Goal: Communication & Community: Share content

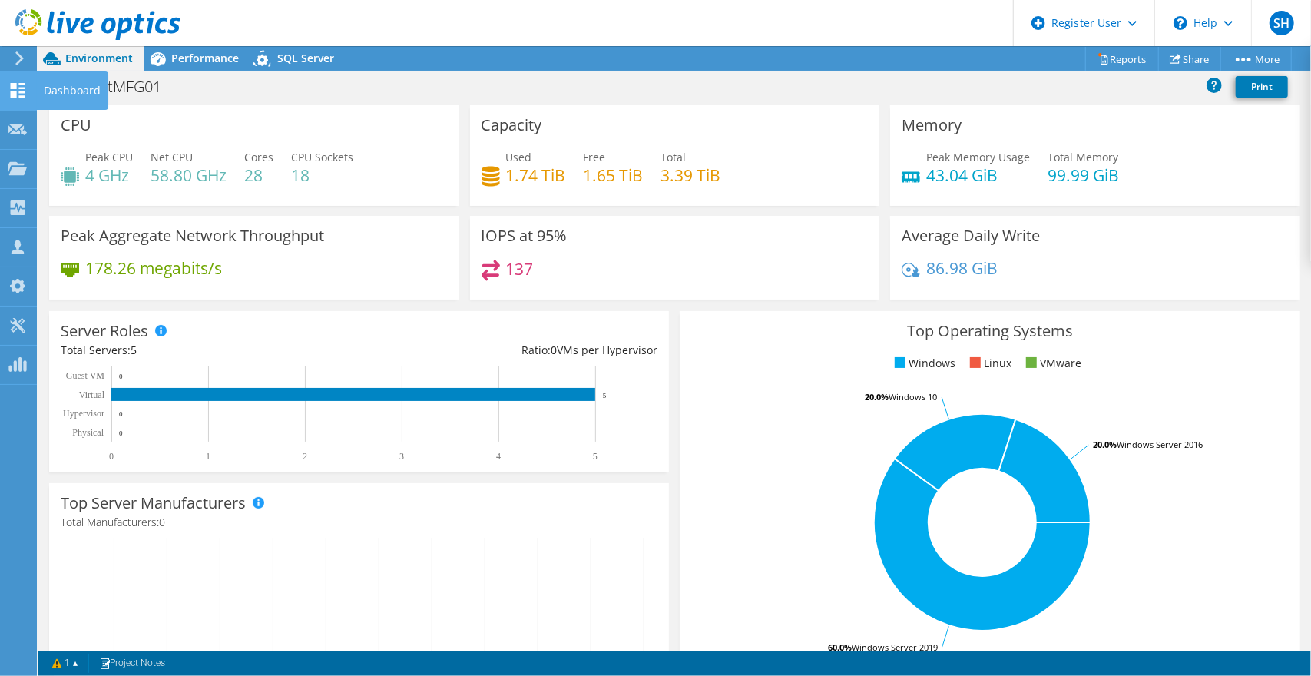
click at [43, 95] on div "Dashboard" at bounding box center [72, 90] width 72 height 38
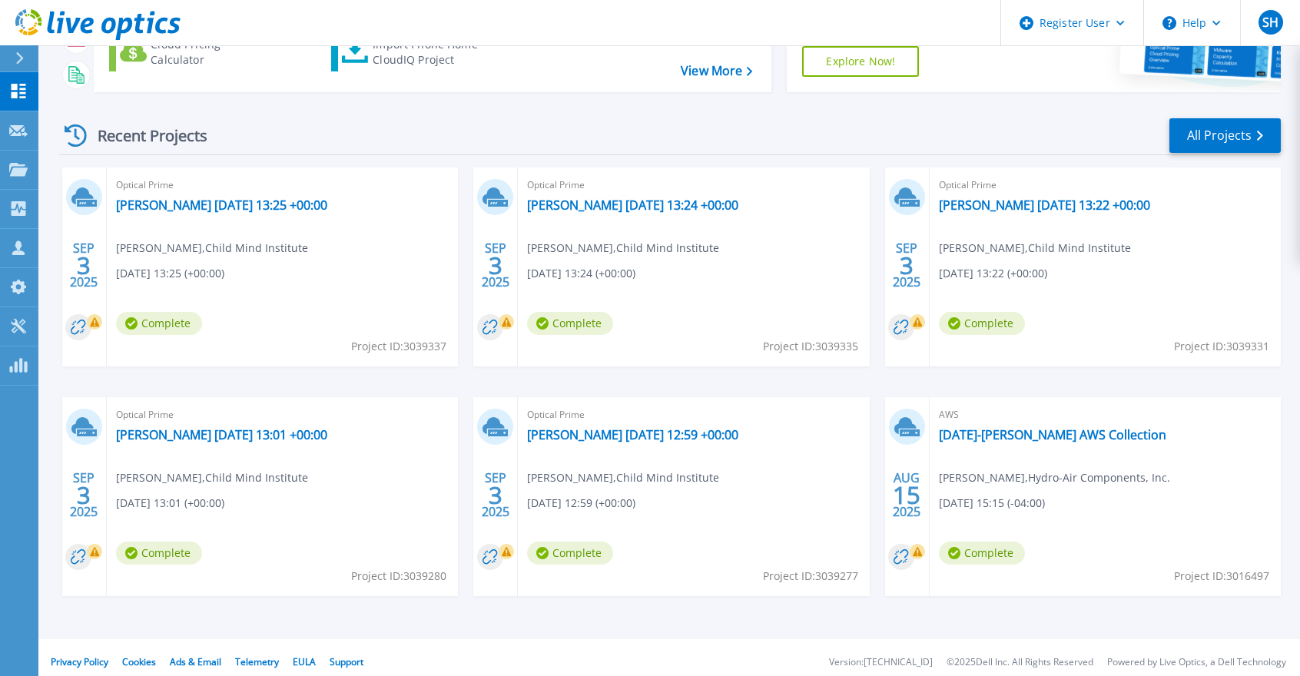
scroll to position [175, 0]
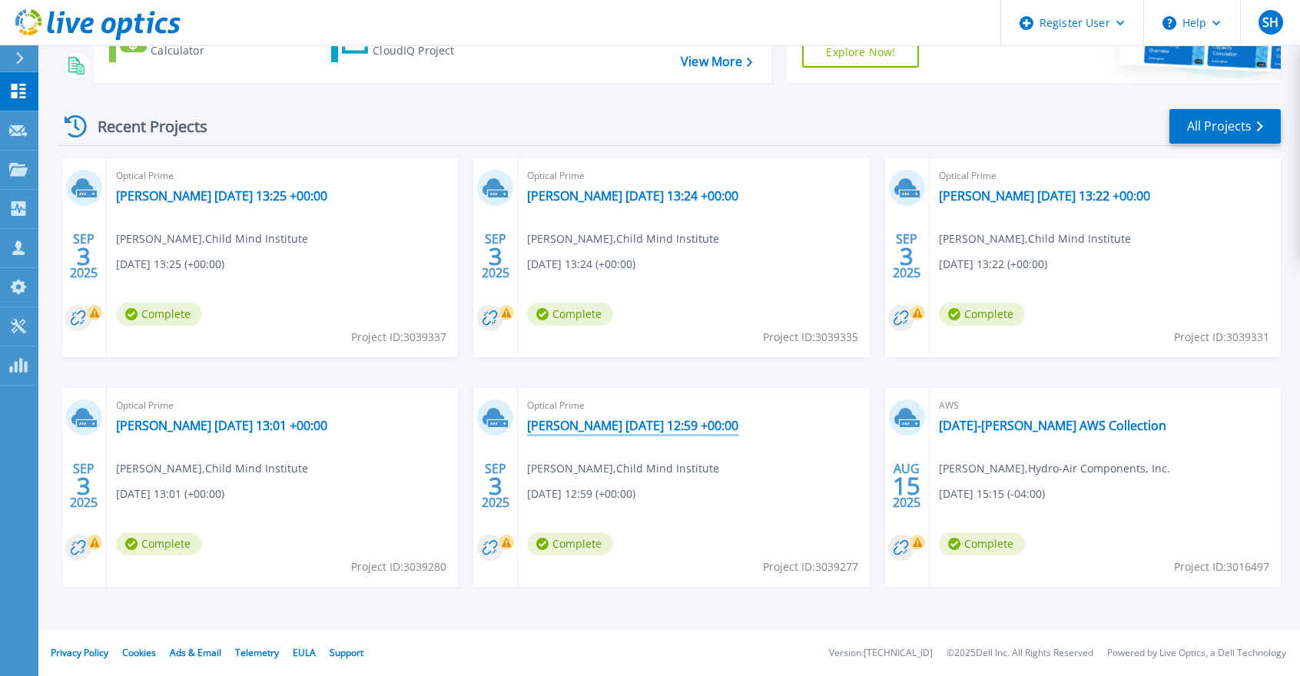
click at [625, 422] on link "[PERSON_NAME] [DATE] 12:59 +00:00" at bounding box center [632, 425] width 211 height 15
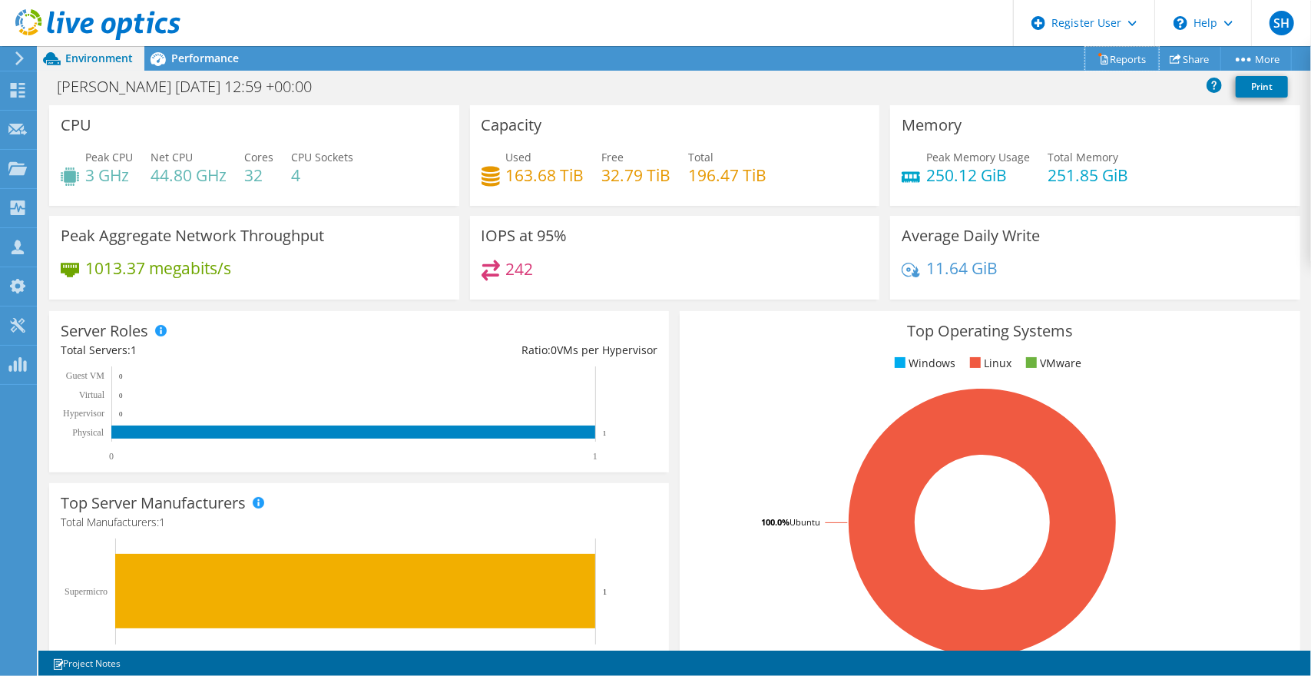
click at [1117, 58] on link "Reports" at bounding box center [1123, 59] width 74 height 24
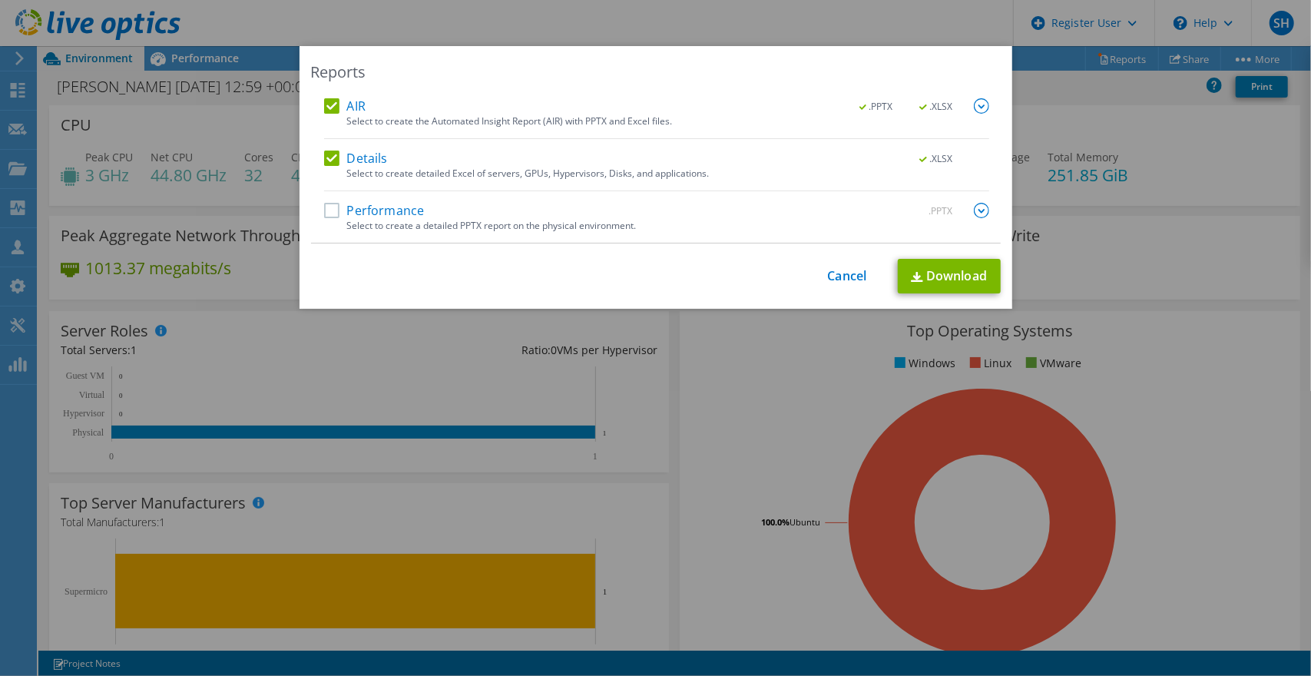
click at [330, 211] on label "Performance" at bounding box center [374, 210] width 101 height 15
click at [0, 0] on input "Performance" at bounding box center [0, 0] width 0 height 0
click at [930, 278] on link "Download" at bounding box center [949, 276] width 103 height 35
click at [832, 342] on div "Reports AIR .PPTX .XLSX Select to create the Automated Insight Report (AIR) wit…" at bounding box center [655, 338] width 1311 height 584
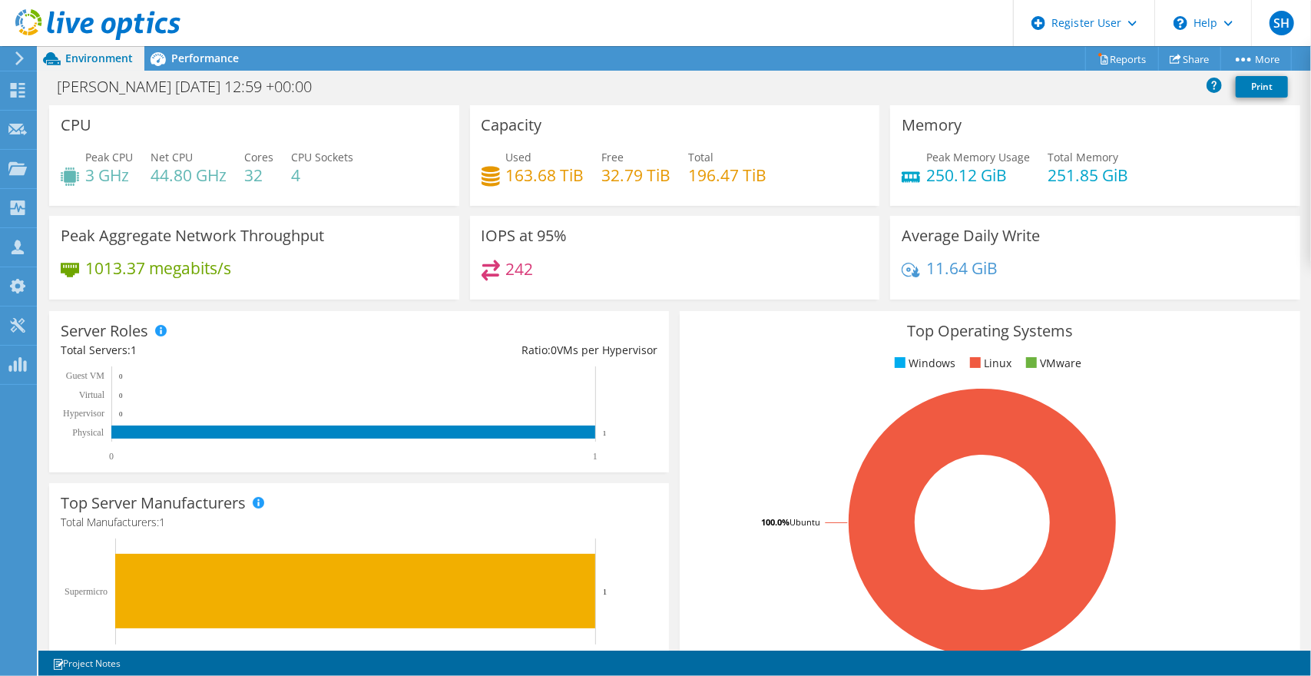
click at [188, 61] on span "Performance" at bounding box center [205, 58] width 68 height 15
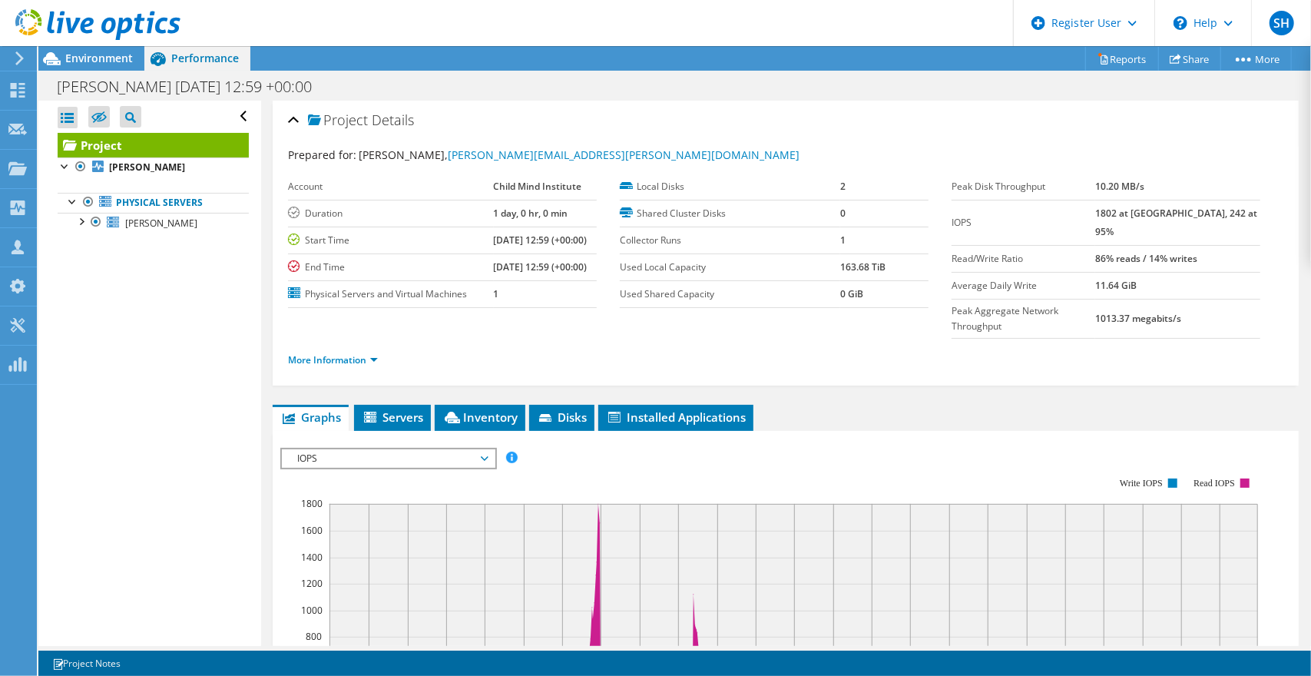
click at [111, 60] on span "Environment" at bounding box center [99, 58] width 68 height 15
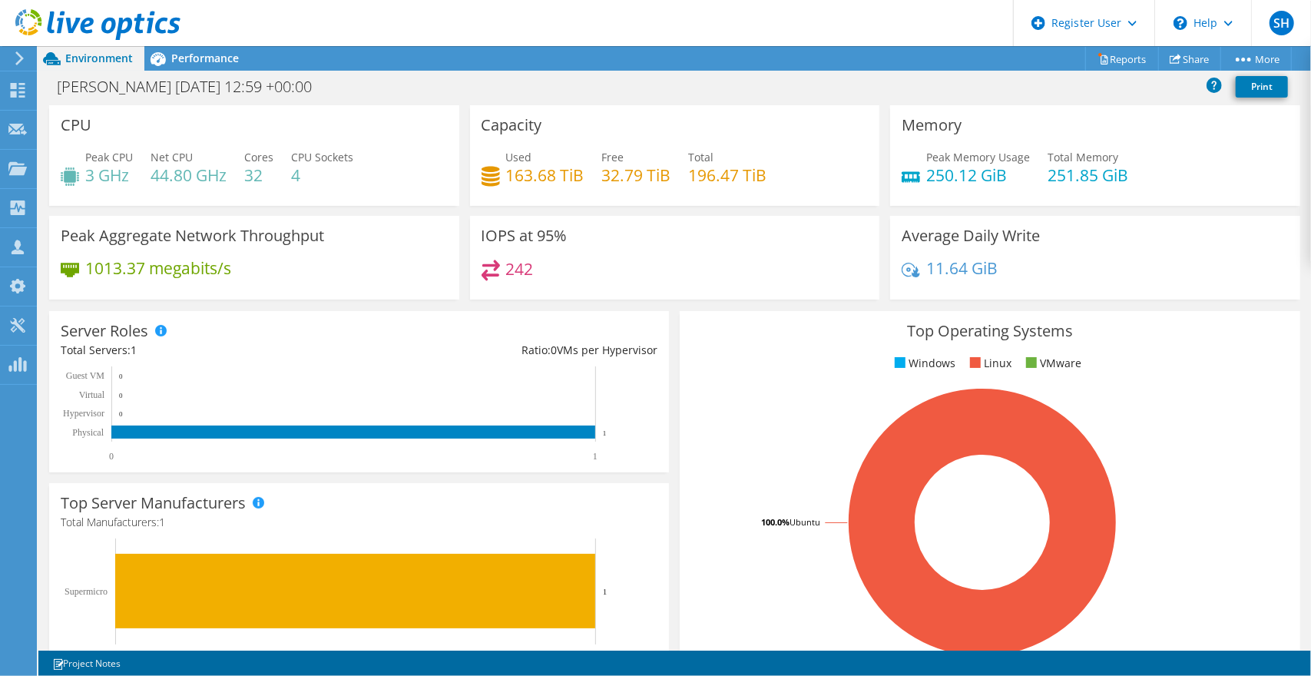
click at [176, 52] on span "Performance" at bounding box center [205, 58] width 68 height 15
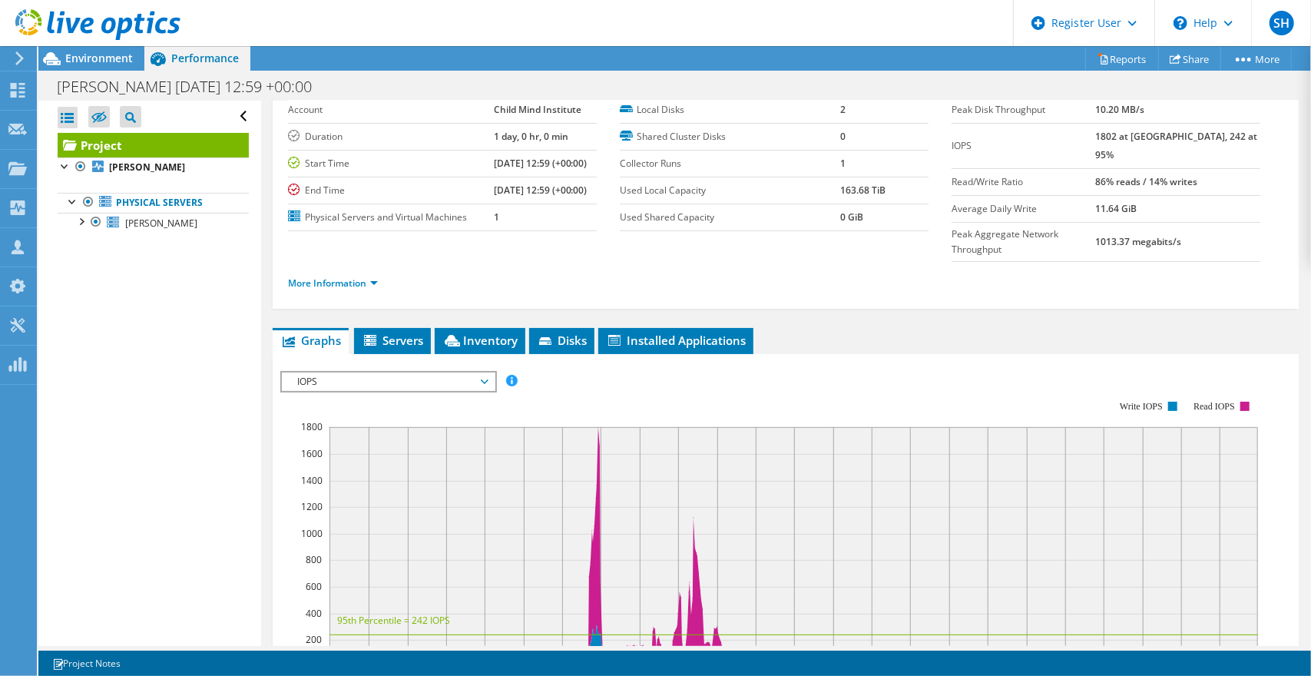
scroll to position [230, 0]
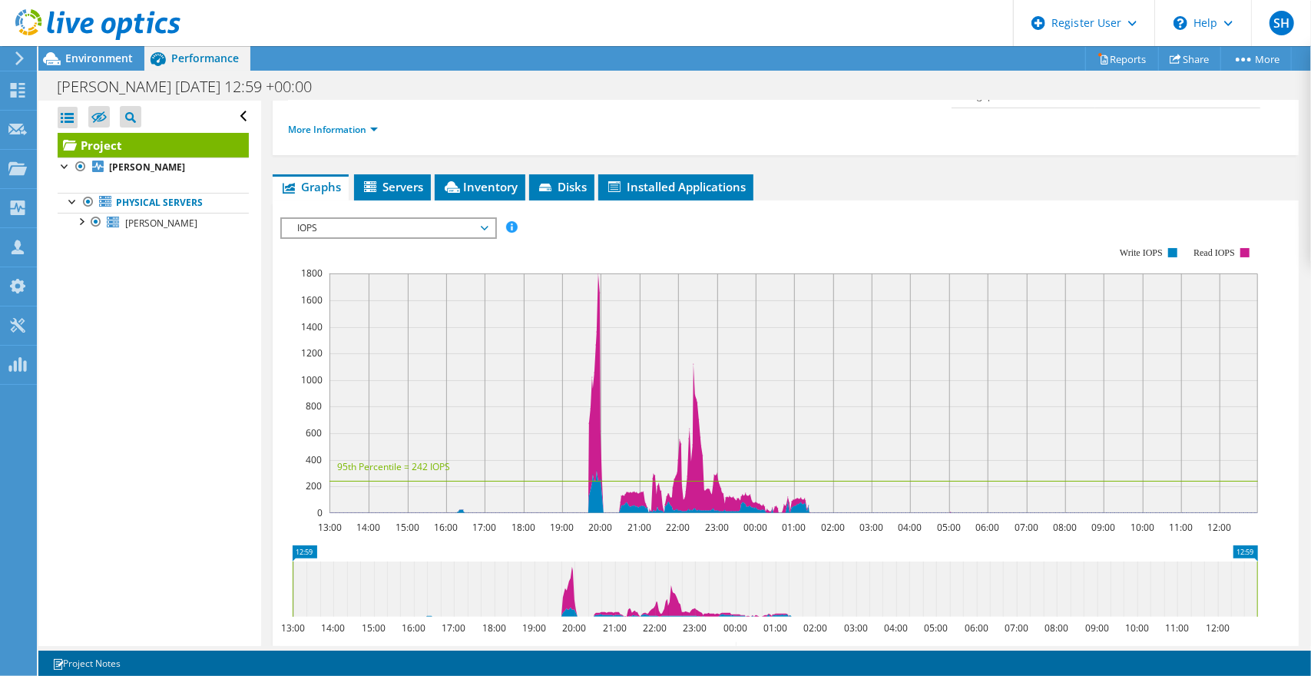
click at [387, 179] on span "Servers" at bounding box center [392, 186] width 61 height 15
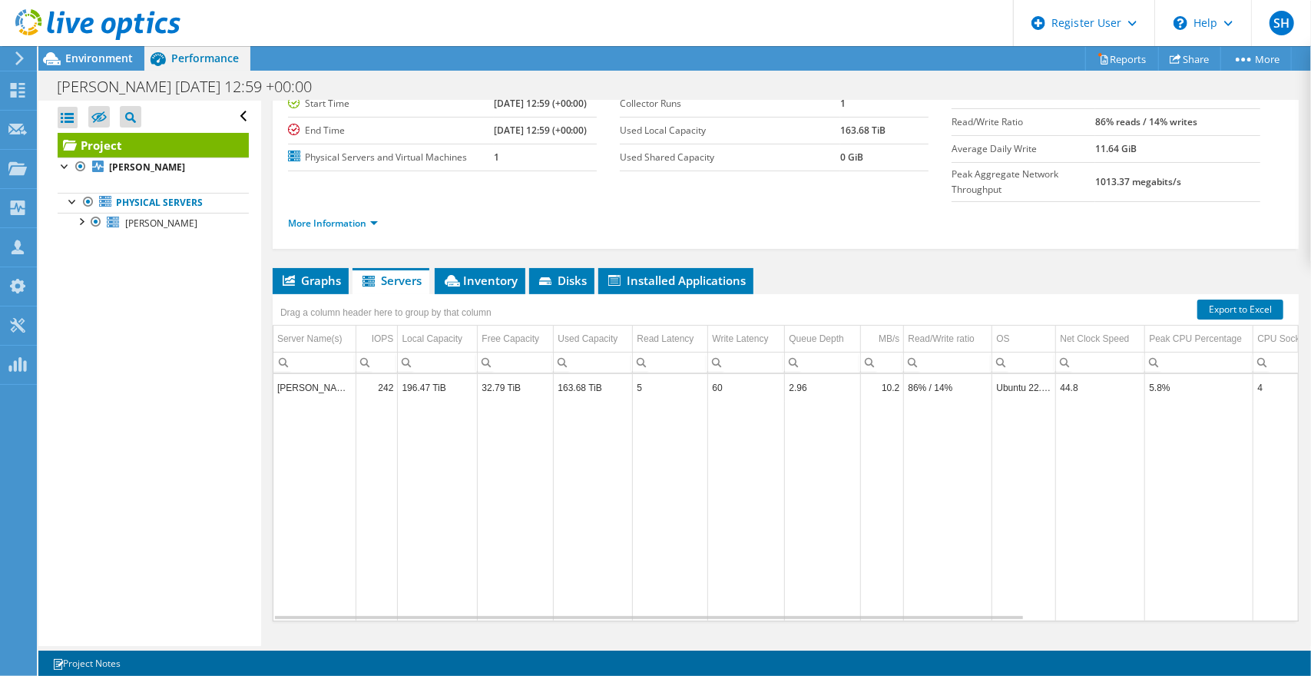
click at [479, 273] on span "Inventory" at bounding box center [480, 280] width 75 height 15
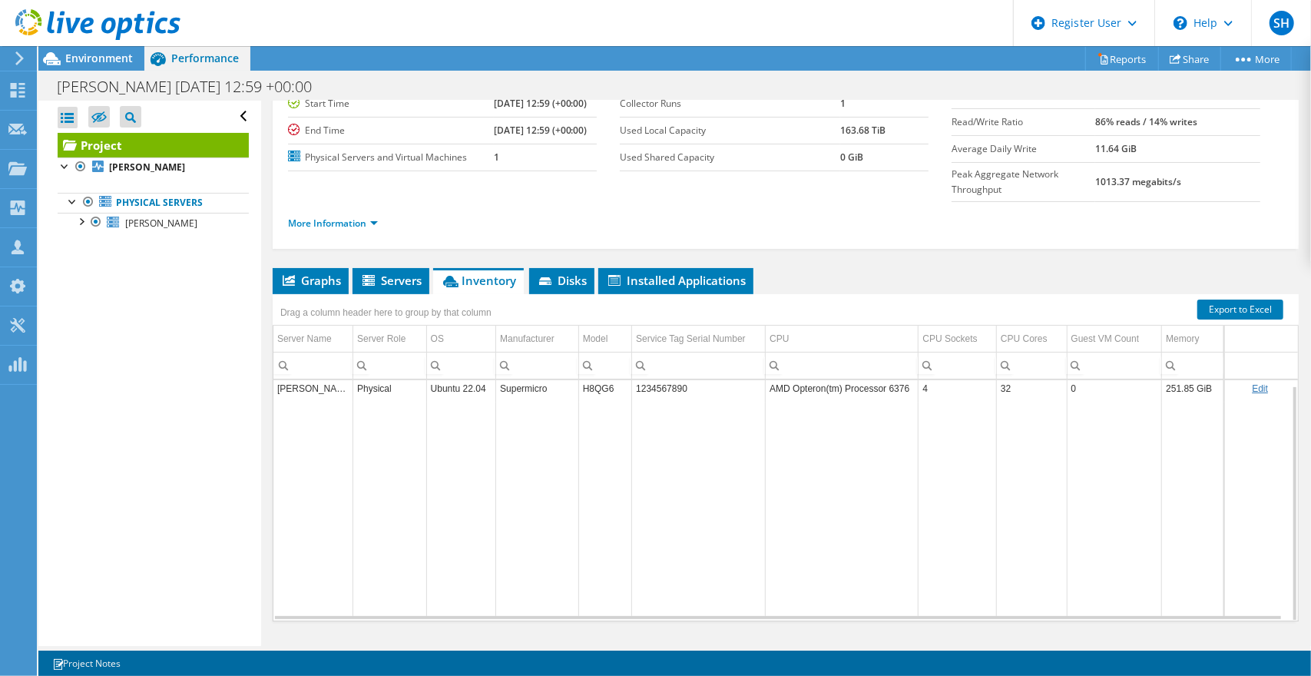
scroll to position [0, 0]
click at [562, 273] on span "Disks" at bounding box center [562, 280] width 50 height 15
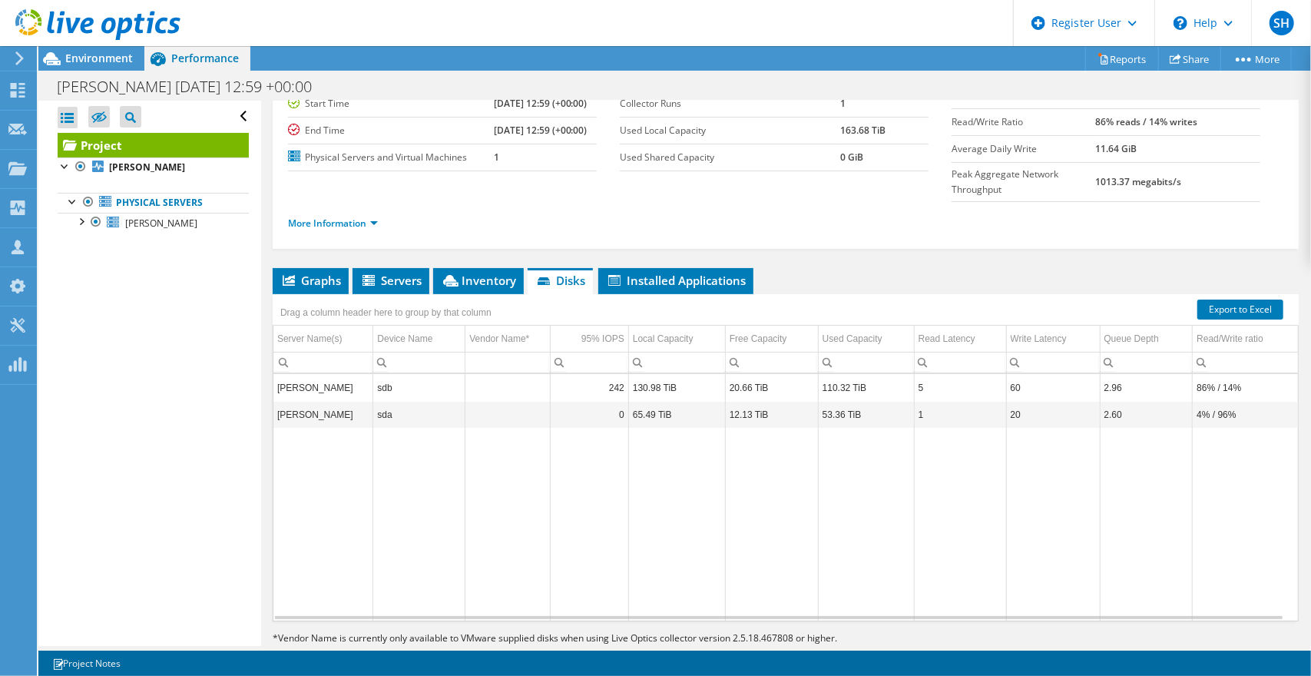
click at [677, 273] on span "Installed Applications" at bounding box center [676, 280] width 140 height 15
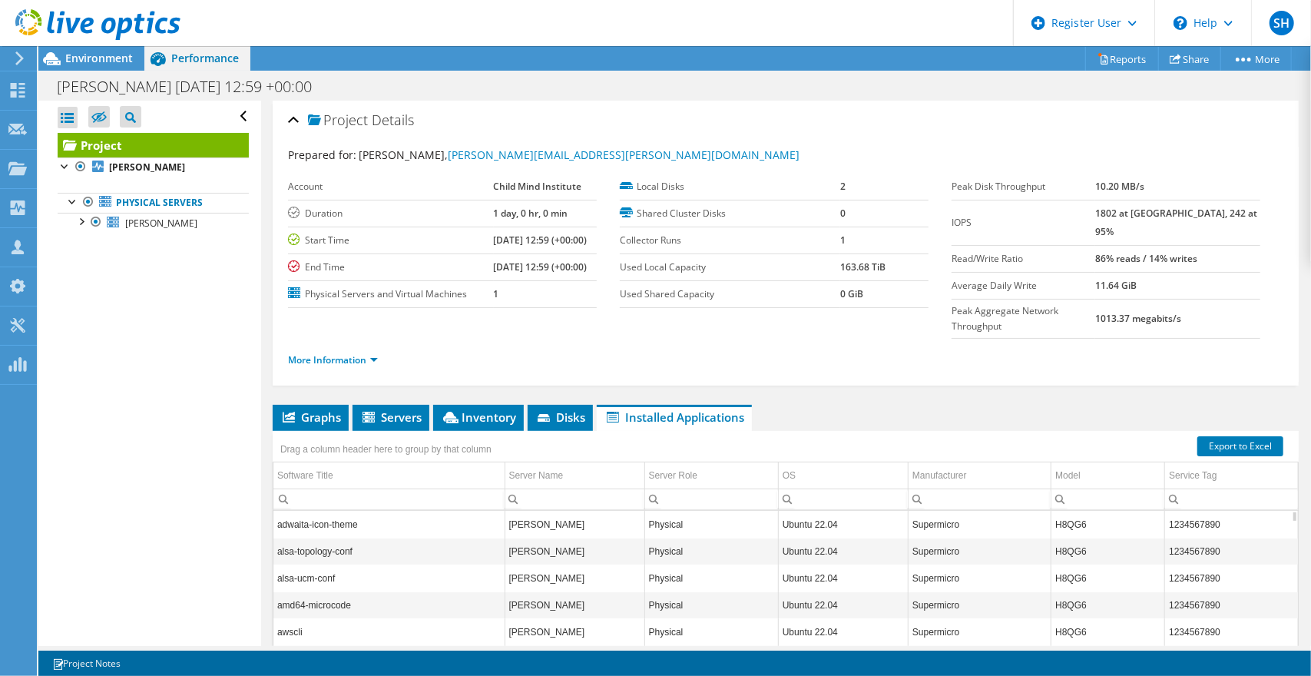
click at [328, 409] on span "Graphs" at bounding box center [310, 416] width 61 height 15
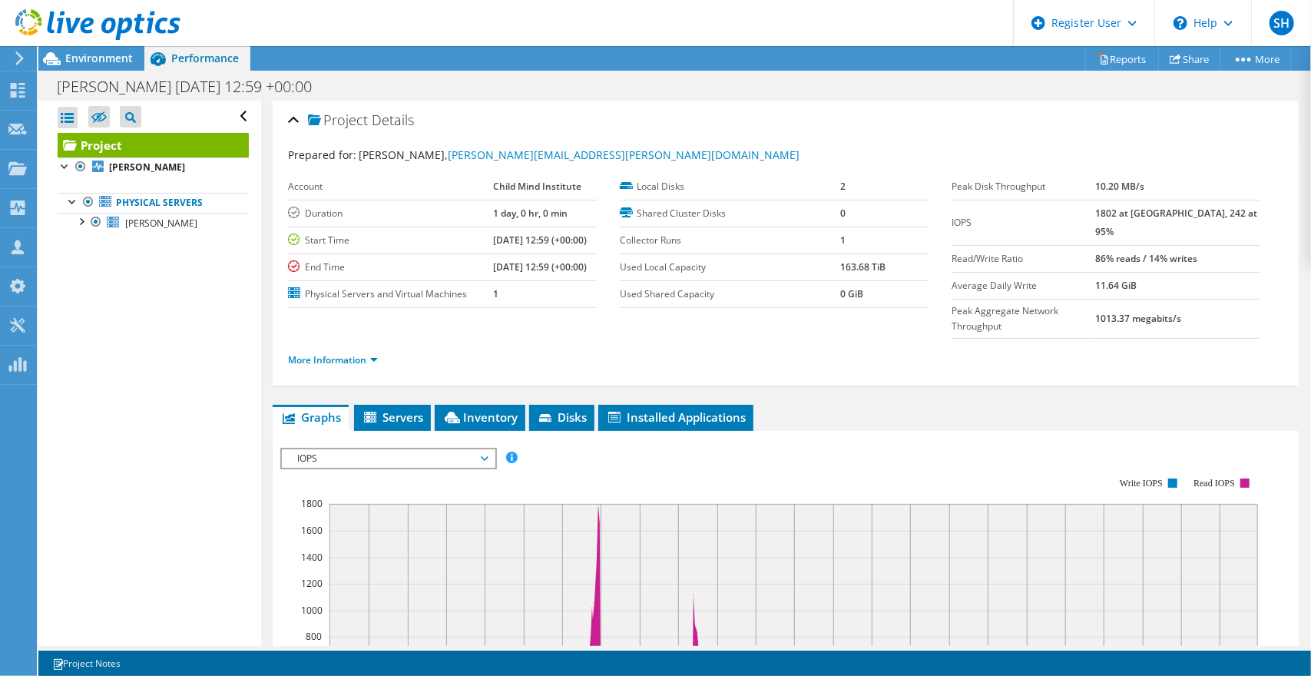
click at [469, 449] on span "IOPS" at bounding box center [388, 458] width 197 height 18
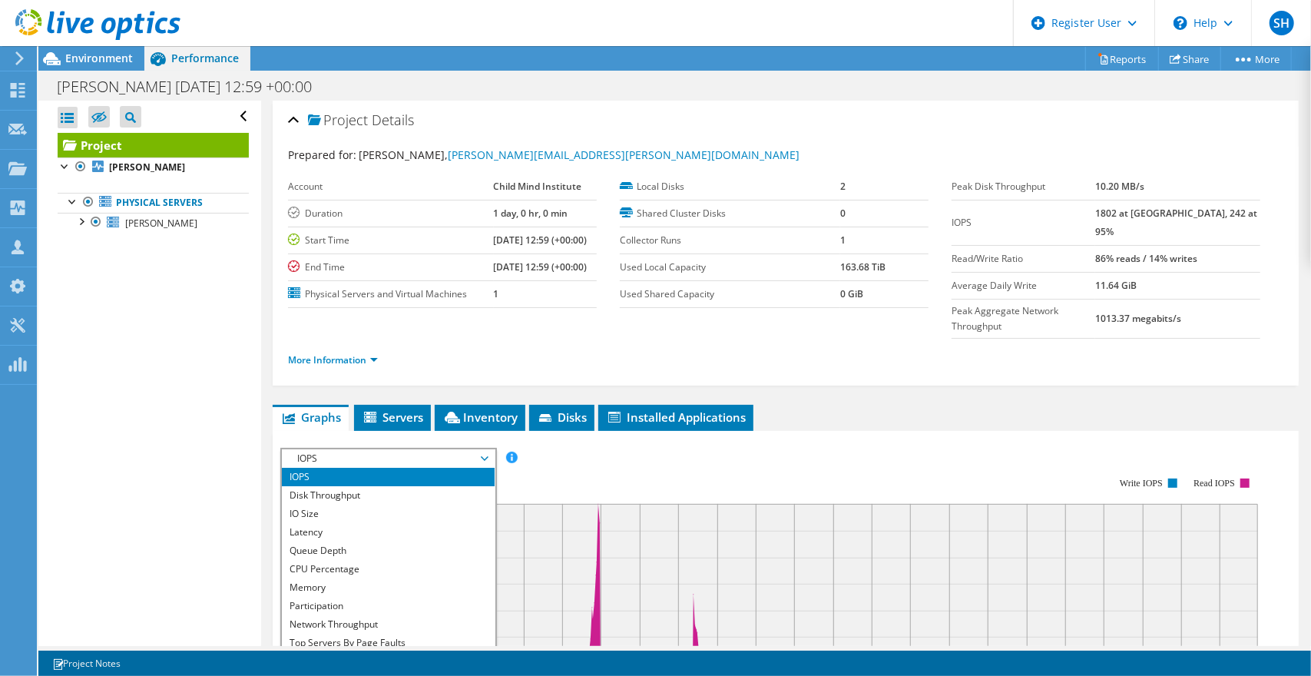
click at [348, 579] on li "Memory" at bounding box center [388, 588] width 213 height 18
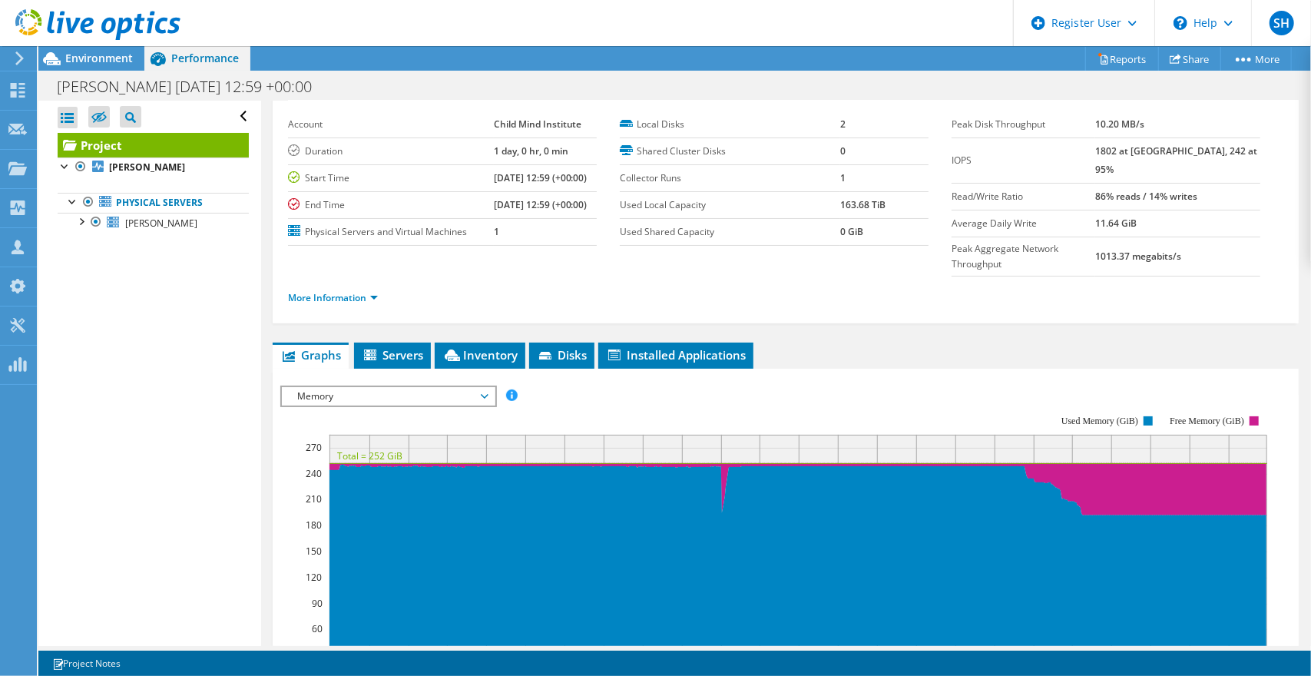
scroll to position [77, 0]
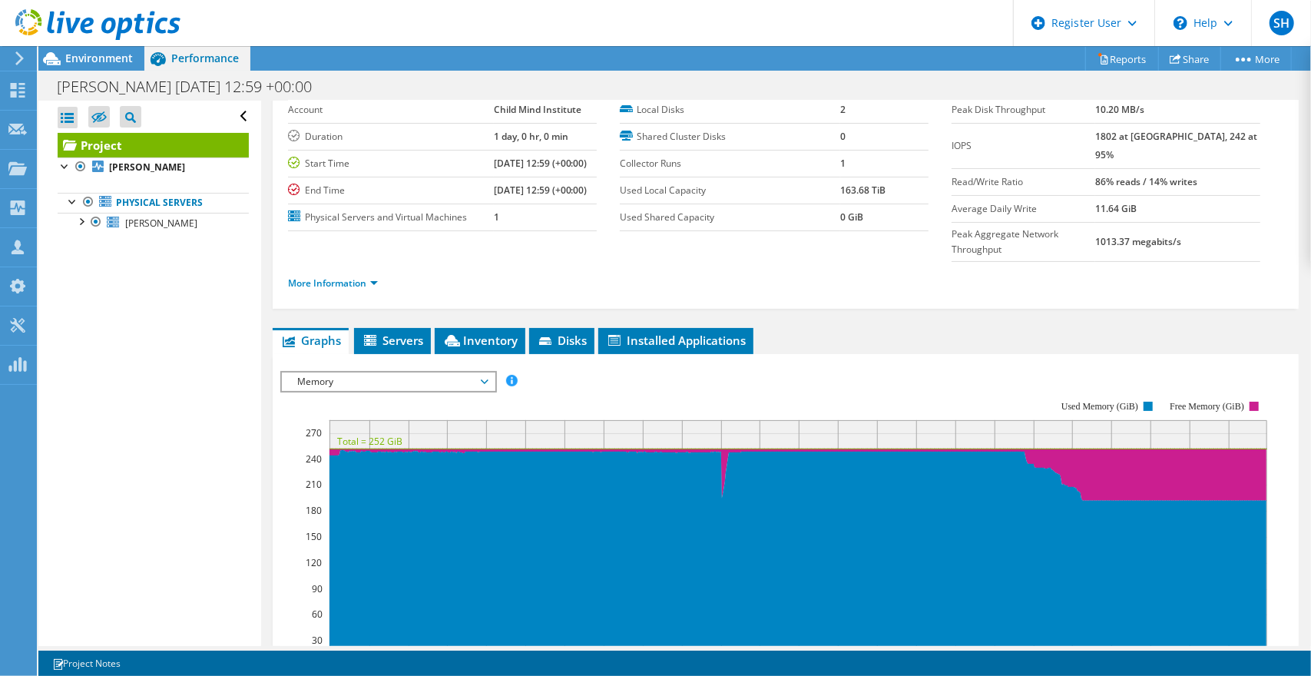
click at [416, 373] on span "Memory" at bounding box center [388, 382] width 197 height 18
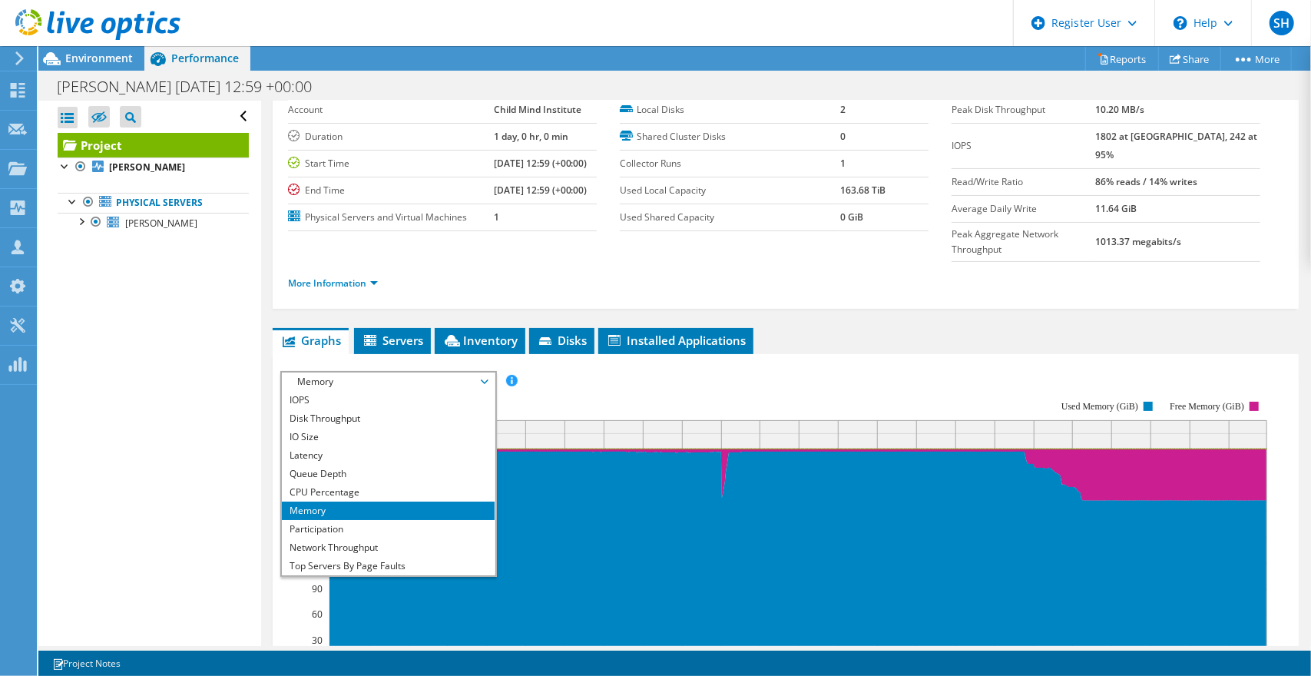
click at [347, 483] on li "CPU Percentage" at bounding box center [388, 492] width 213 height 18
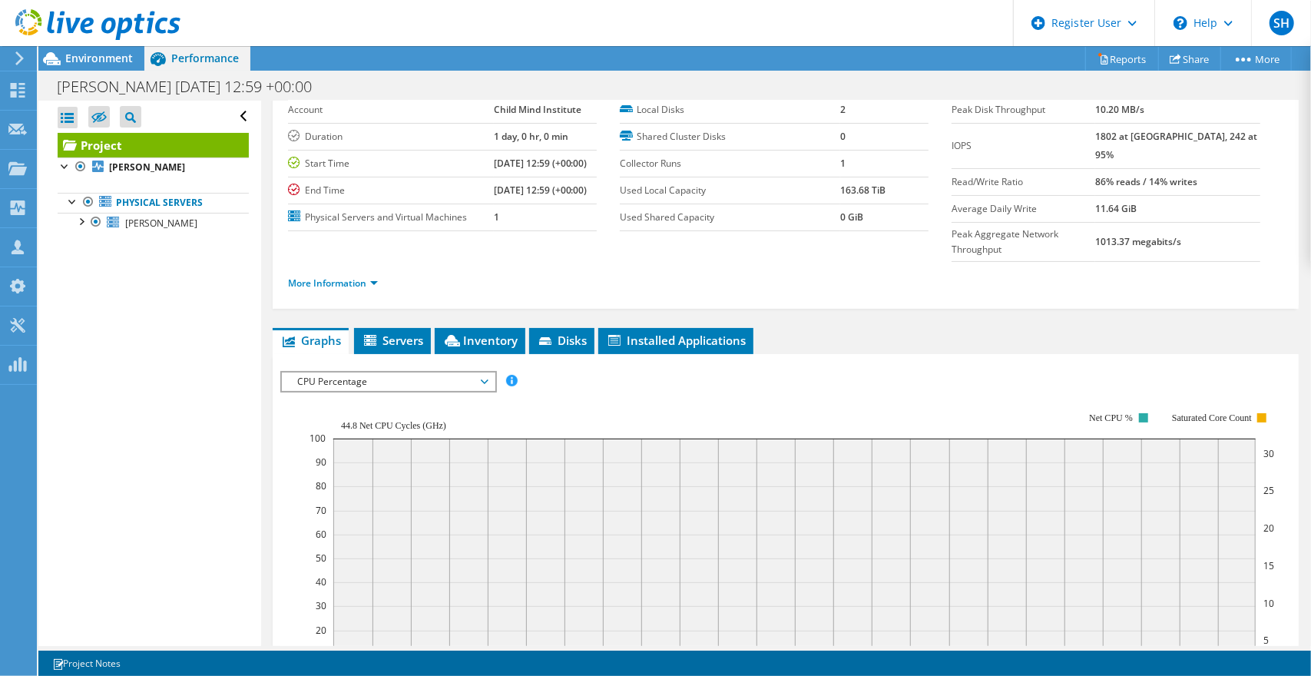
scroll to position [154, 0]
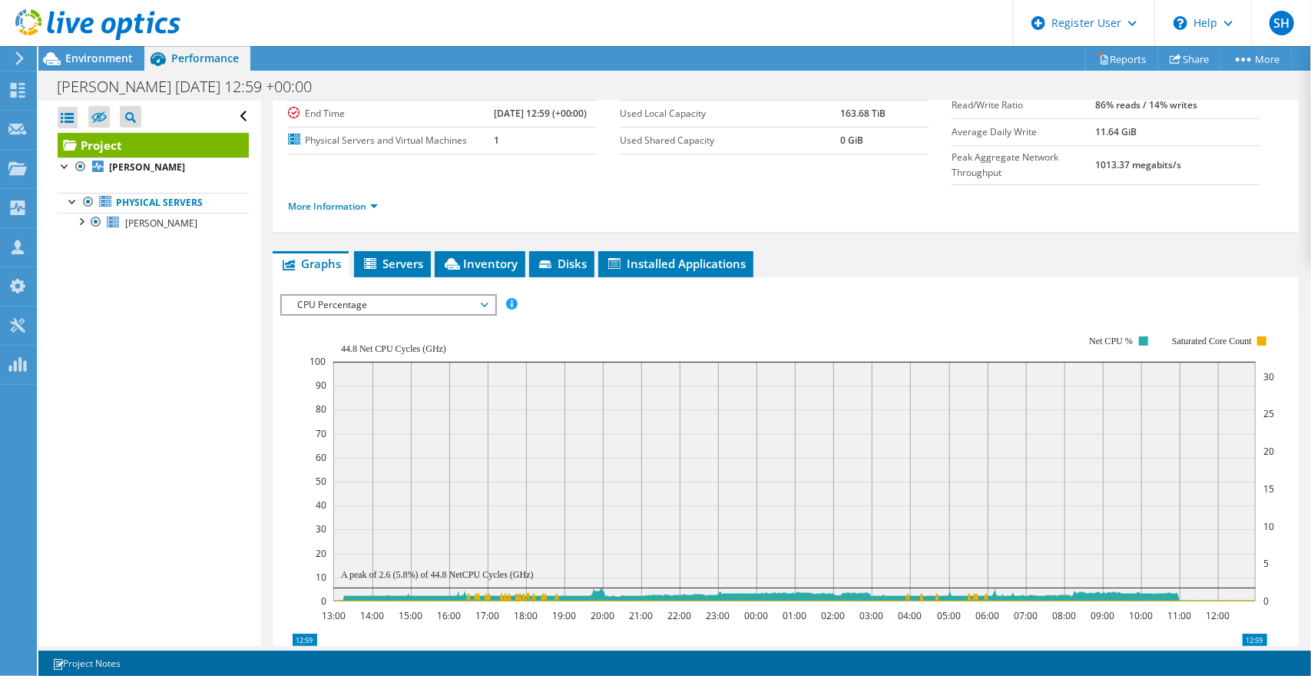
click at [475, 296] on span "CPU Percentage" at bounding box center [388, 305] width 197 height 18
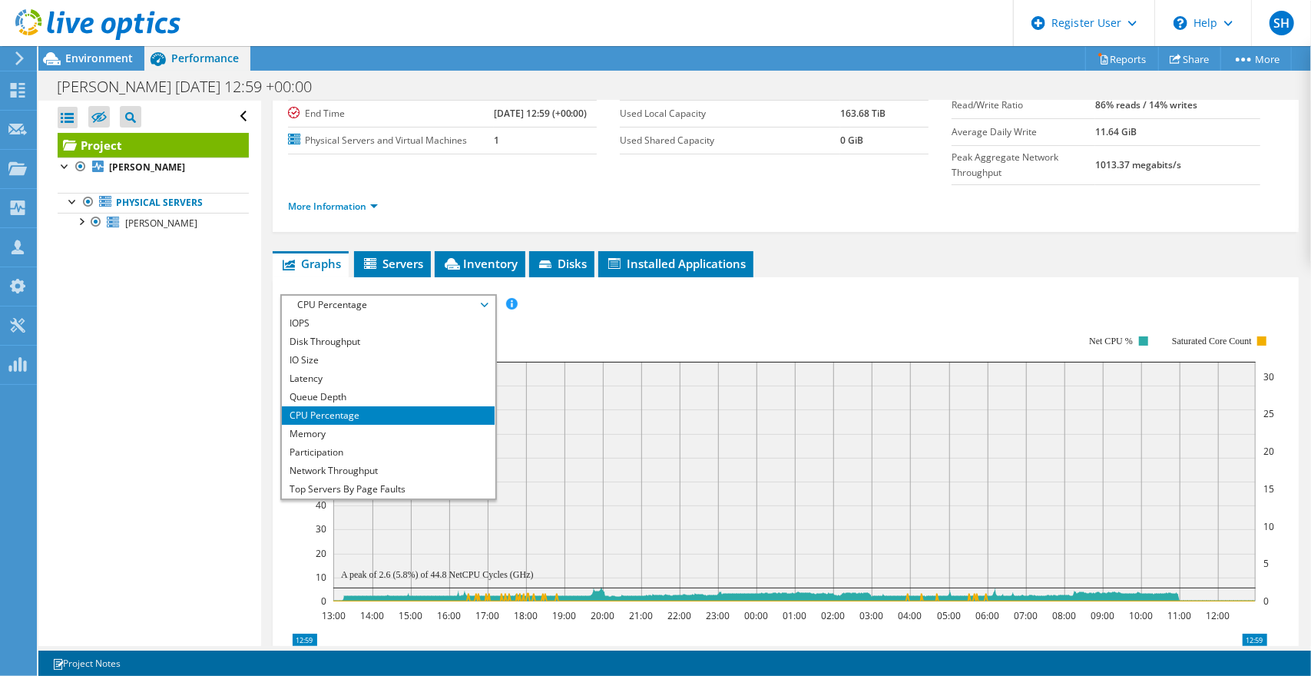
scroll to position [0, 0]
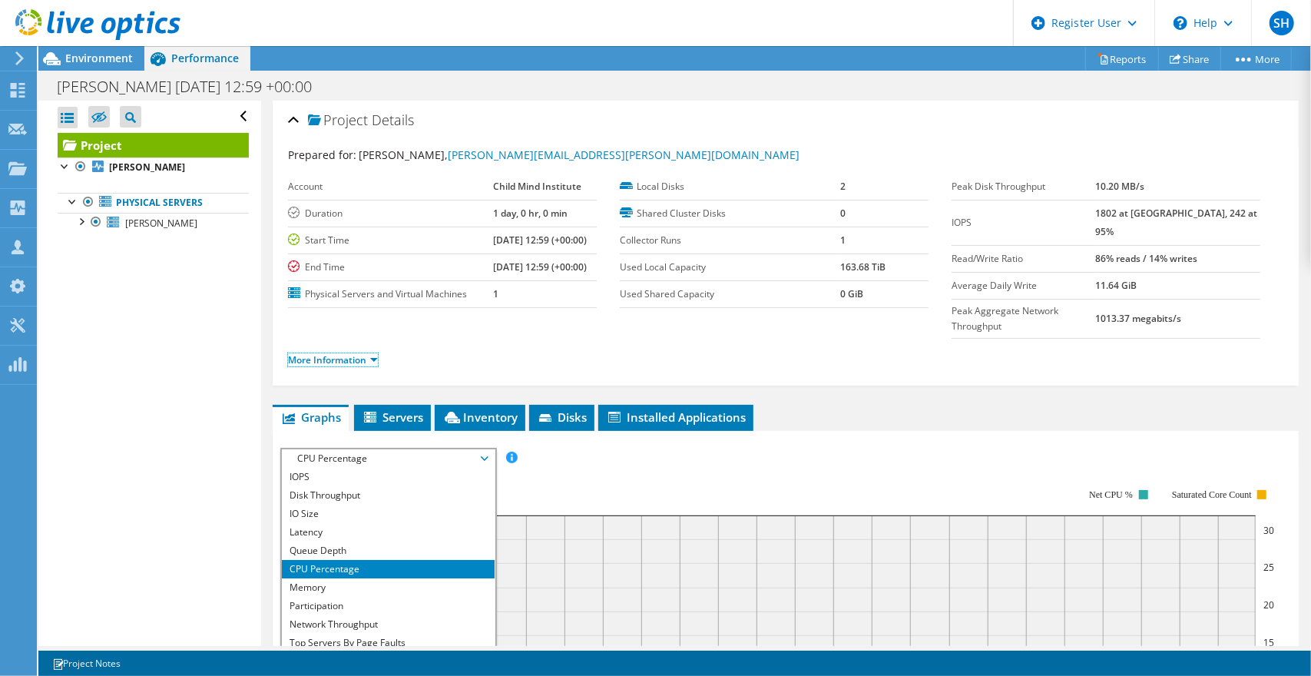
click at [350, 353] on link "More Information" at bounding box center [333, 359] width 90 height 13
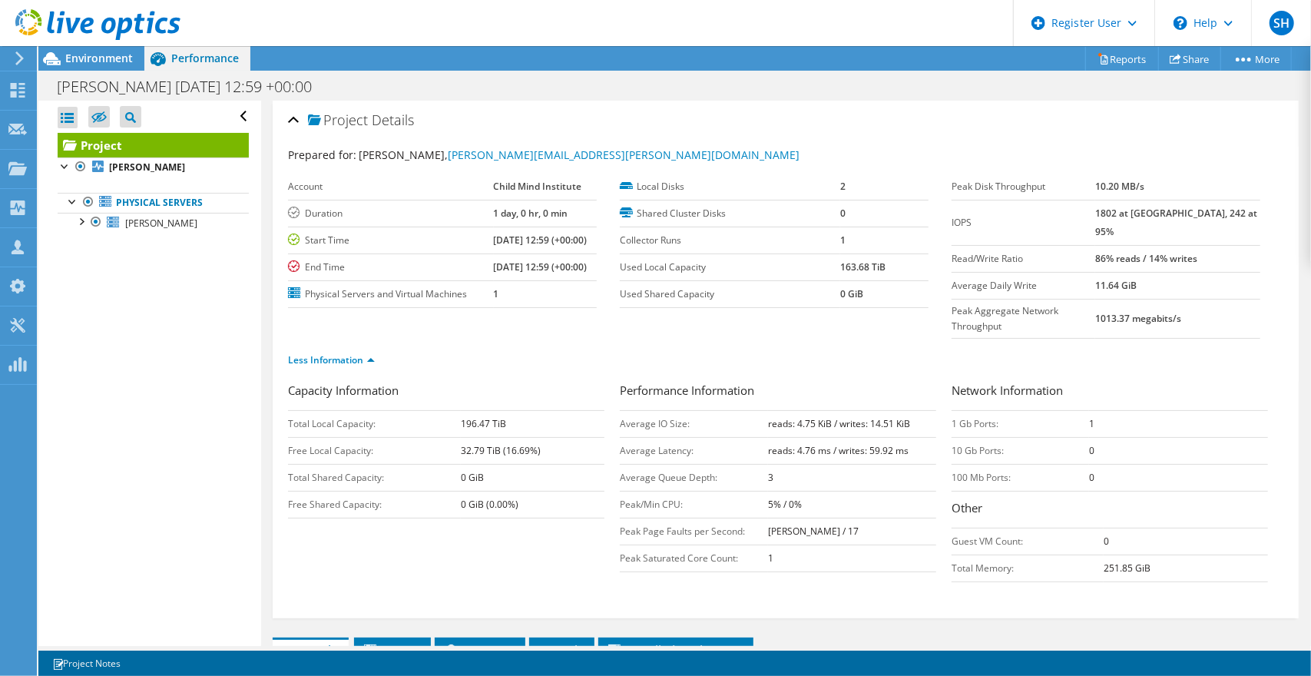
click at [89, 55] on span "Environment" at bounding box center [99, 58] width 68 height 15
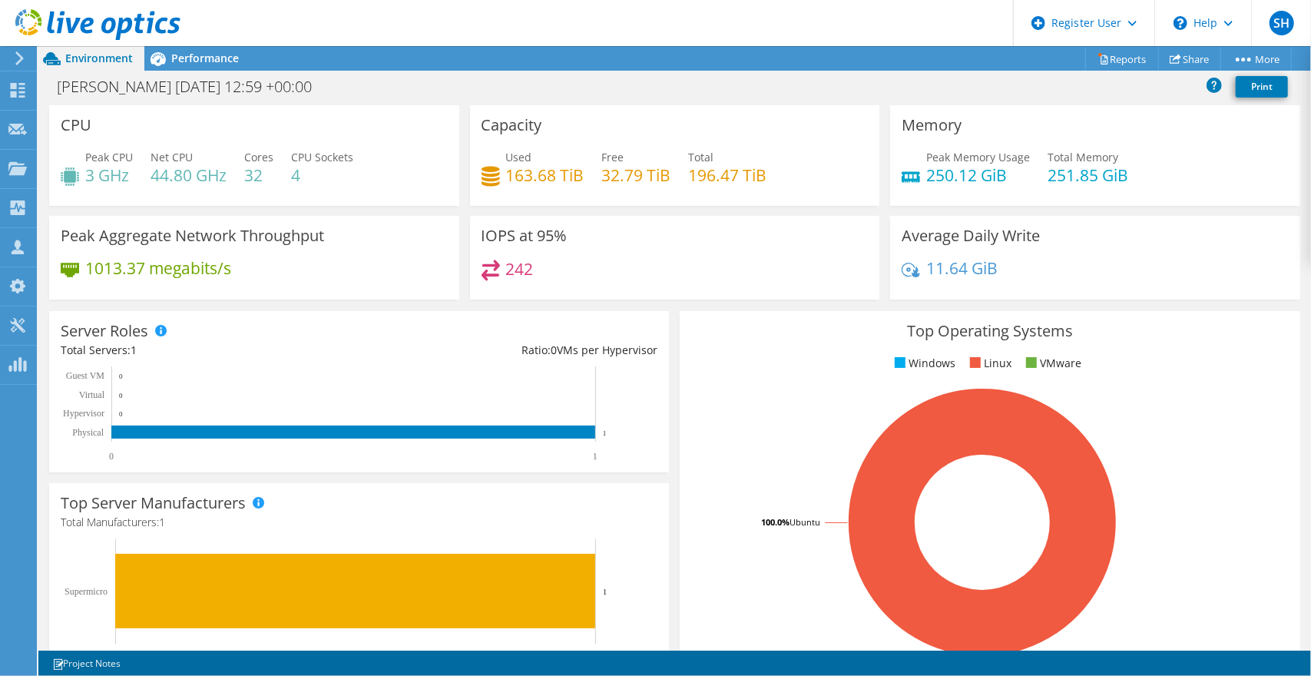
click at [184, 55] on span "Performance" at bounding box center [205, 58] width 68 height 15
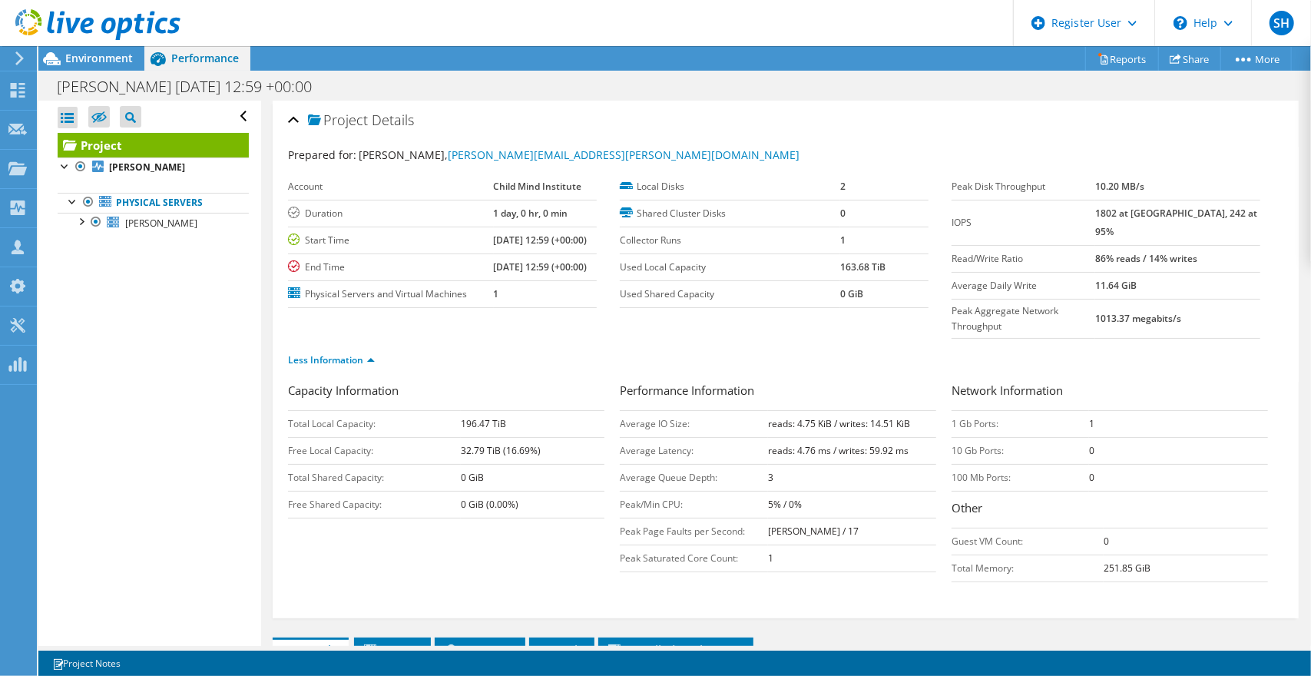
click at [104, 55] on span "Environment" at bounding box center [99, 58] width 68 height 15
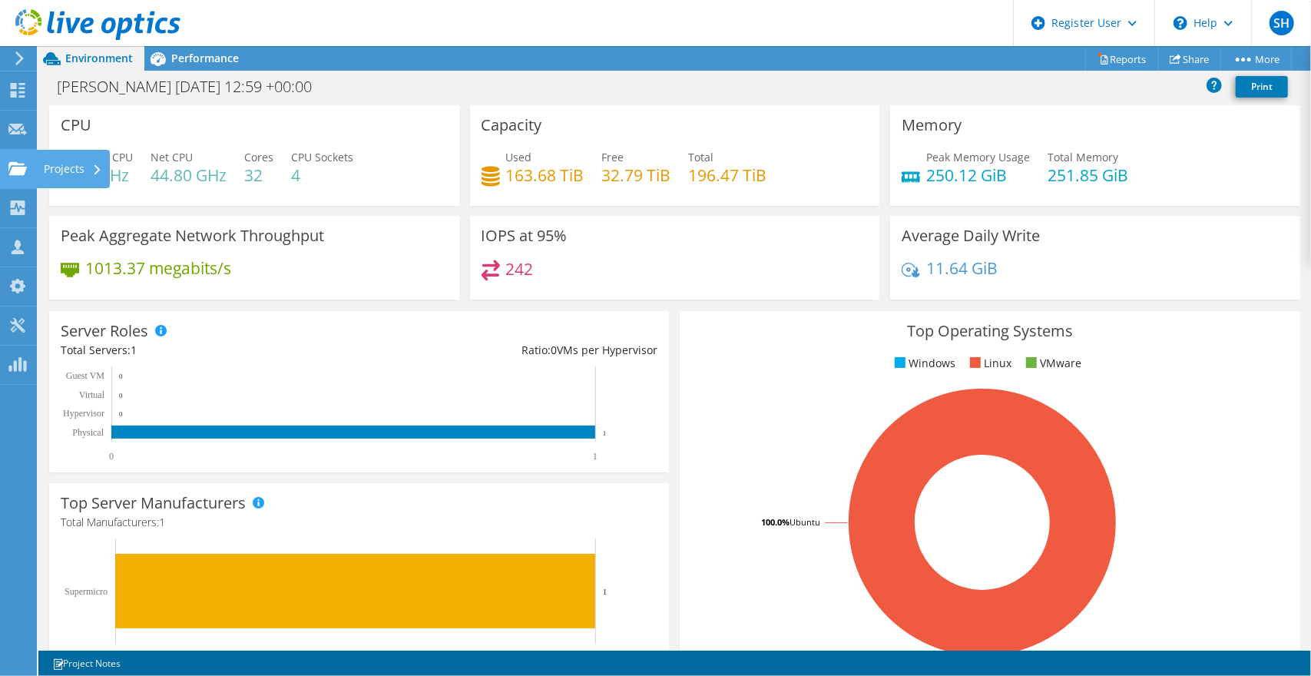
click at [45, 167] on div "Projects" at bounding box center [73, 169] width 74 height 38
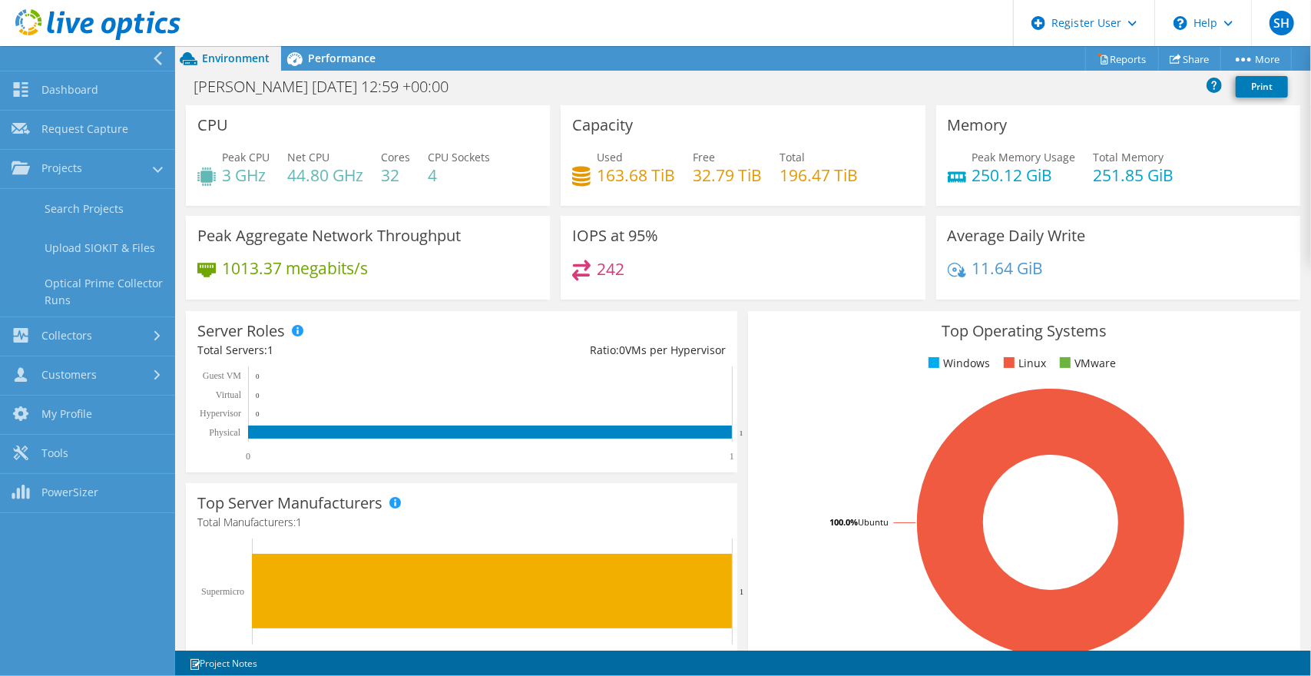
click at [49, 210] on link "Search Projects" at bounding box center [87, 208] width 175 height 39
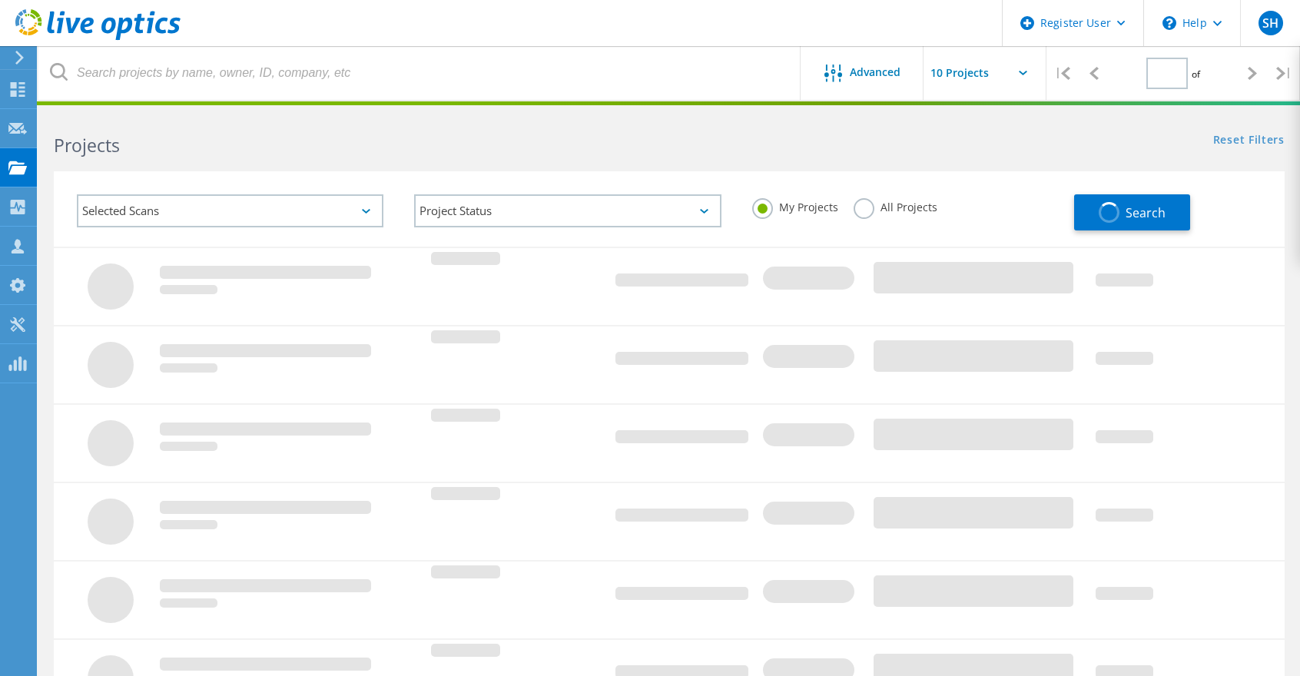
type input "3"
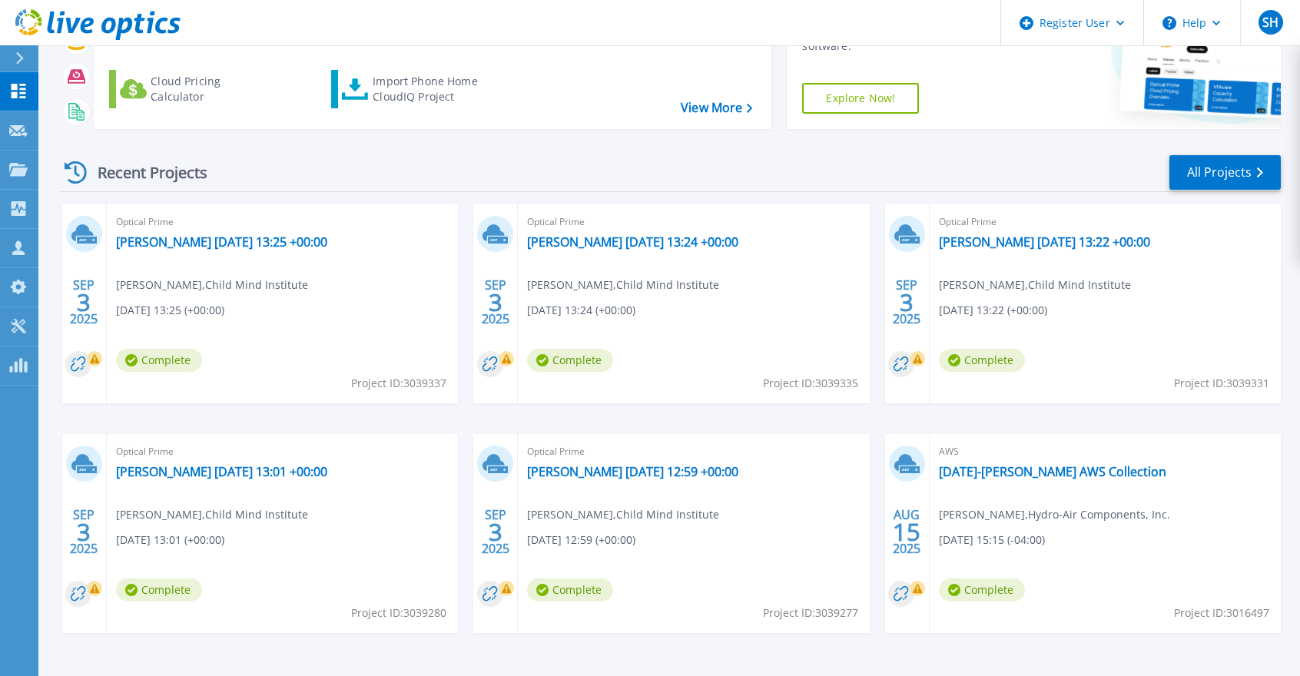
scroll to position [154, 0]
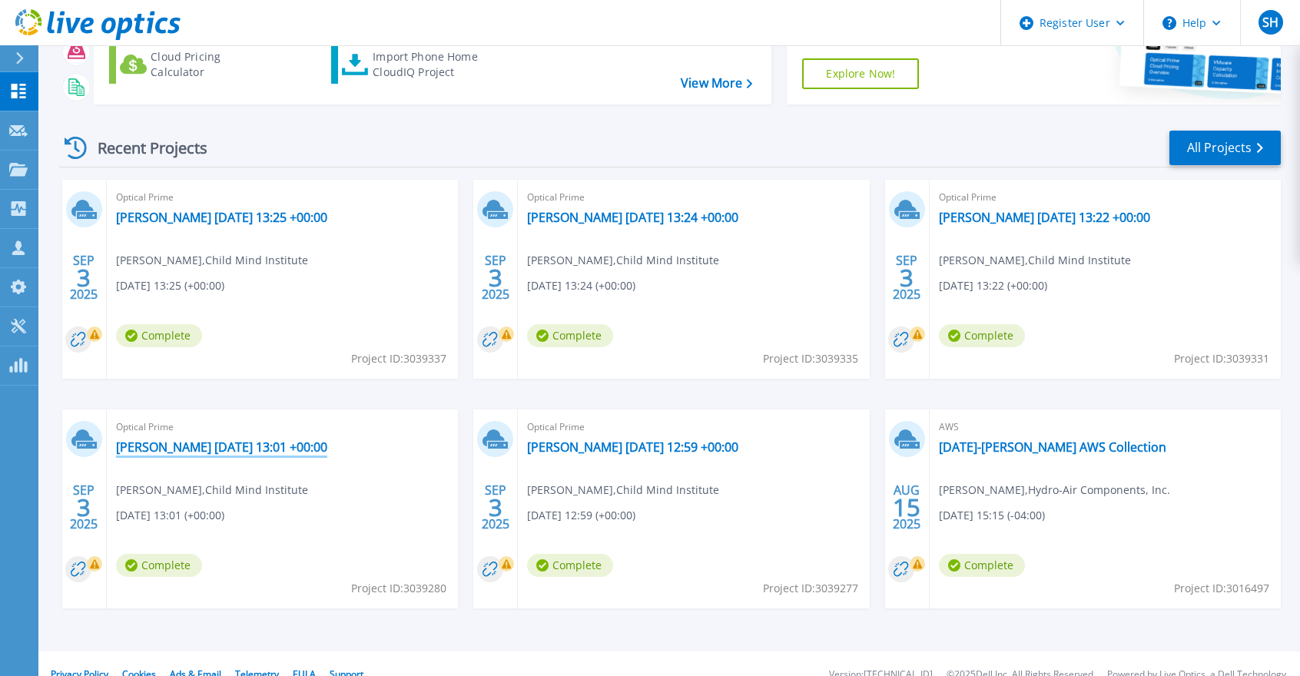
click at [170, 447] on link "[PERSON_NAME] [DATE] 13:01 +00:00" at bounding box center [221, 446] width 211 height 15
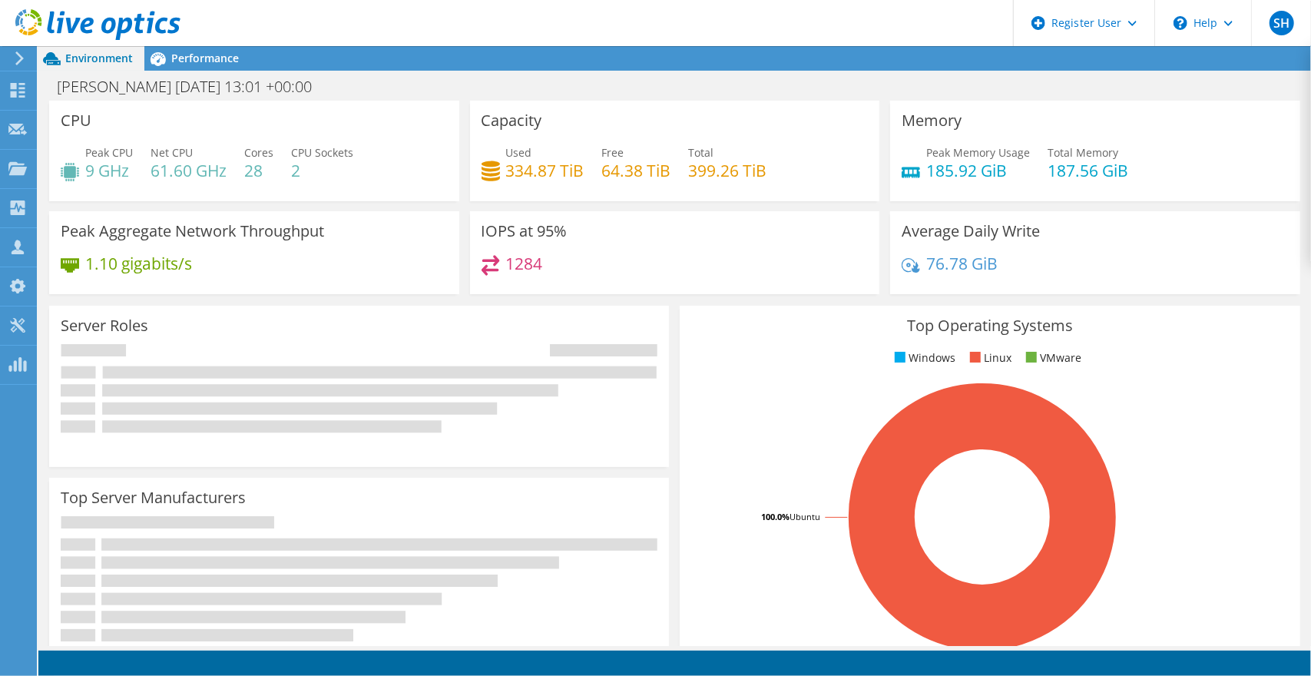
click at [200, 59] on span "Performance" at bounding box center [205, 58] width 68 height 15
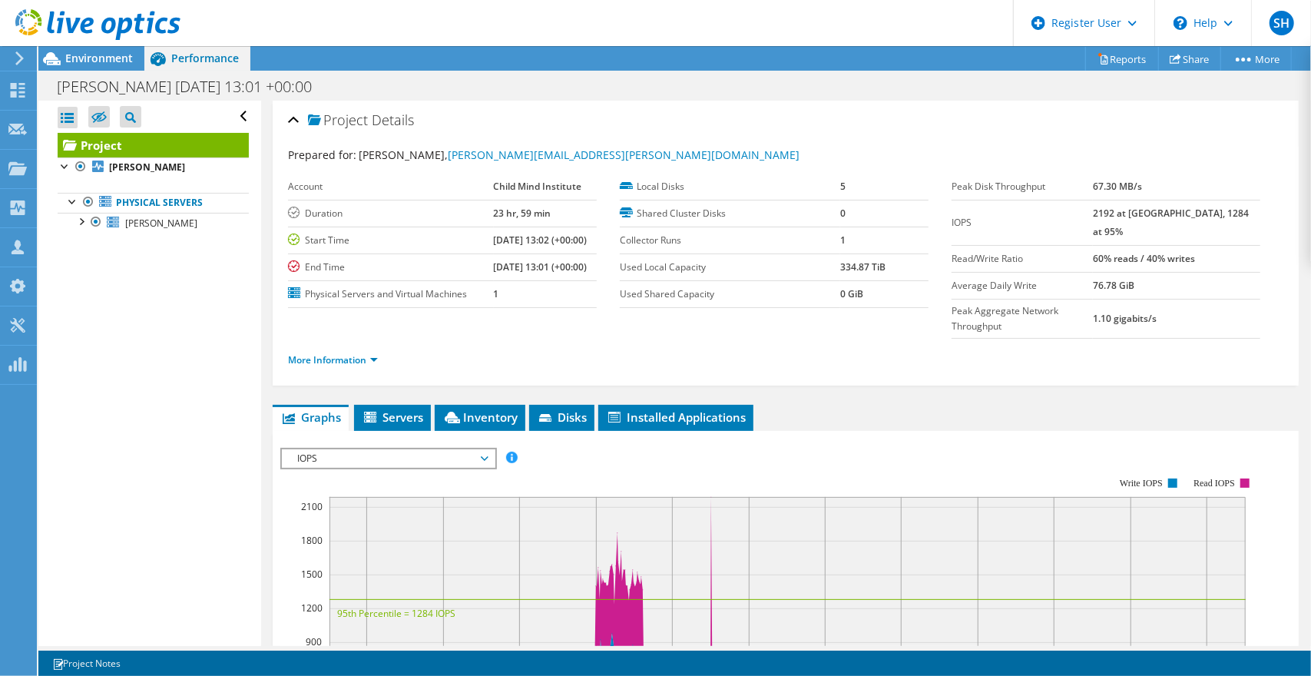
click at [98, 52] on span "Environment" at bounding box center [99, 58] width 68 height 15
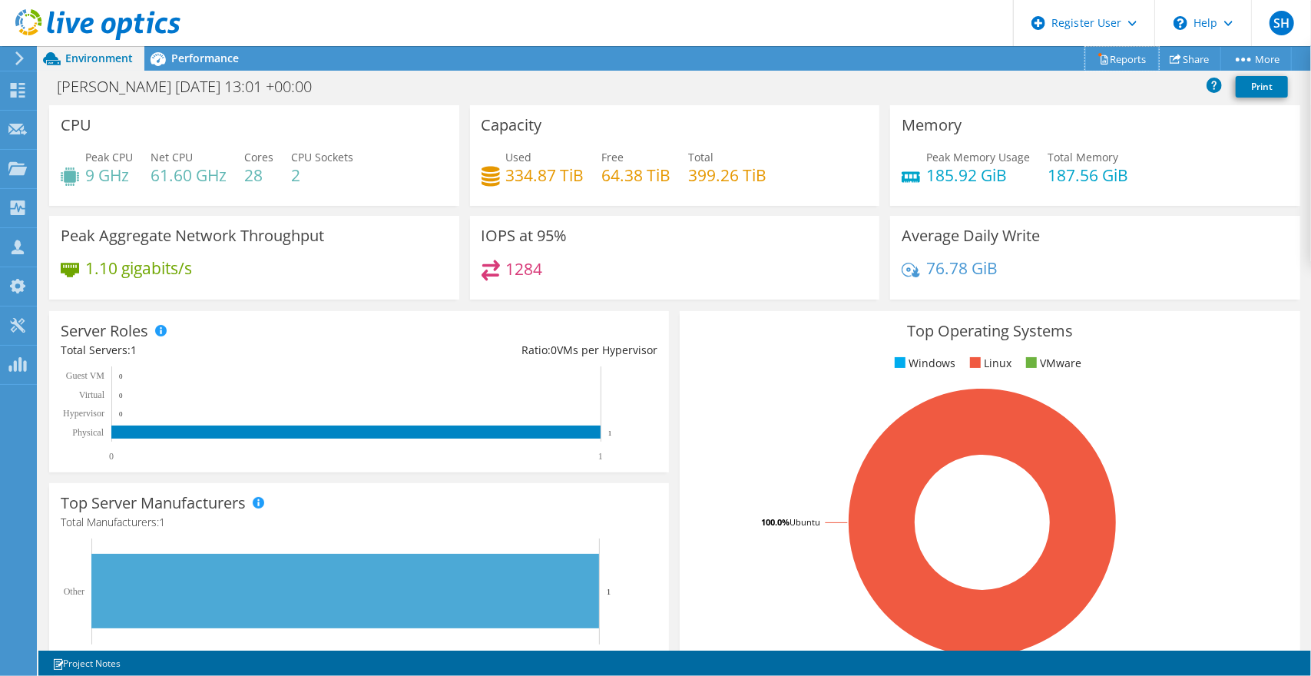
click at [1117, 60] on link "Reports" at bounding box center [1123, 59] width 74 height 24
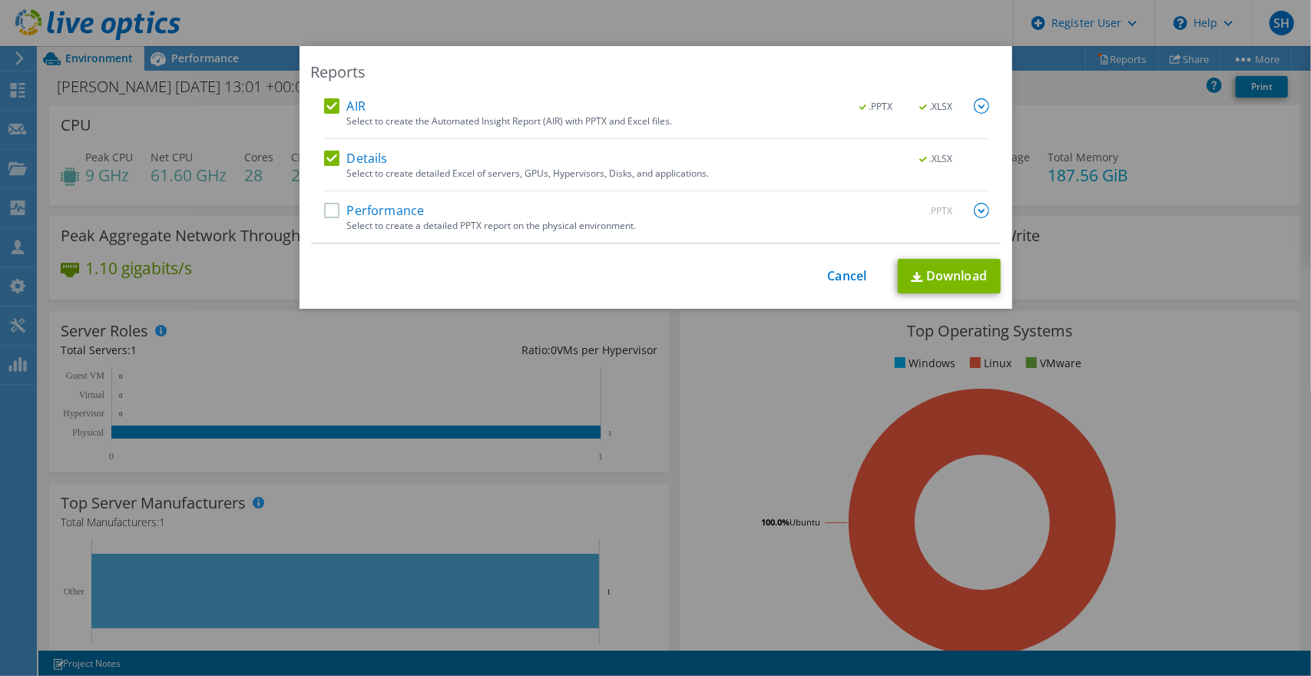
click at [324, 211] on label "Performance" at bounding box center [374, 210] width 101 height 15
click at [0, 0] on input "Performance" at bounding box center [0, 0] width 0 height 0
click at [945, 281] on link "Download" at bounding box center [949, 276] width 103 height 35
drag, startPoint x: 825, startPoint y: 266, endPoint x: 831, endPoint y: 274, distance: 9.8
click at [825, 266] on div "This process may take a while, please wait... Cancel Download" at bounding box center [656, 276] width 690 height 35
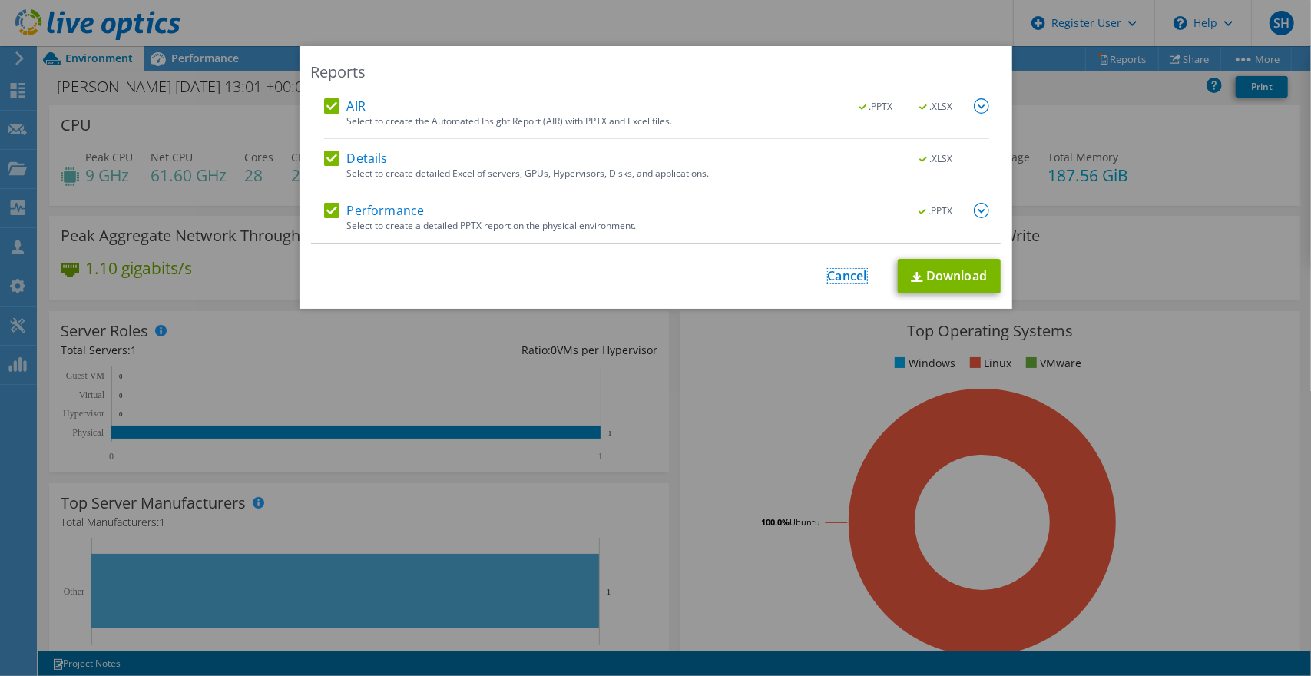
click at [833, 275] on link "Cancel" at bounding box center [847, 276] width 39 height 15
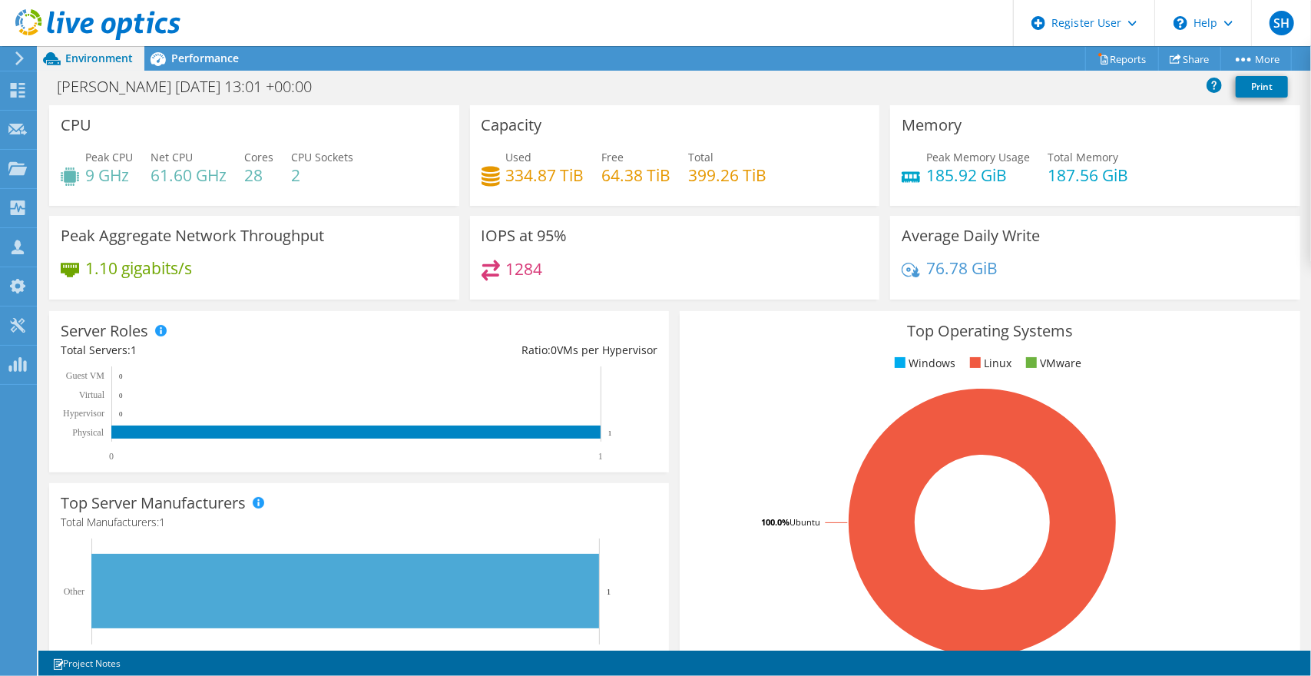
click at [209, 62] on span "Performance" at bounding box center [205, 58] width 68 height 15
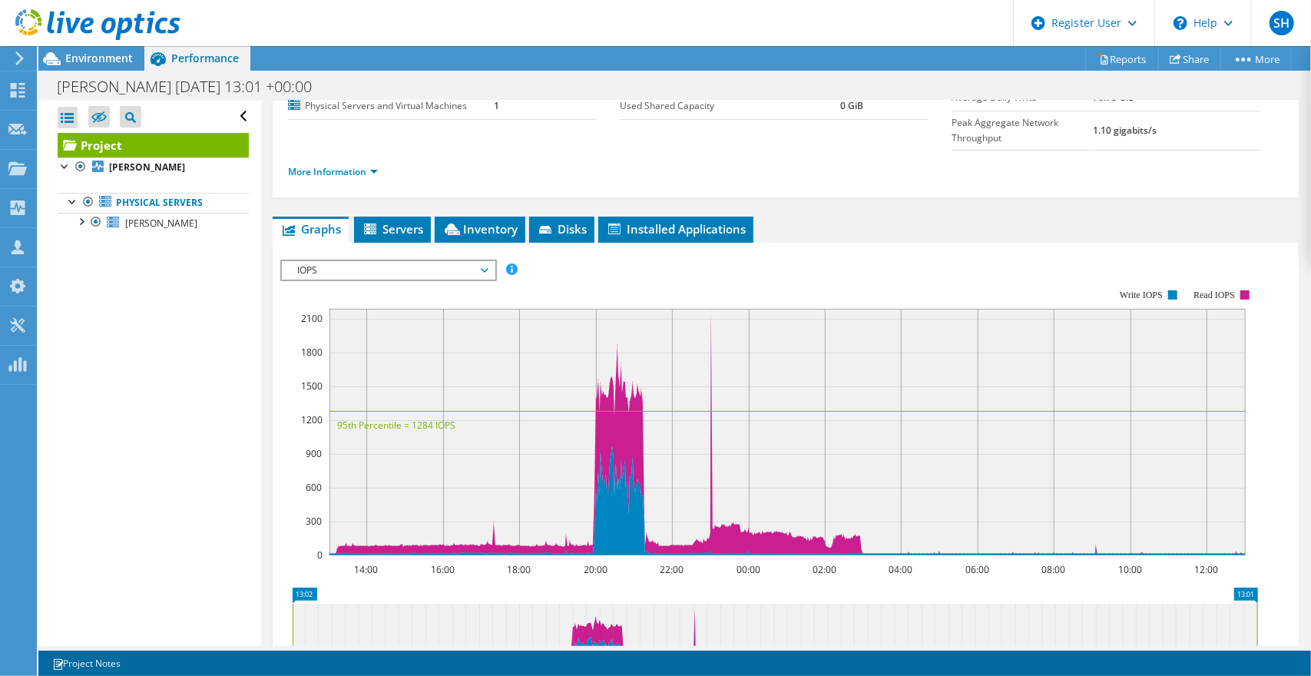
scroll to position [154, 0]
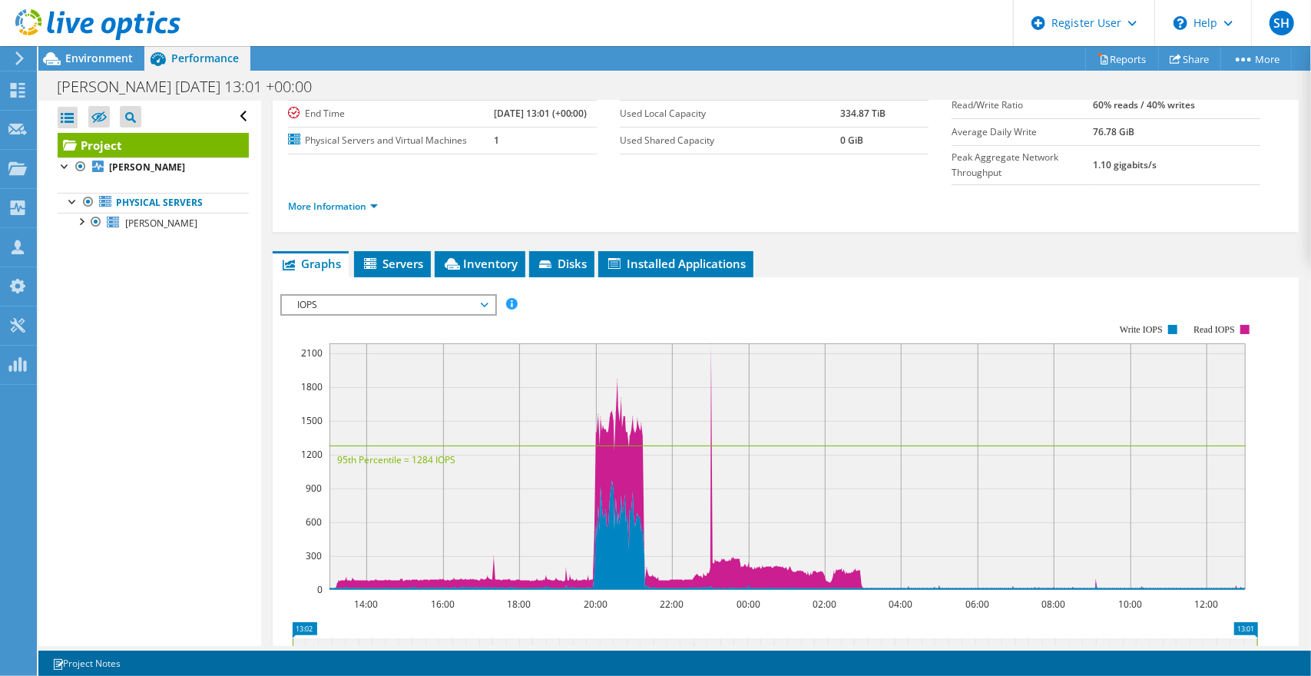
click at [386, 256] on span "Servers" at bounding box center [392, 263] width 61 height 15
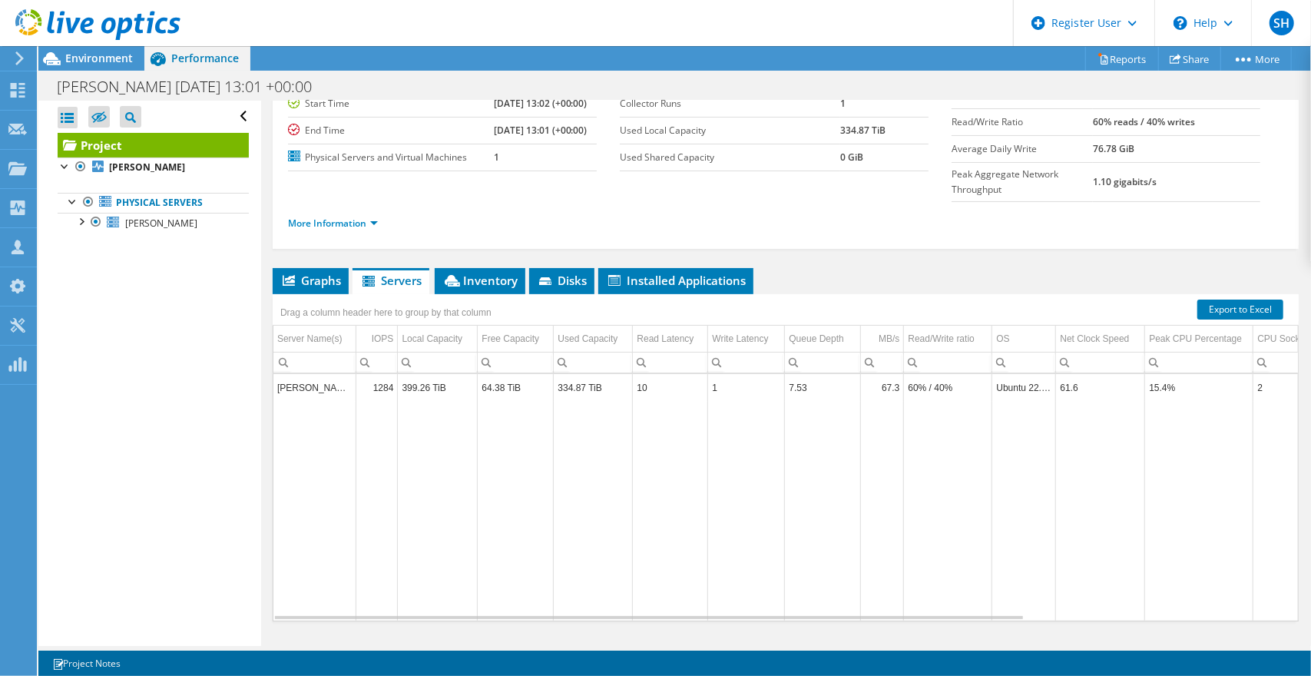
click at [479, 273] on span "Inventory" at bounding box center [480, 280] width 75 height 15
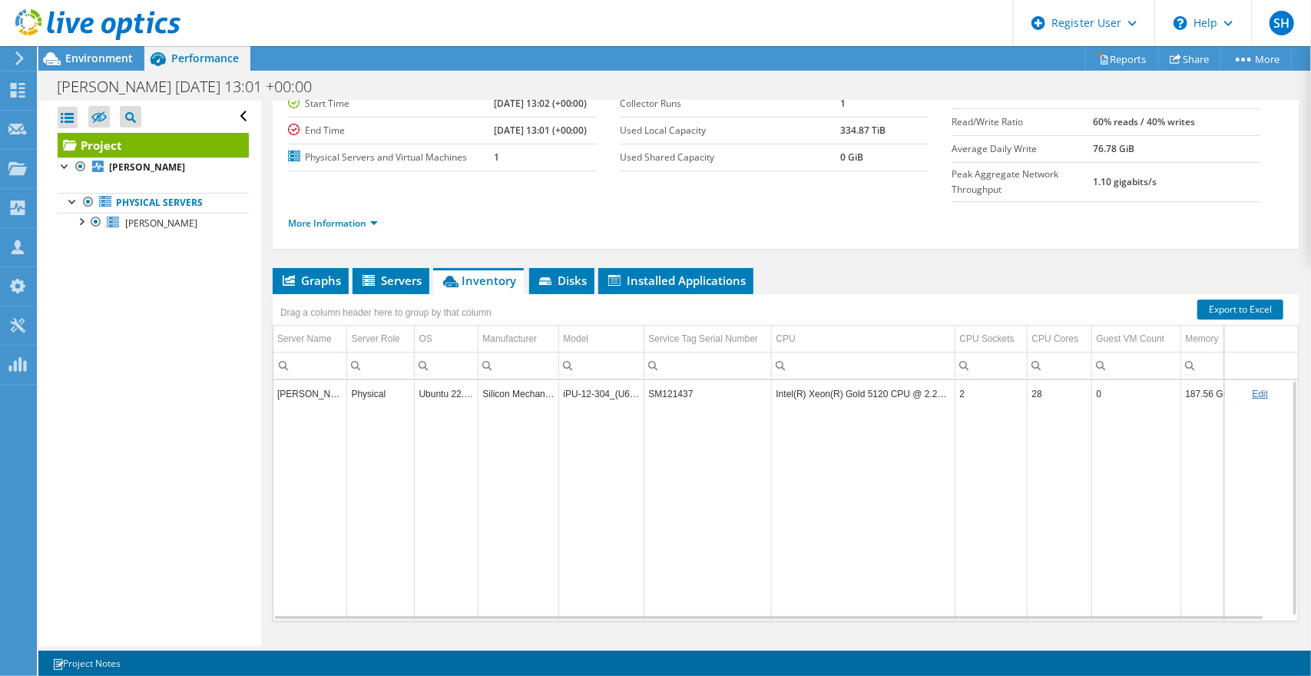
scroll to position [0, 0]
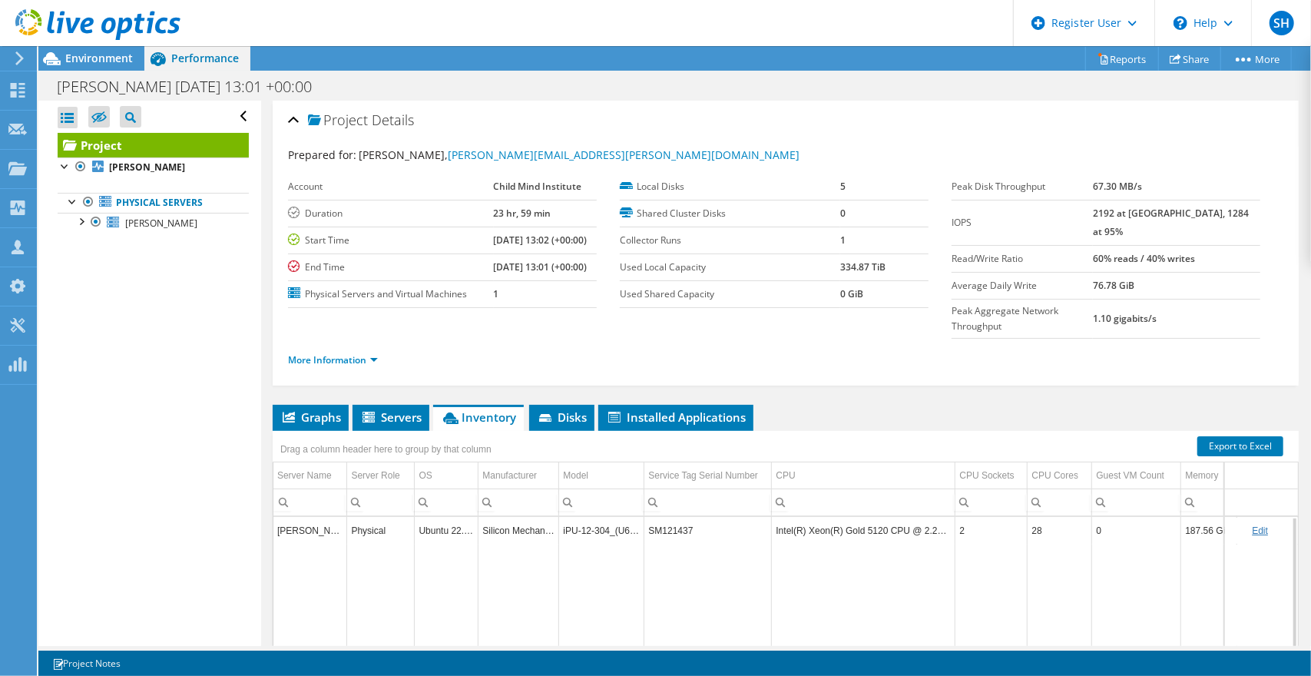
click at [553, 414] on icon at bounding box center [546, 419] width 15 height 10
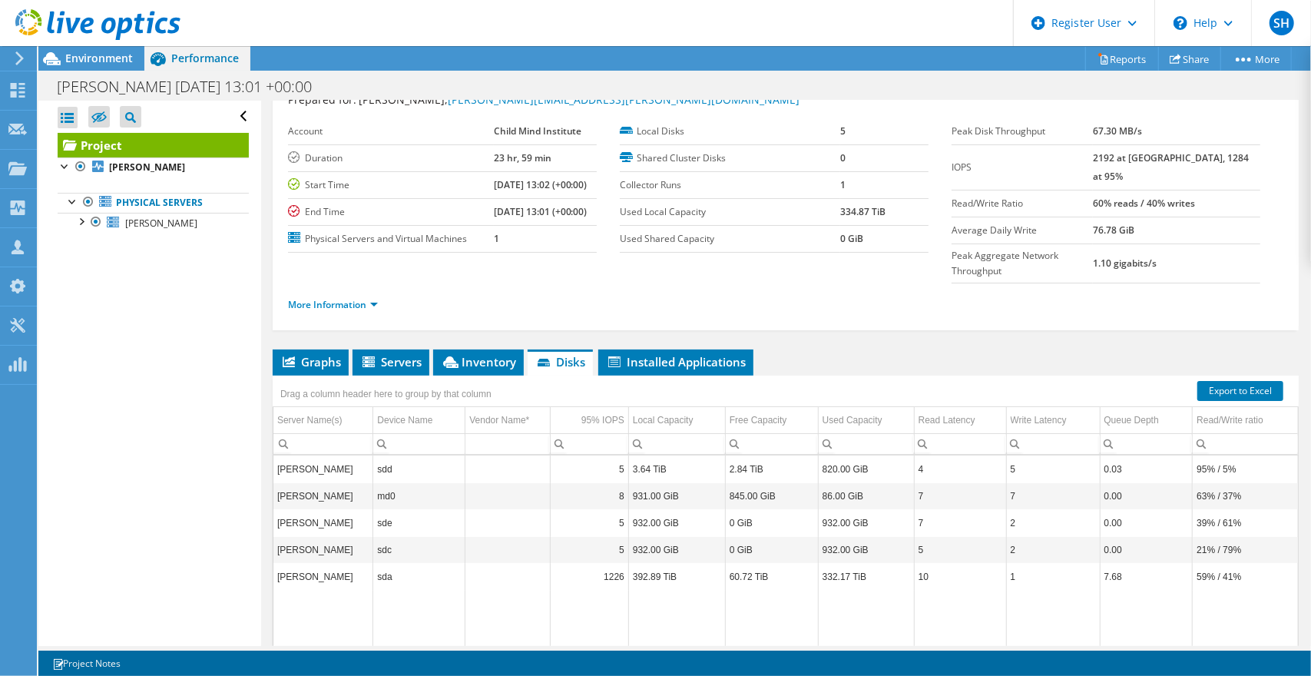
scroll to position [77, 0]
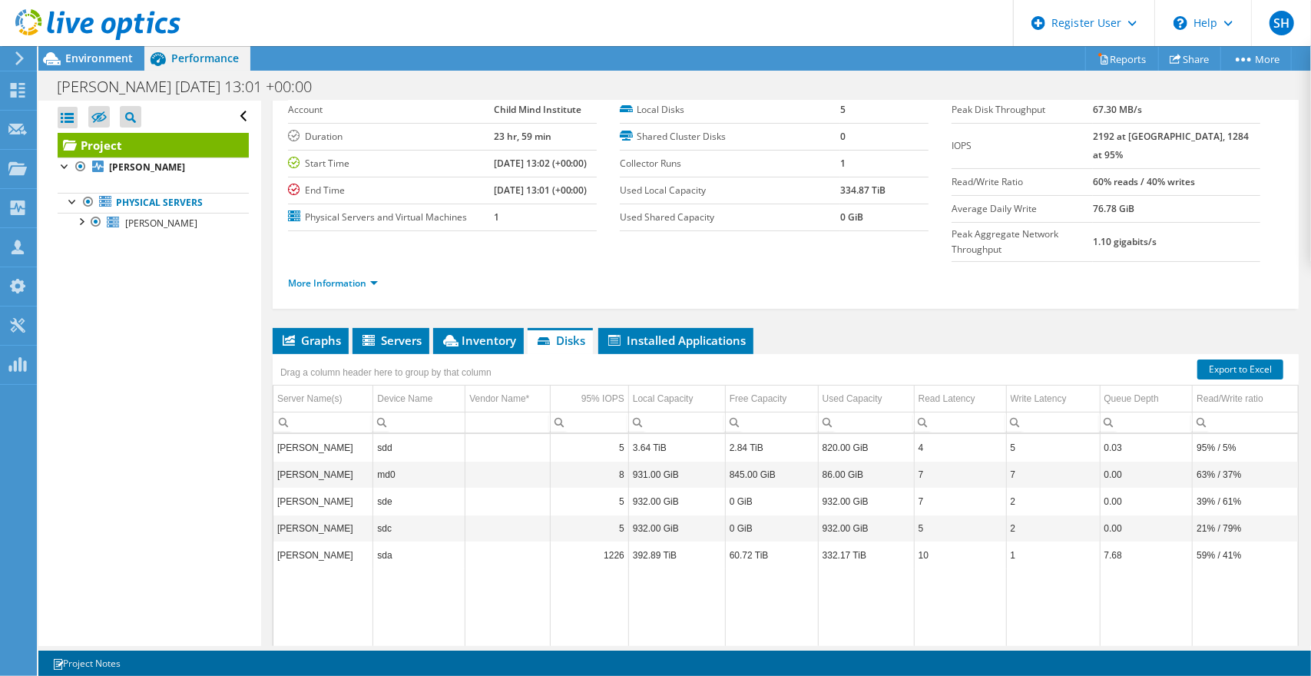
click at [655, 333] on span "Installed Applications" at bounding box center [676, 340] width 140 height 15
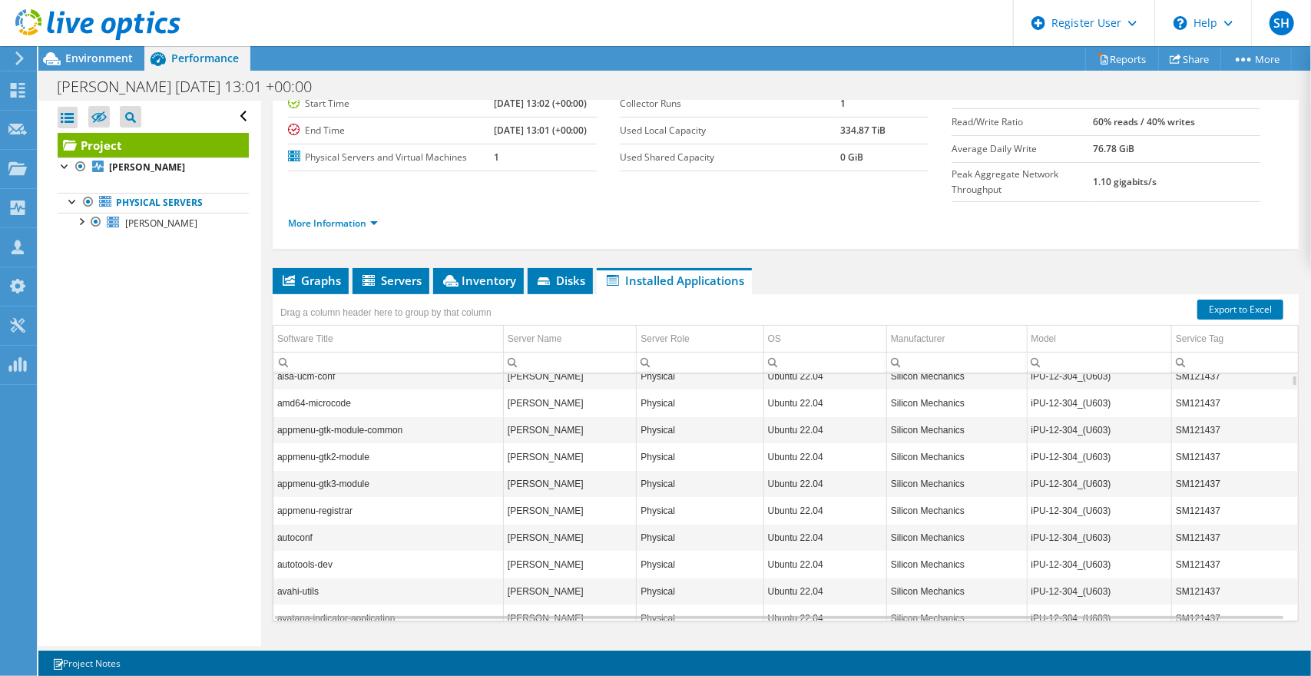
scroll to position [60, 0]
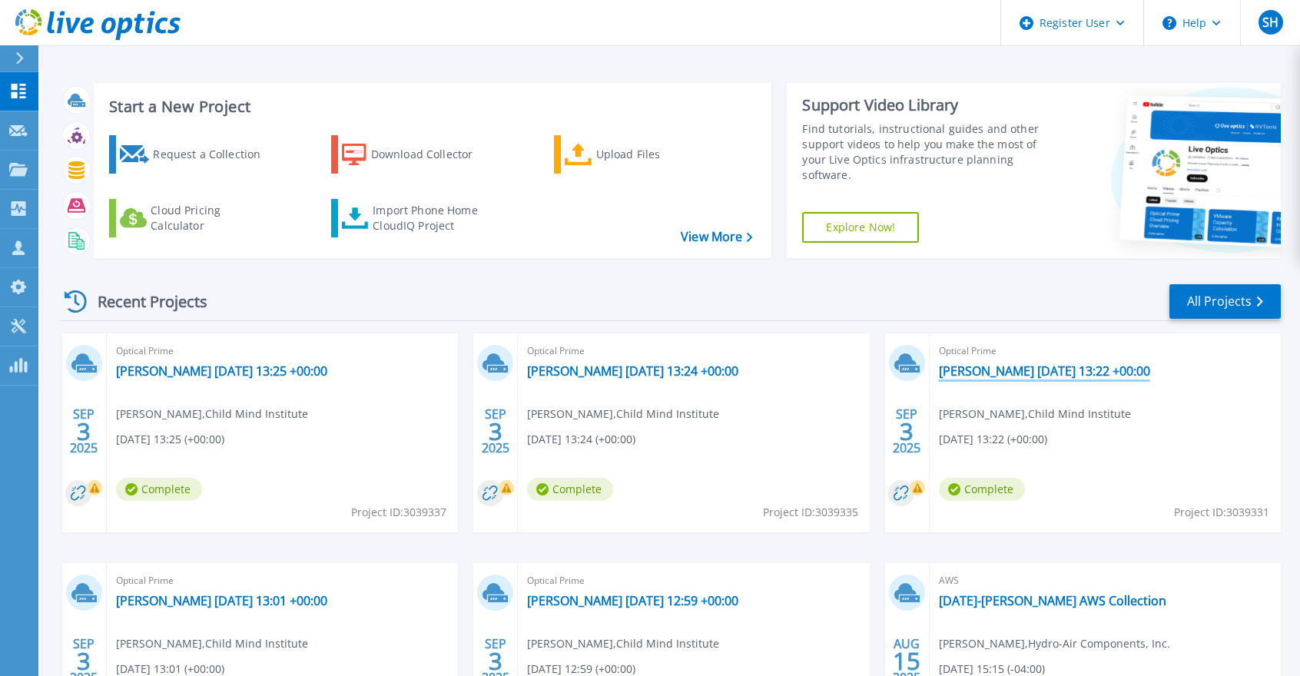
click at [1014, 373] on link "milhouse 2025-09-03 13:22 +00:00" at bounding box center [1044, 370] width 211 height 15
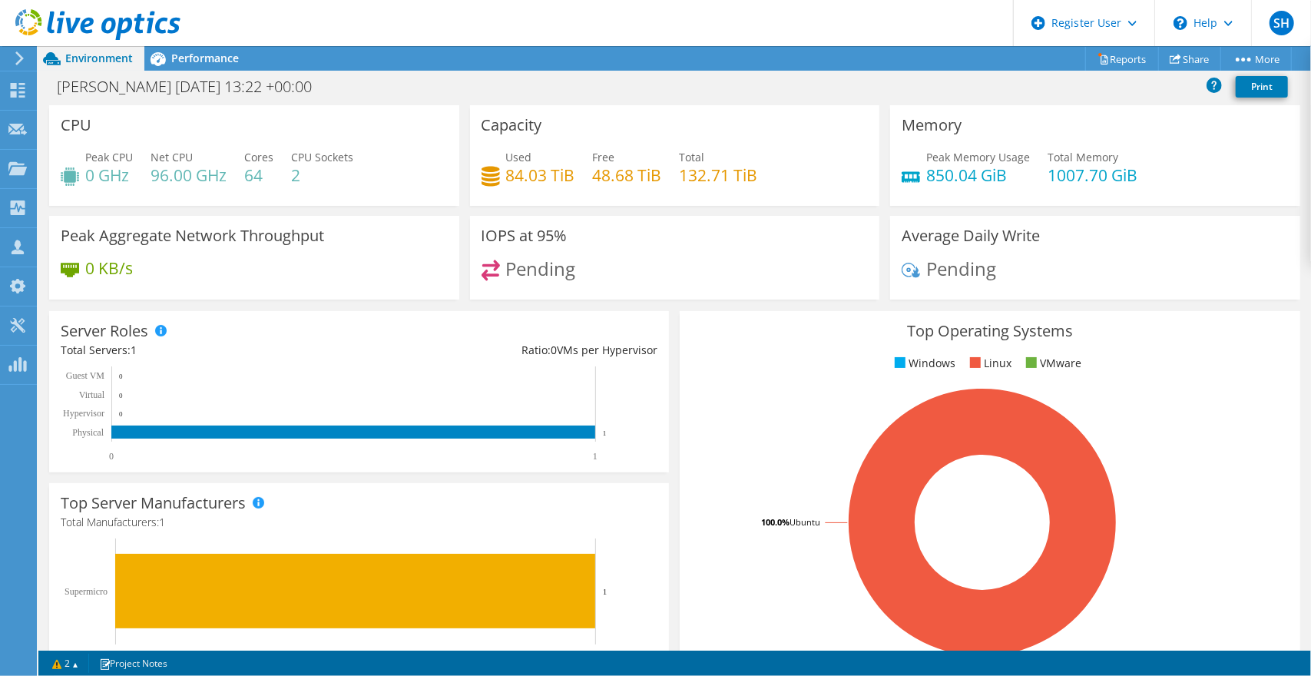
click at [187, 54] on span "Performance" at bounding box center [205, 58] width 68 height 15
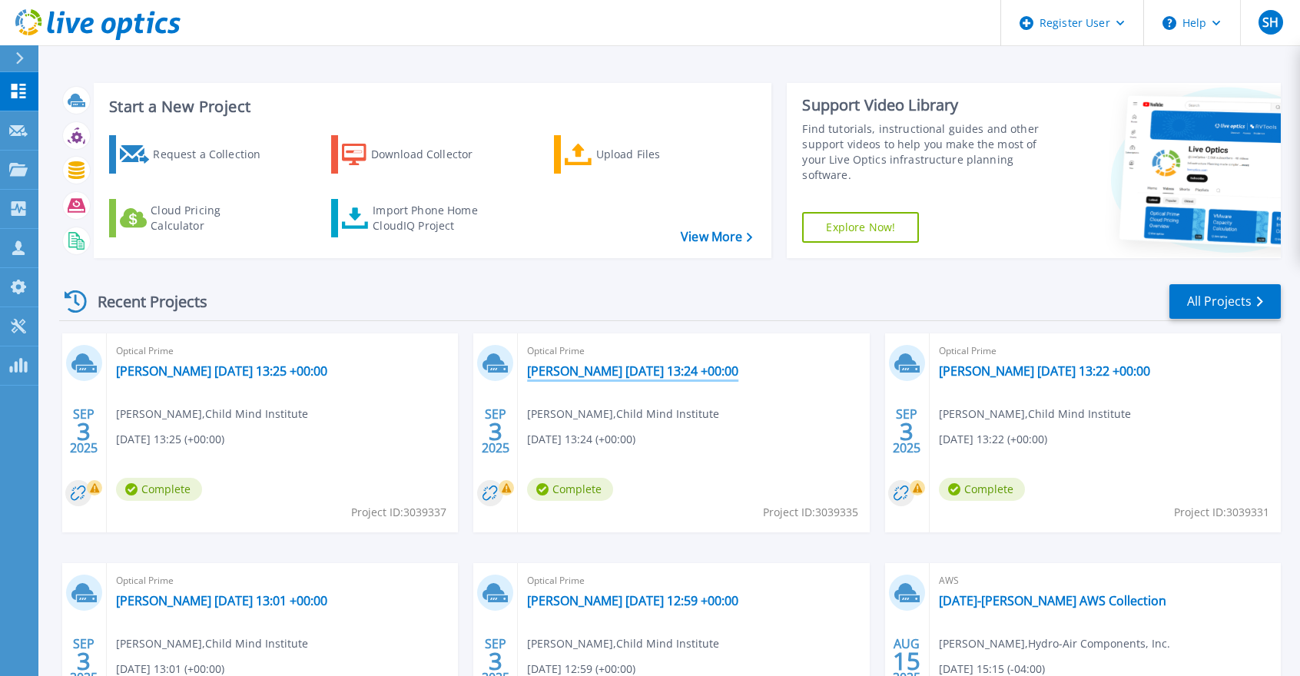
click at [676, 375] on link "[PERSON_NAME] [DATE] 13:24 +00:00" at bounding box center [632, 370] width 211 height 15
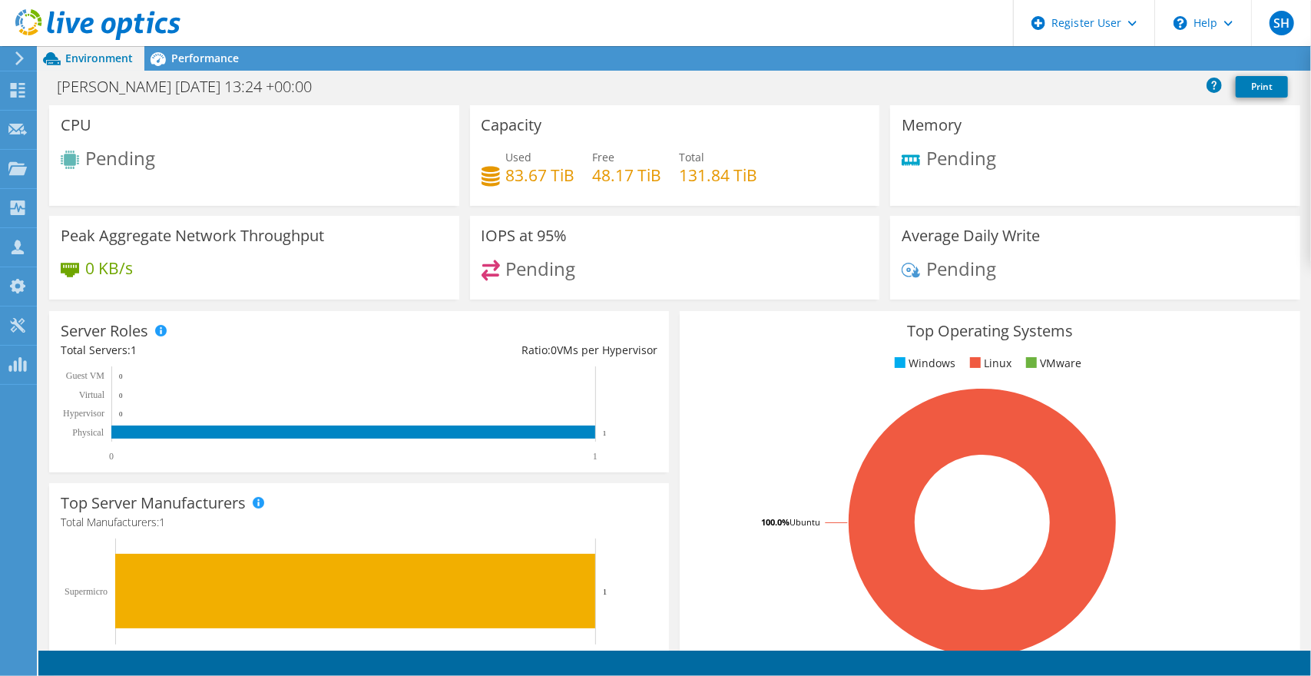
click at [198, 59] on span "Performance" at bounding box center [205, 58] width 68 height 15
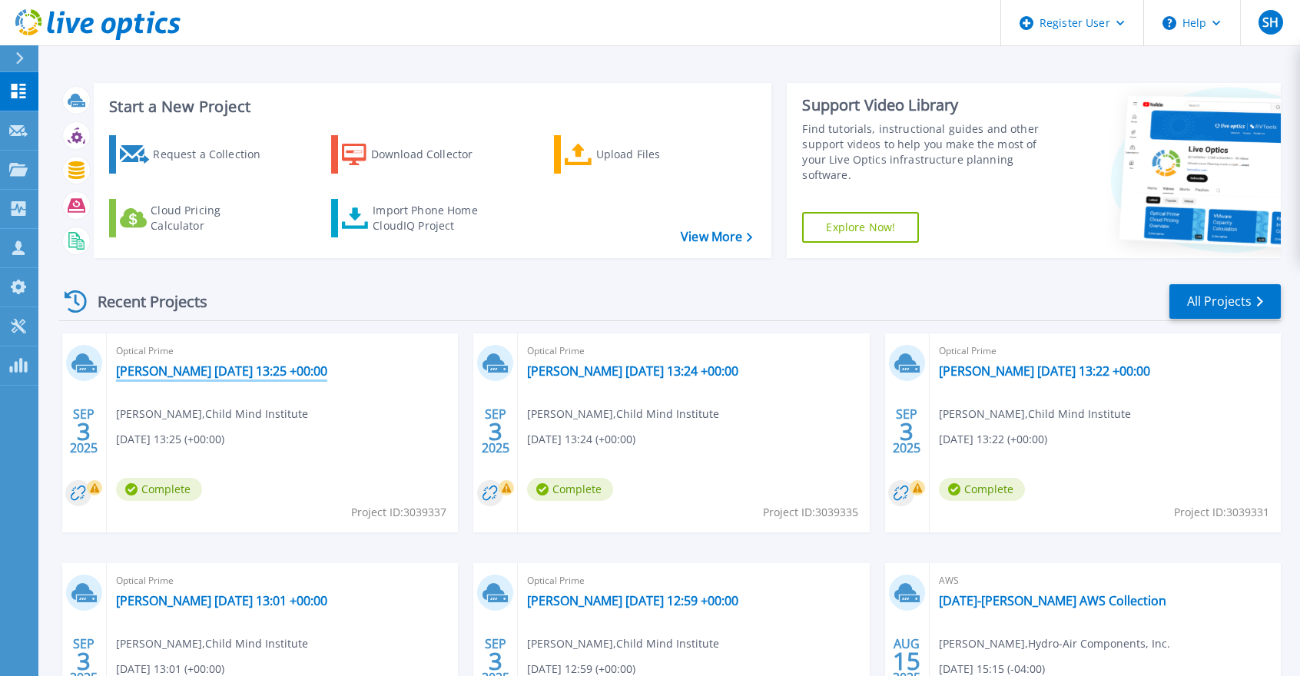
click at [215, 374] on link "[PERSON_NAME] [DATE] 13:25 +00:00" at bounding box center [221, 370] width 211 height 15
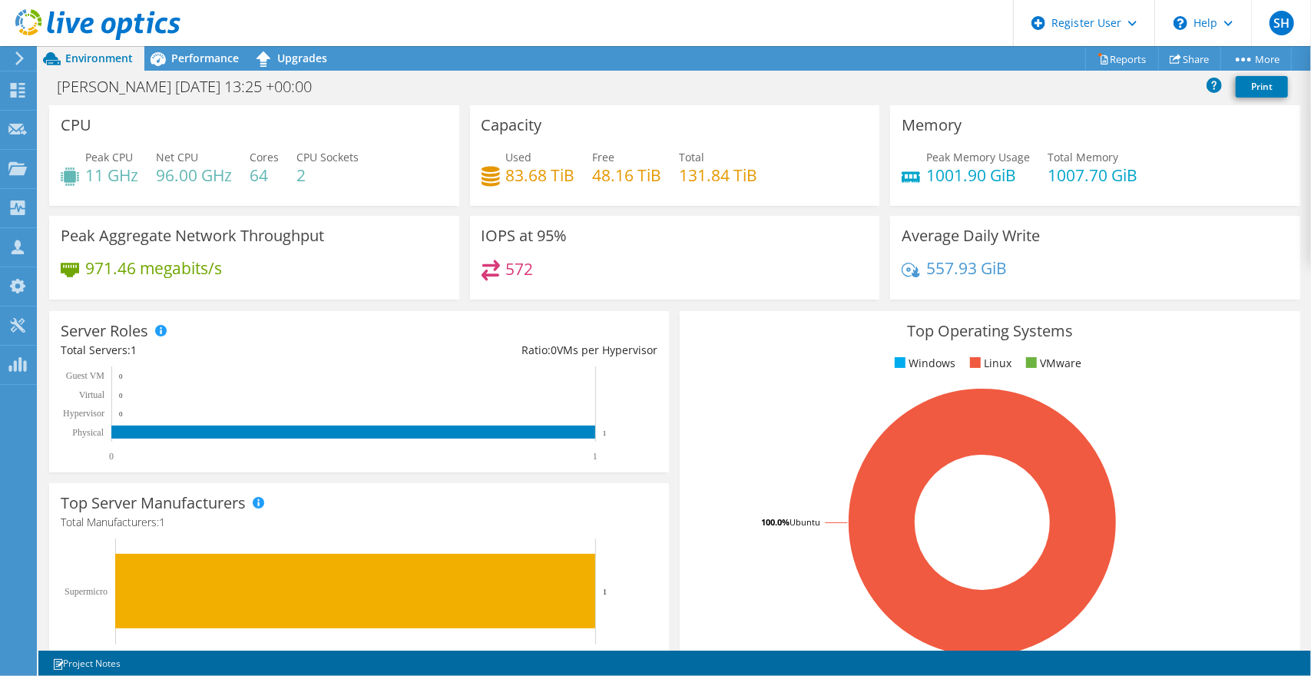
click at [184, 52] on span "Performance" at bounding box center [205, 58] width 68 height 15
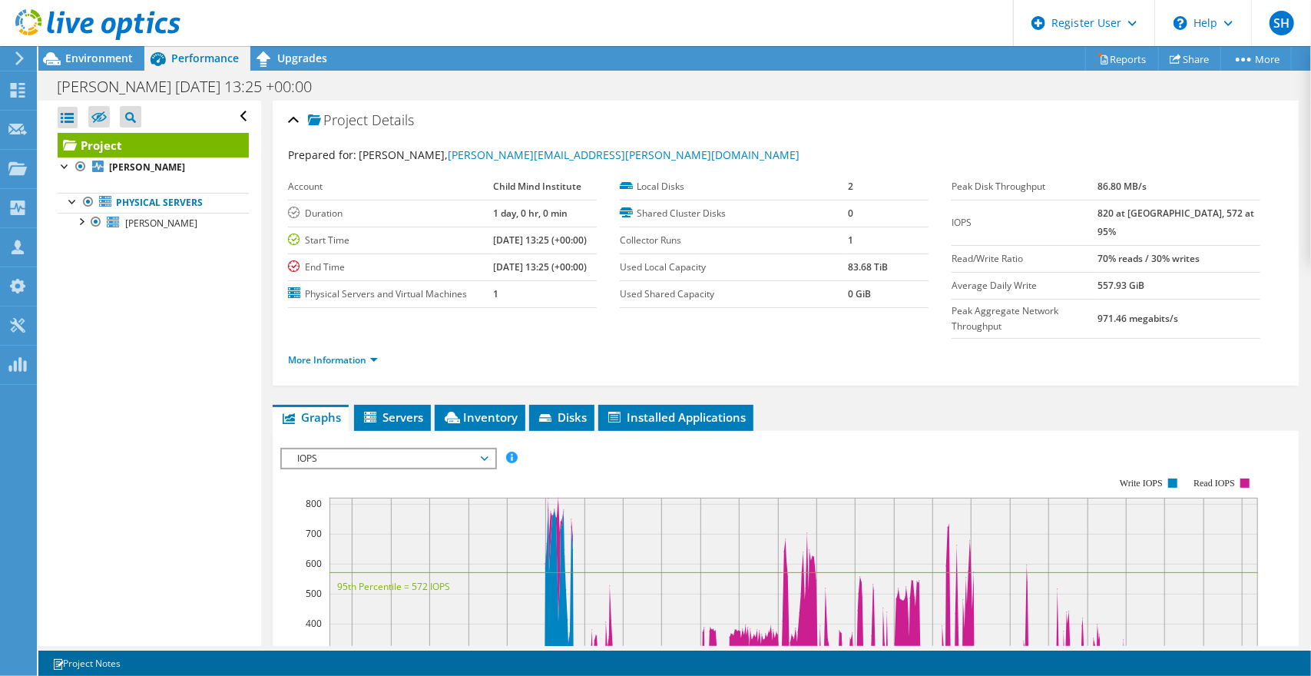
click at [476, 409] on span "Inventory" at bounding box center [480, 416] width 75 height 15
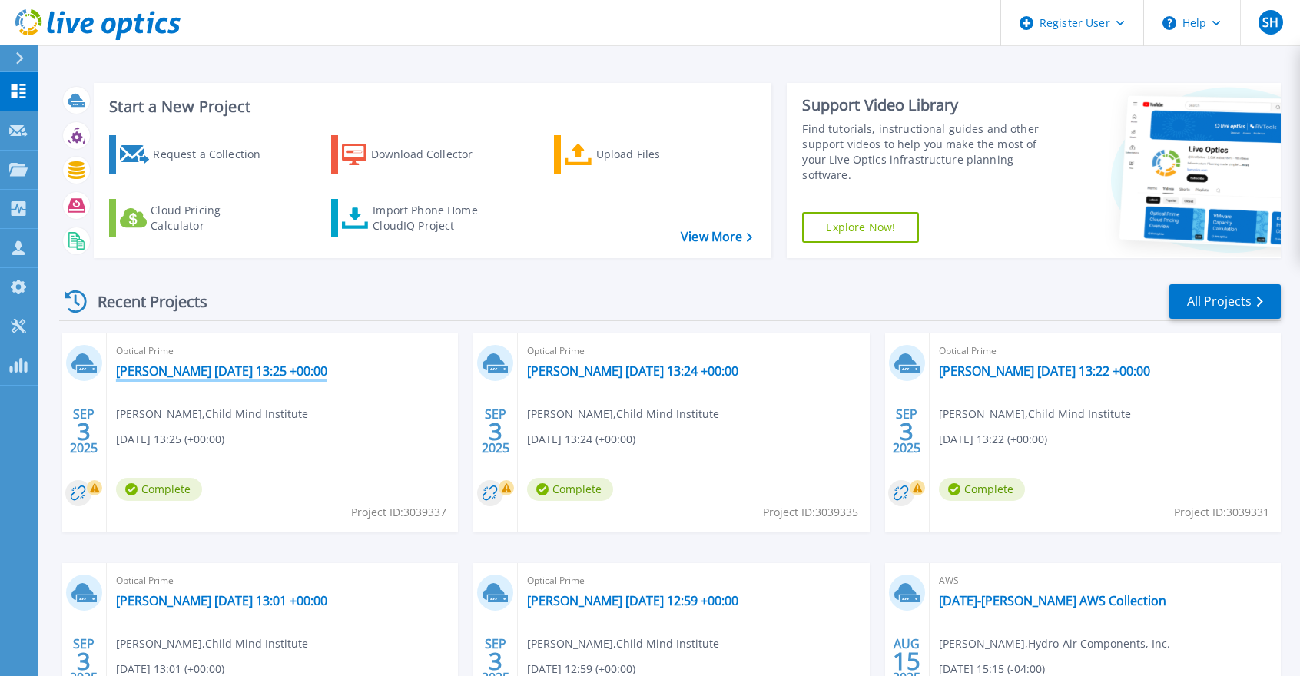
click at [197, 376] on link "[PERSON_NAME] [DATE] 13:25 +00:00" at bounding box center [221, 370] width 211 height 15
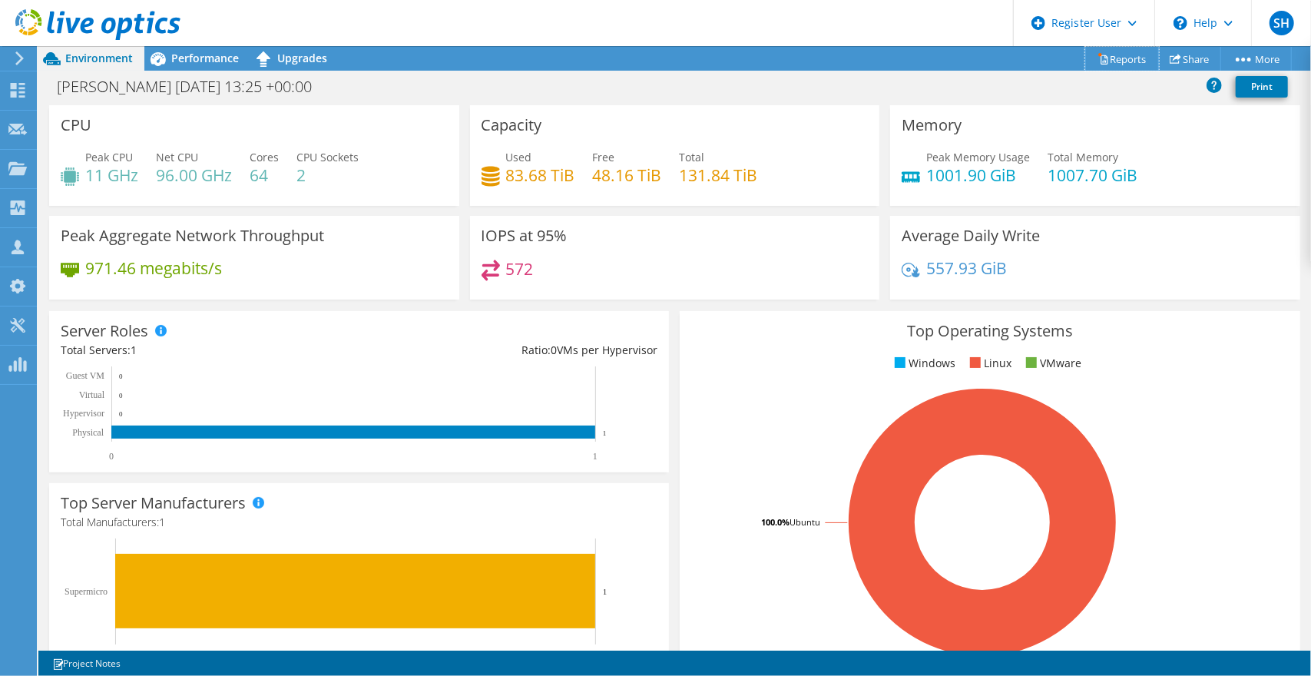
click at [1120, 61] on link "Reports" at bounding box center [1123, 59] width 74 height 24
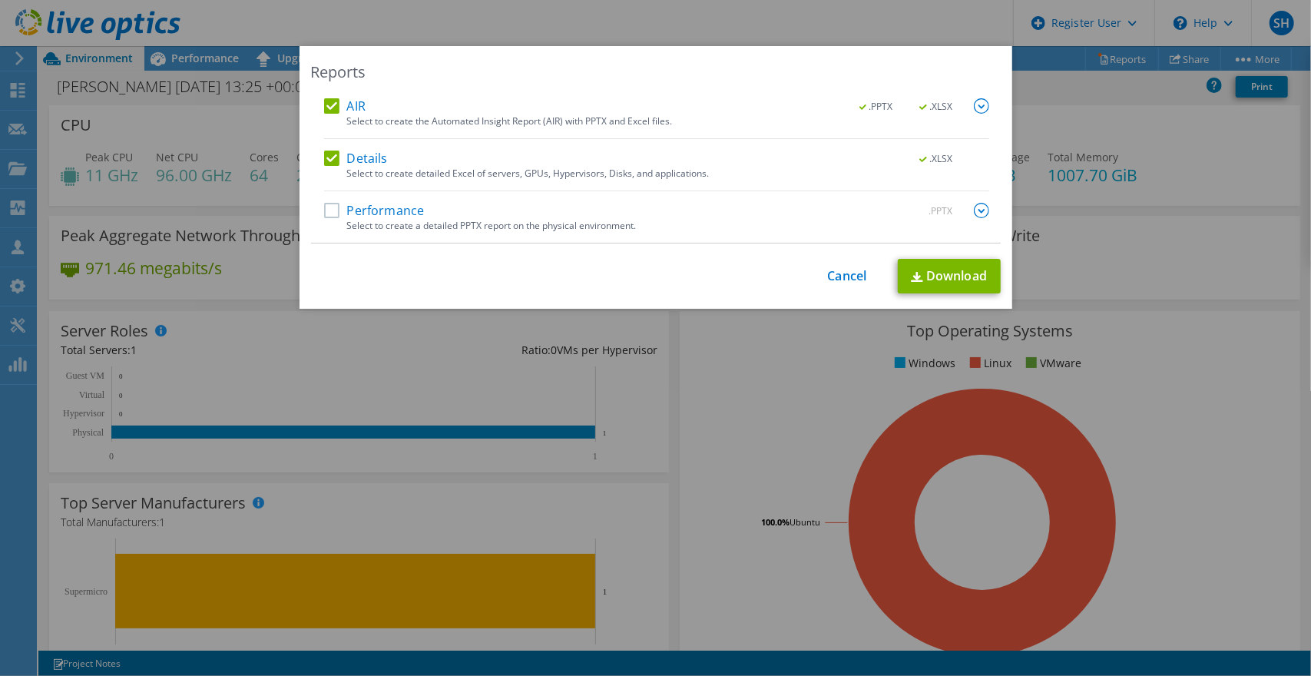
click at [326, 204] on label "Performance" at bounding box center [374, 210] width 101 height 15
click at [0, 0] on input "Performance" at bounding box center [0, 0] width 0 height 0
click at [908, 267] on link "Download" at bounding box center [949, 276] width 103 height 35
click at [828, 274] on link "Cancel" at bounding box center [847, 276] width 39 height 15
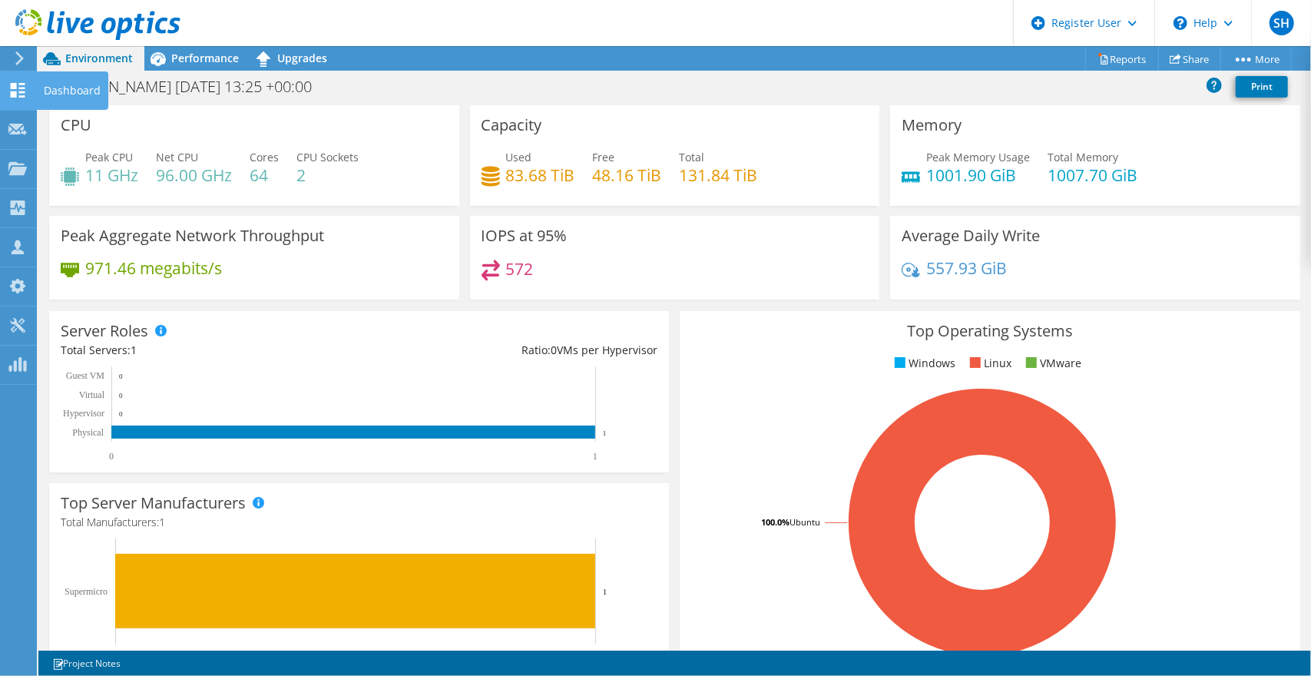
click at [41, 86] on div "Dashboard" at bounding box center [72, 90] width 72 height 38
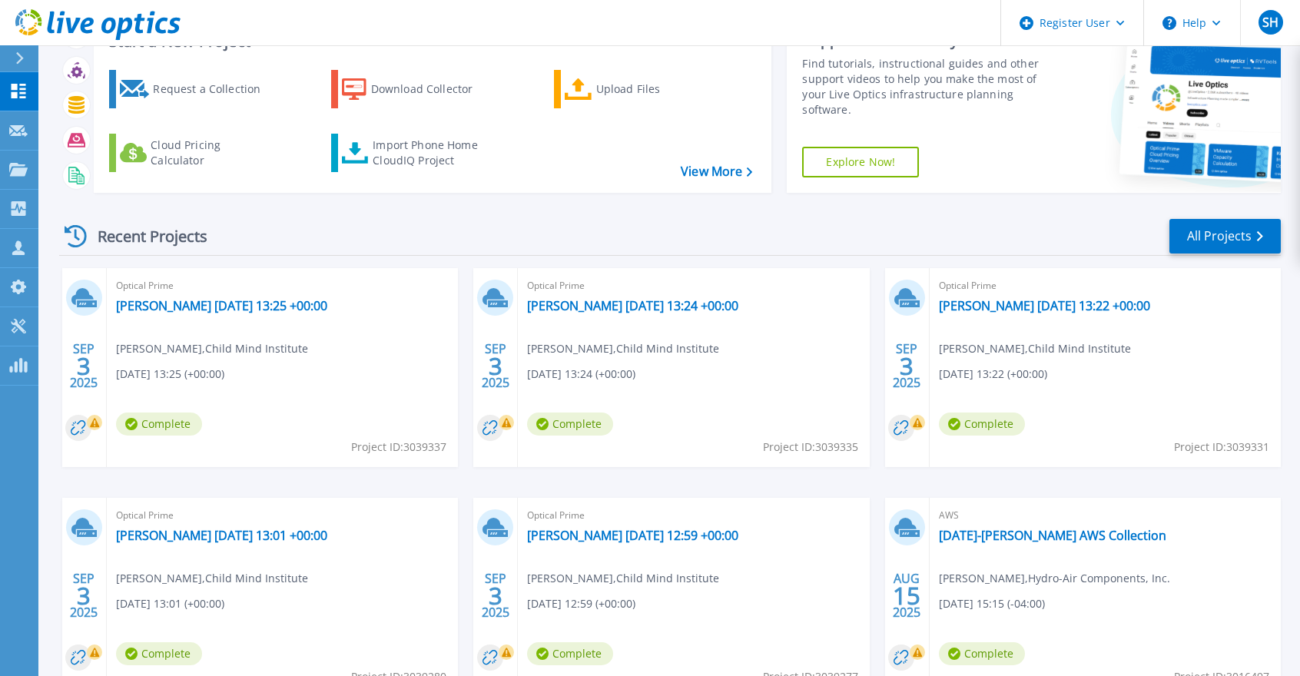
scroll to position [154, 0]
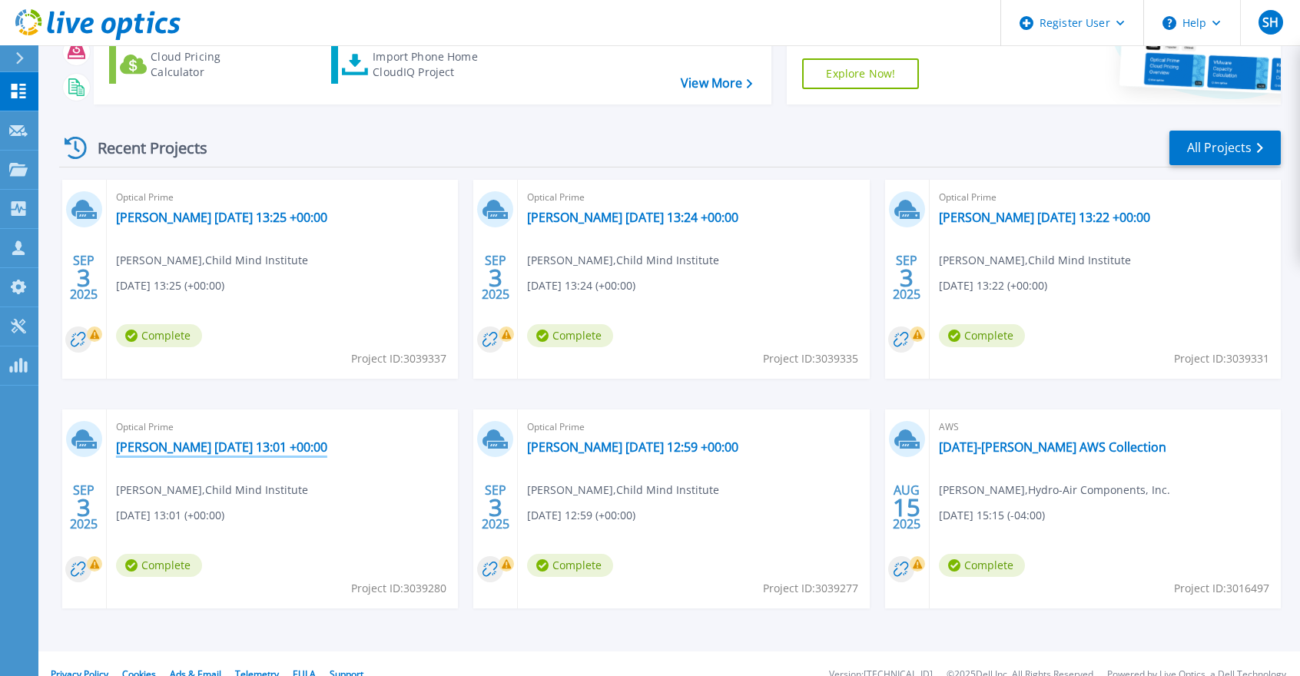
click at [207, 449] on link "[PERSON_NAME] [DATE] 13:01 +00:00" at bounding box center [221, 446] width 211 height 15
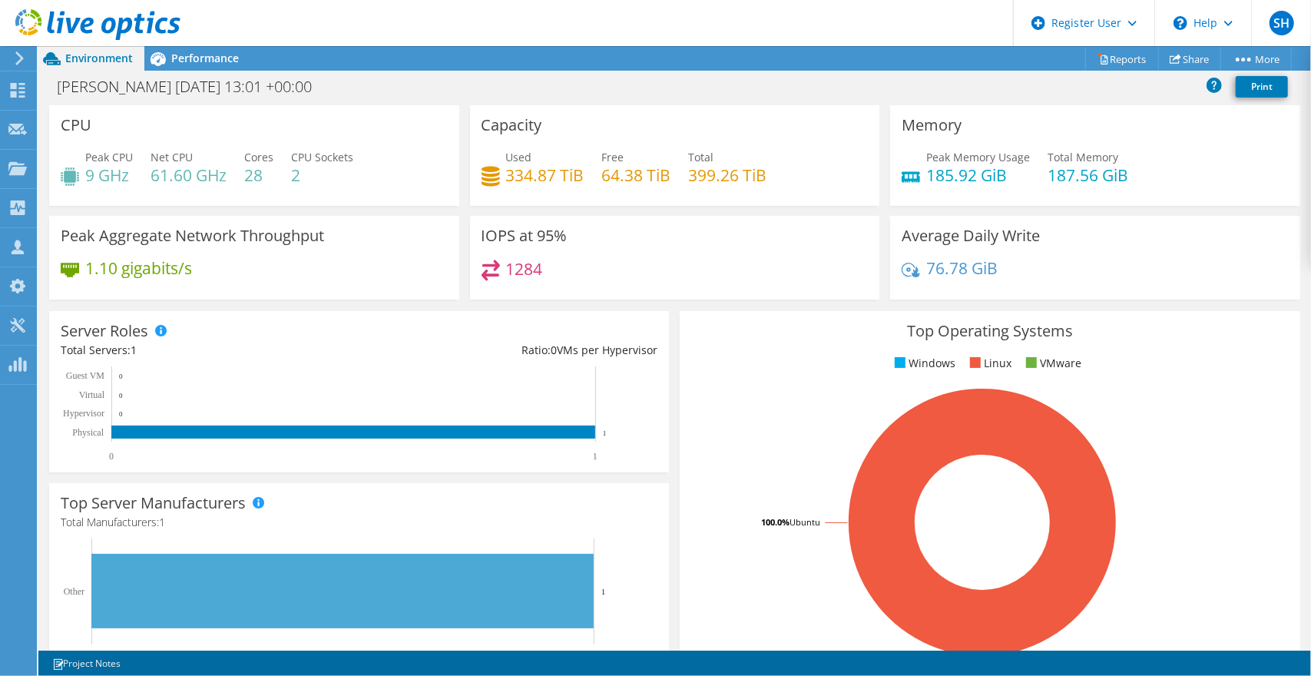
click at [234, 63] on span "Performance" at bounding box center [205, 58] width 68 height 15
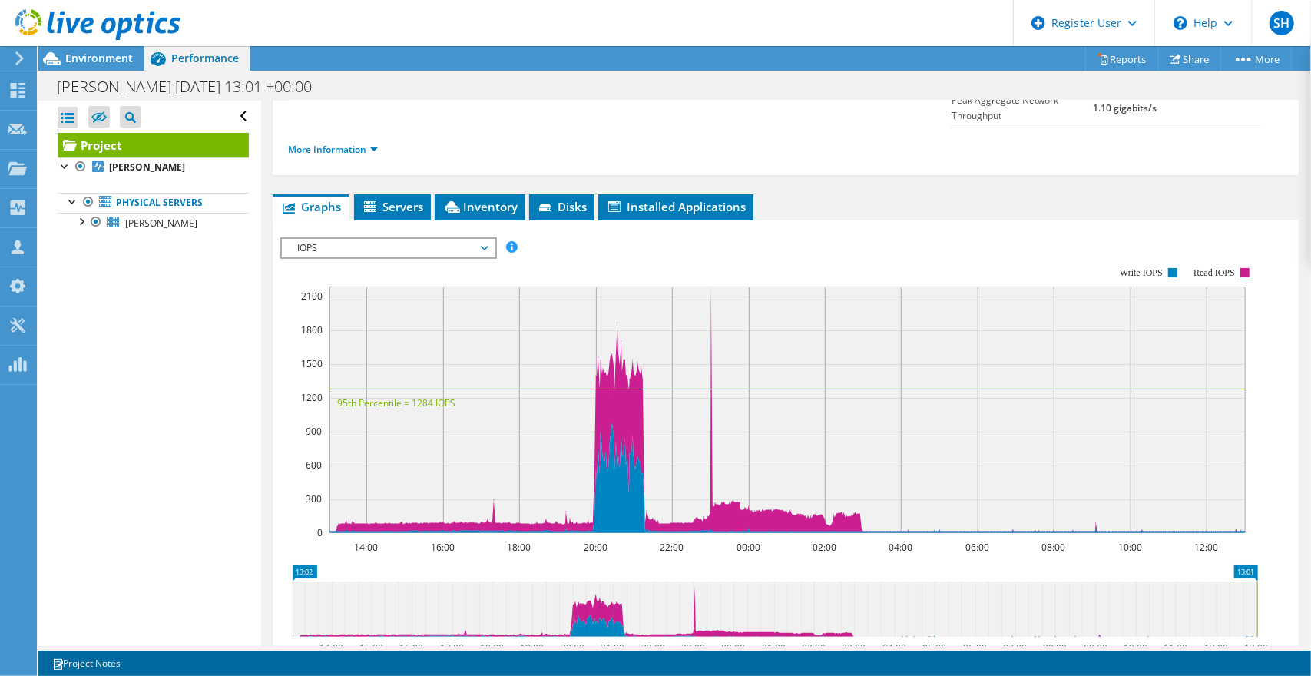
scroll to position [230, 0]
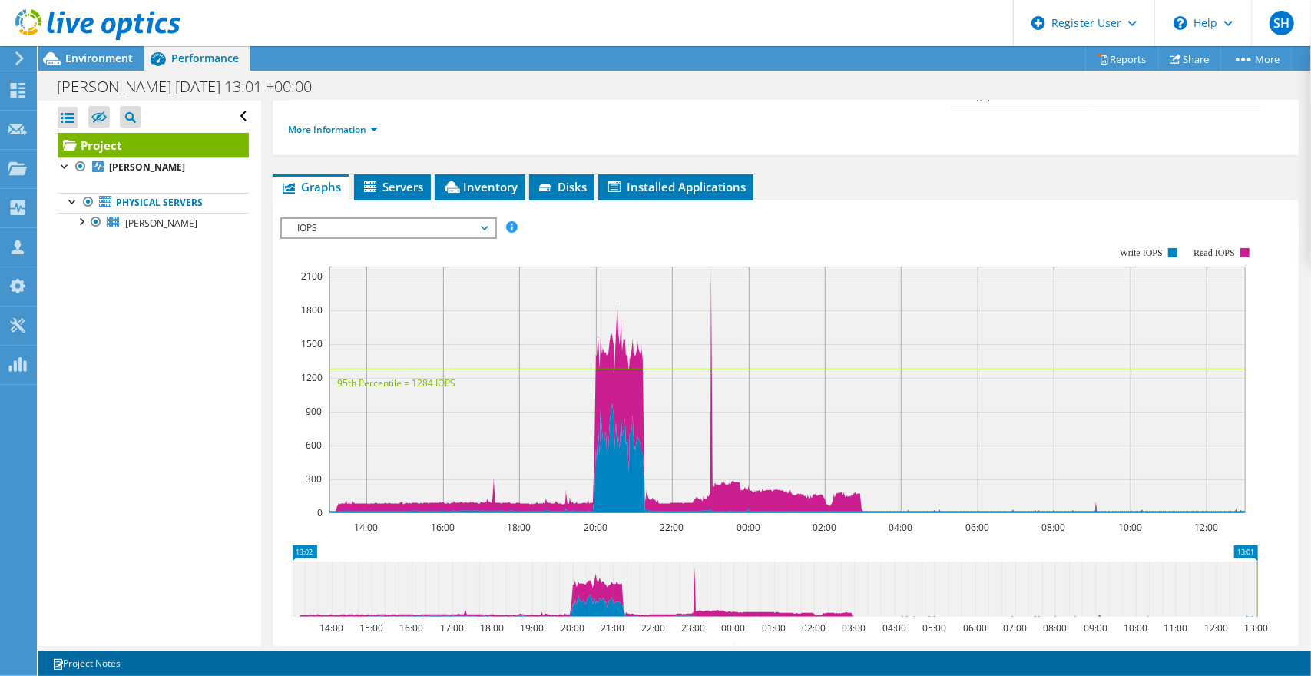
click at [382, 219] on span "IOPS" at bounding box center [388, 228] width 197 height 18
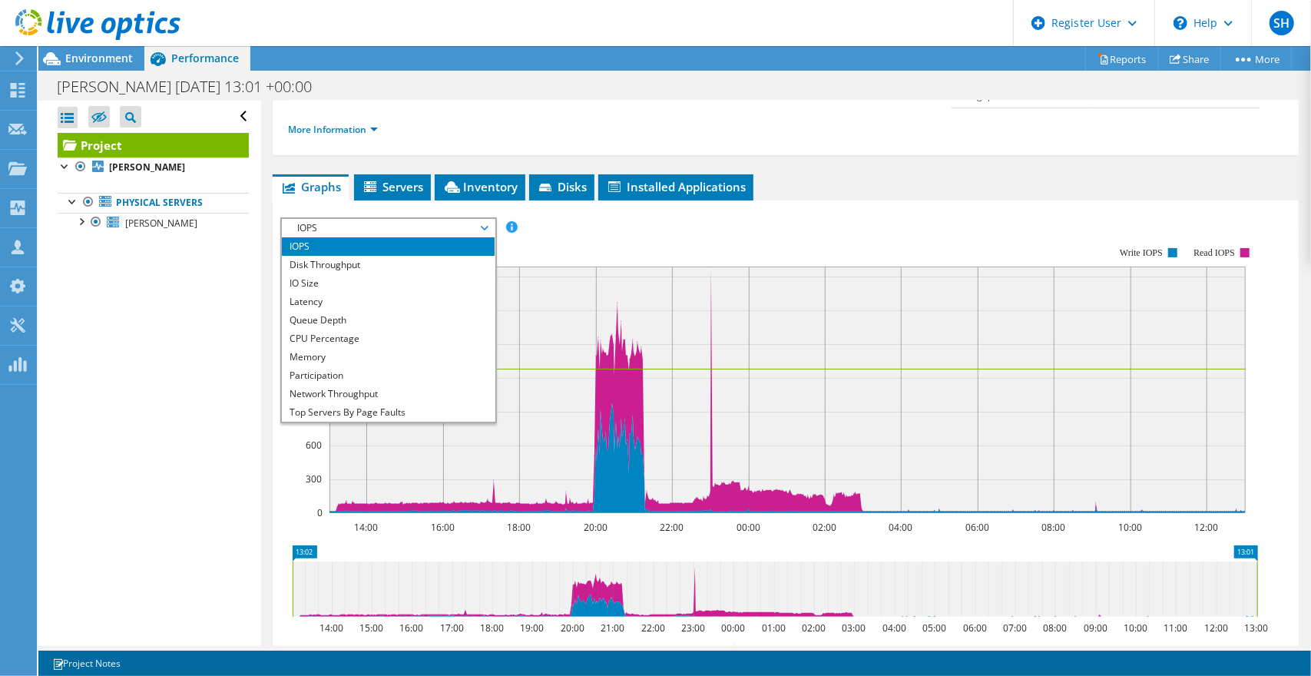
click at [340, 348] on li "Memory" at bounding box center [388, 357] width 213 height 18
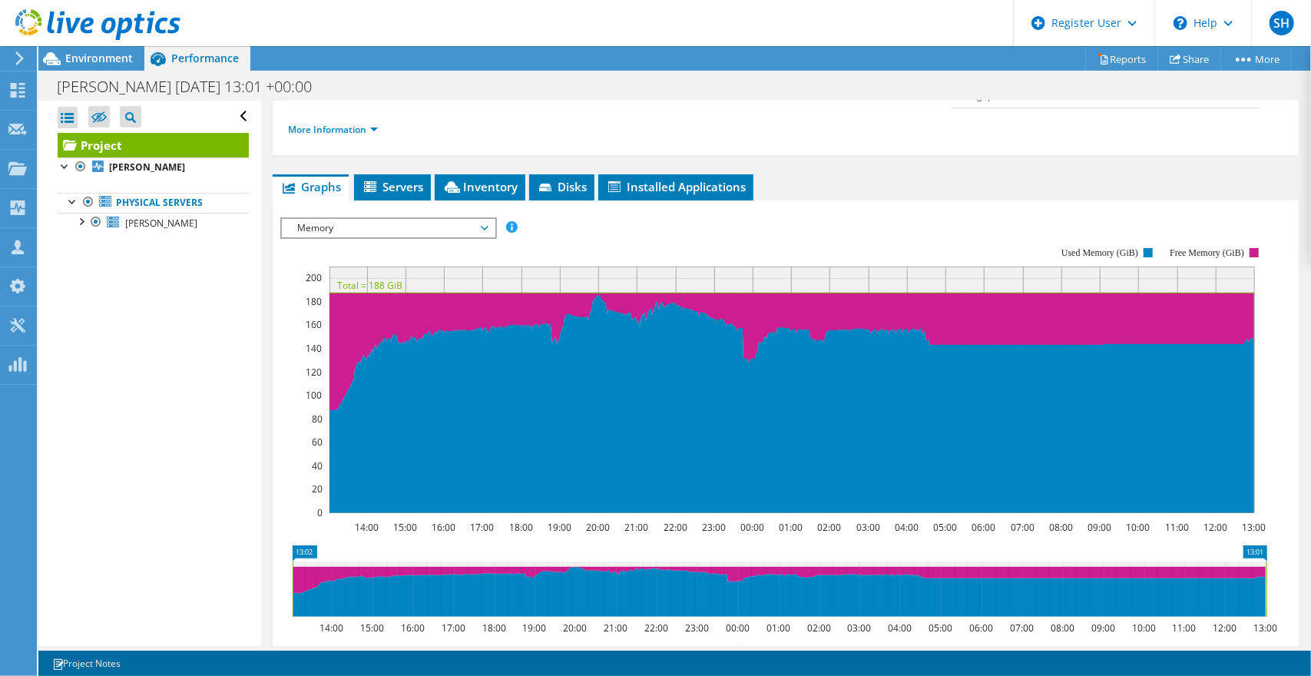
click at [471, 179] on span "Inventory" at bounding box center [480, 186] width 75 height 15
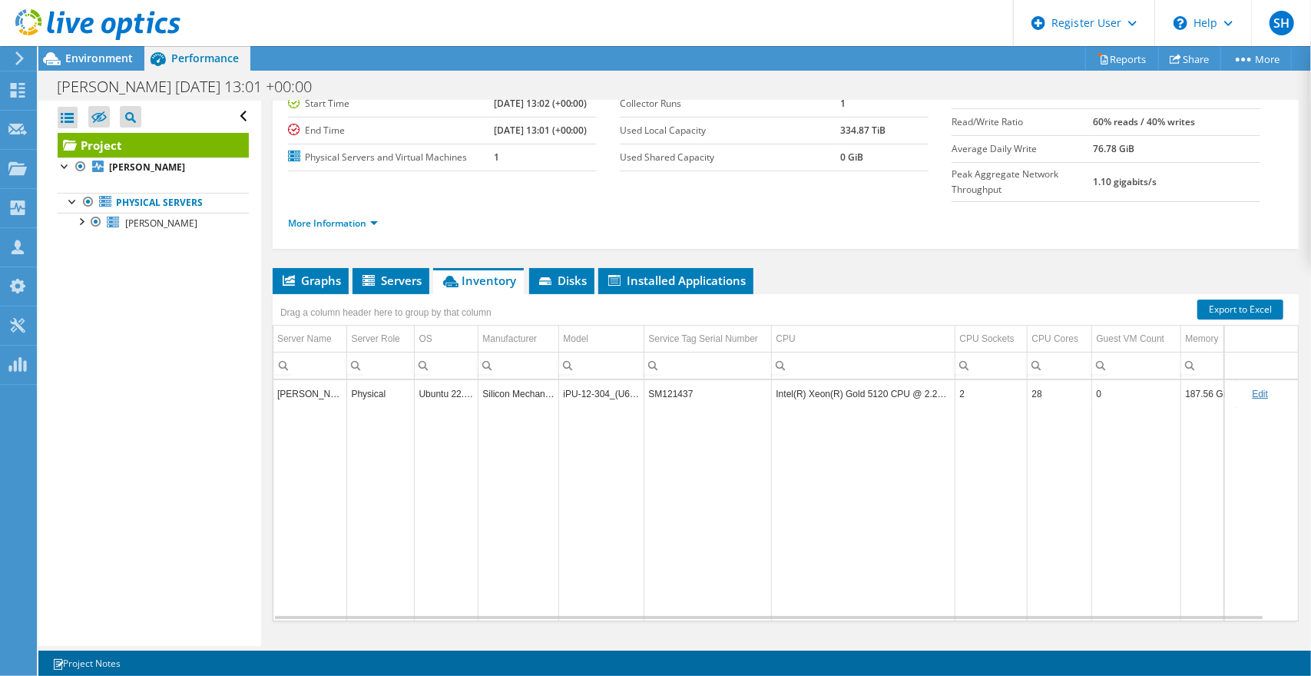
click at [303, 273] on span "Graphs" at bounding box center [310, 280] width 61 height 15
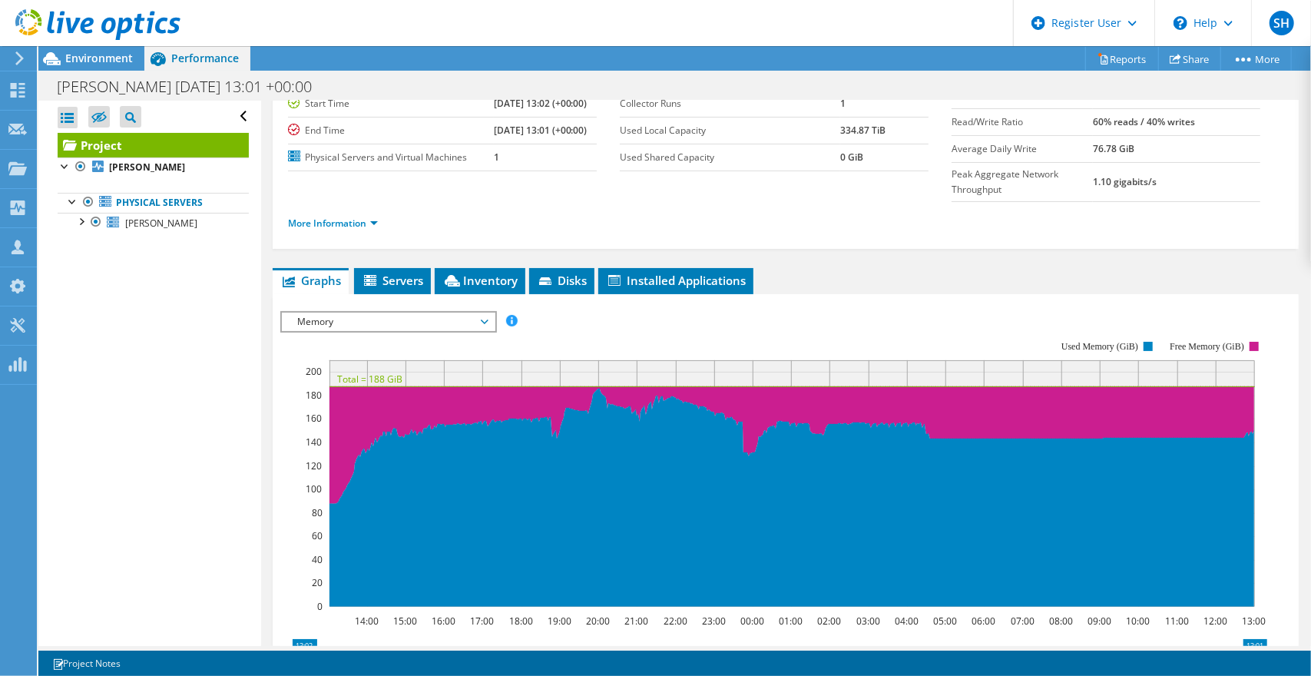
scroll to position [230, 0]
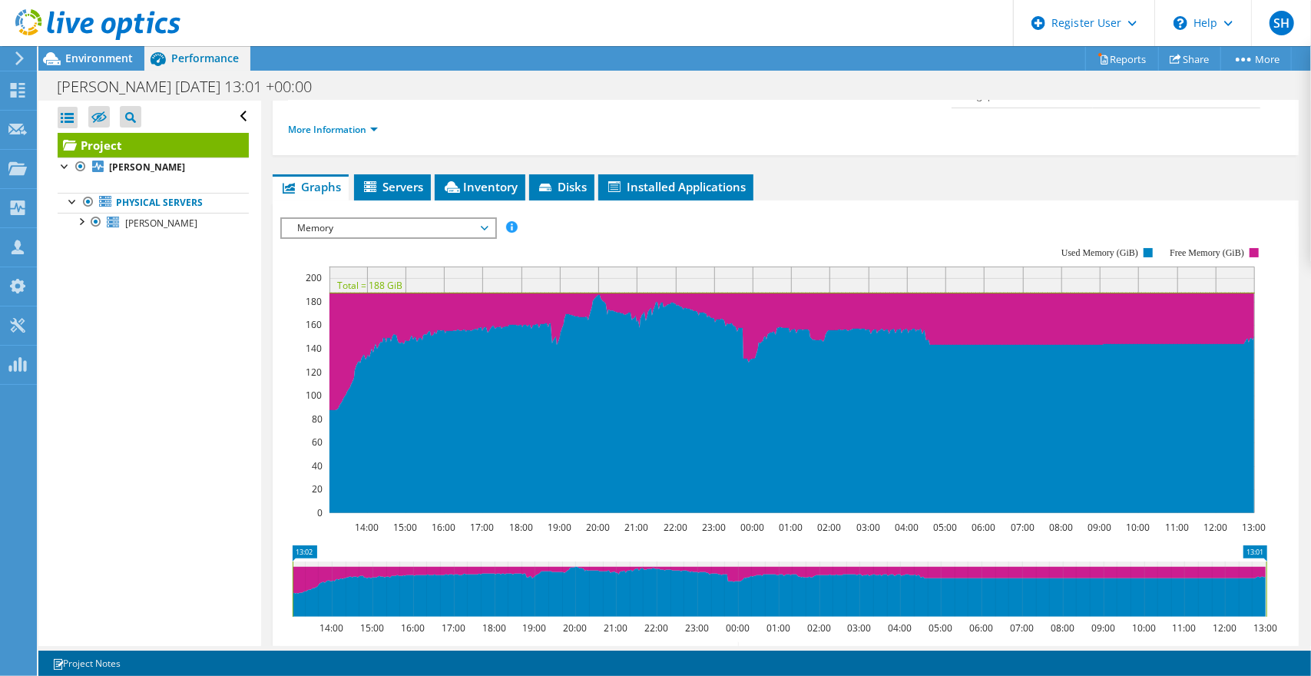
click at [482, 219] on span "Memory" at bounding box center [388, 228] width 197 height 18
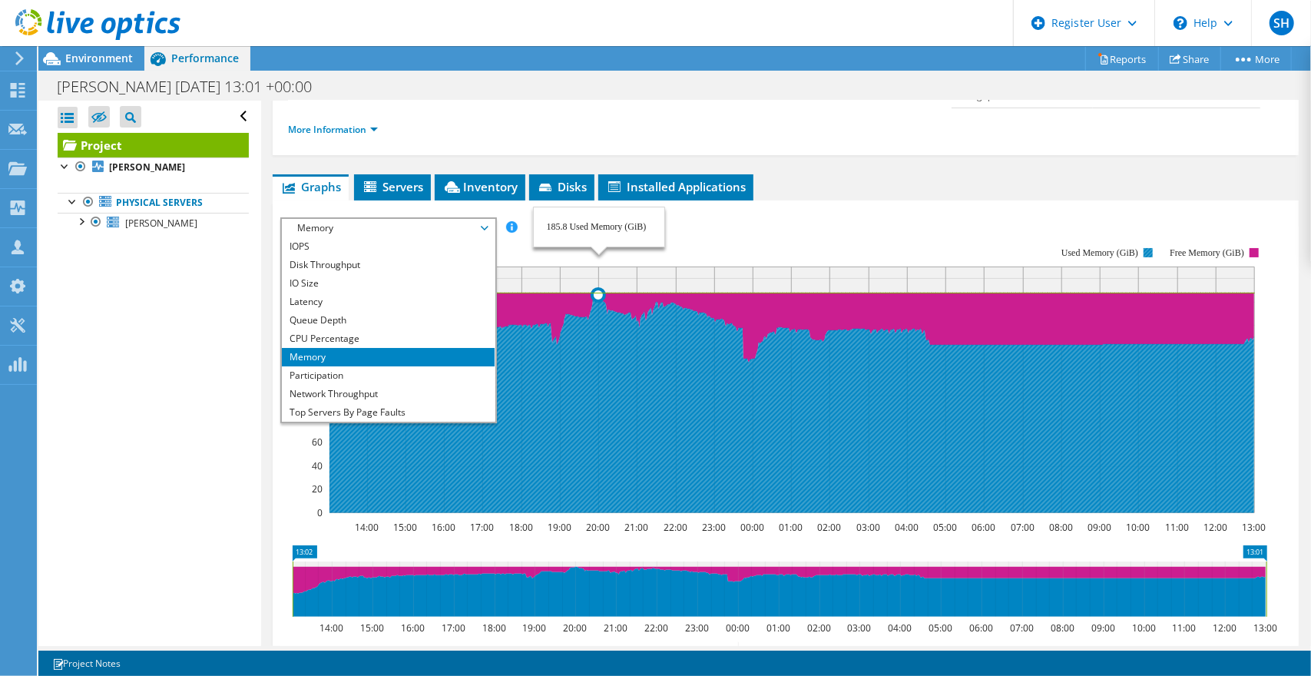
click at [323, 293] on li "Latency" at bounding box center [388, 302] width 213 height 18
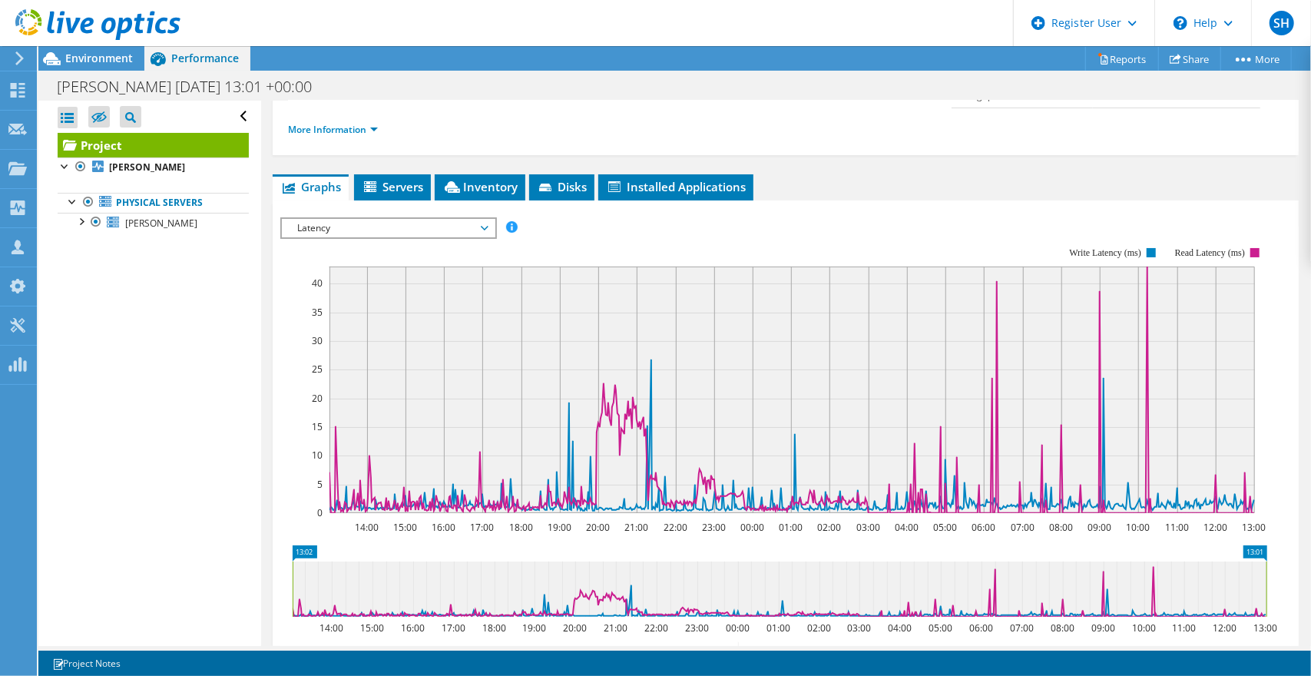
click at [81, 56] on span "Environment" at bounding box center [99, 58] width 68 height 15
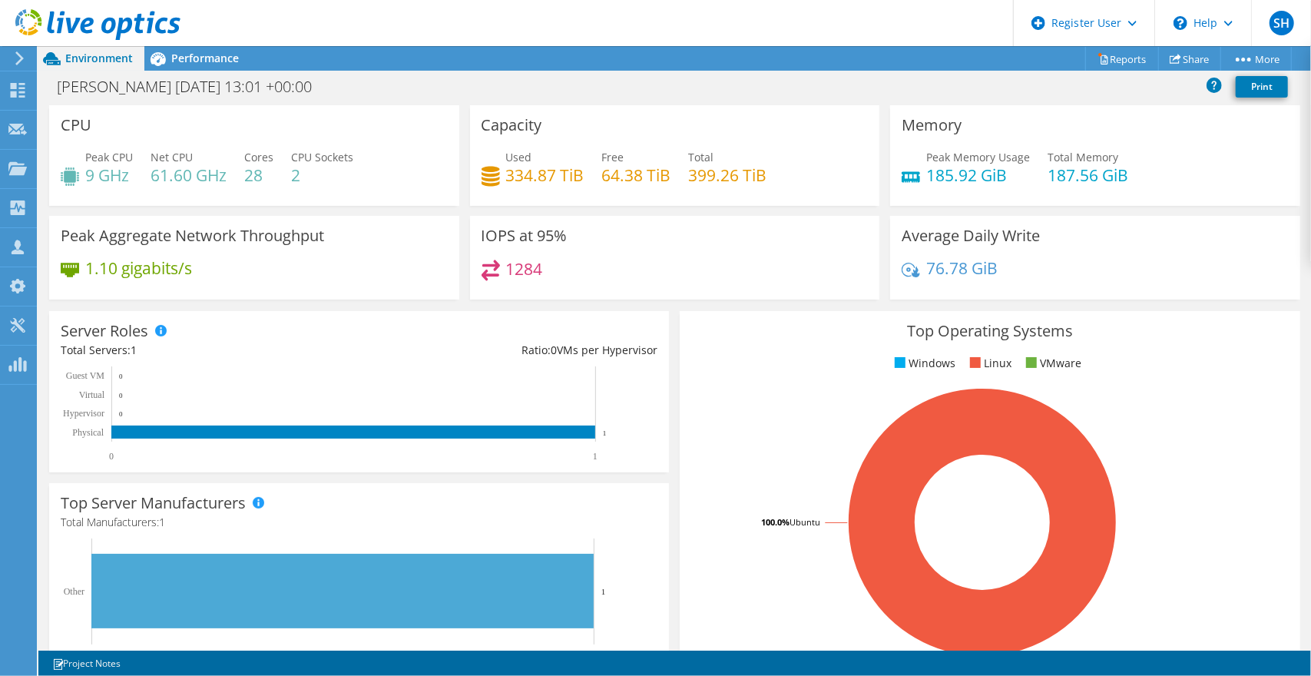
click at [189, 58] on span "Performance" at bounding box center [205, 58] width 68 height 15
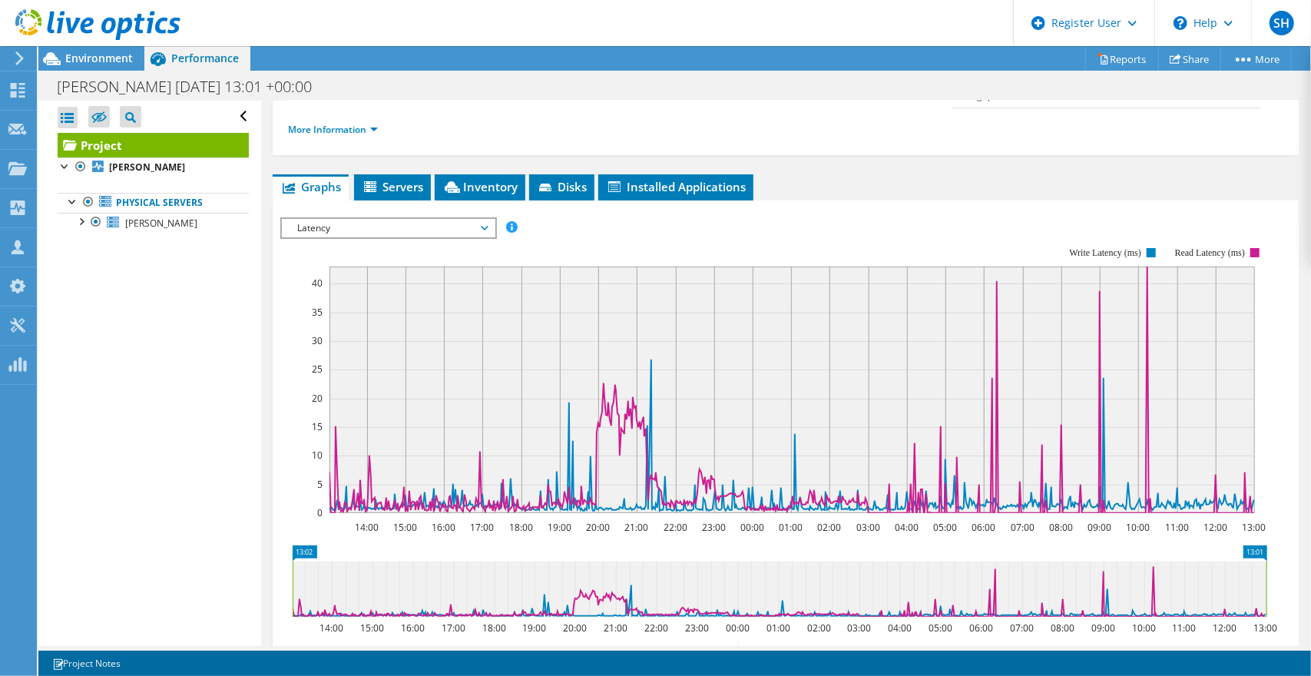
click at [407, 219] on span "Latency" at bounding box center [388, 228] width 197 height 18
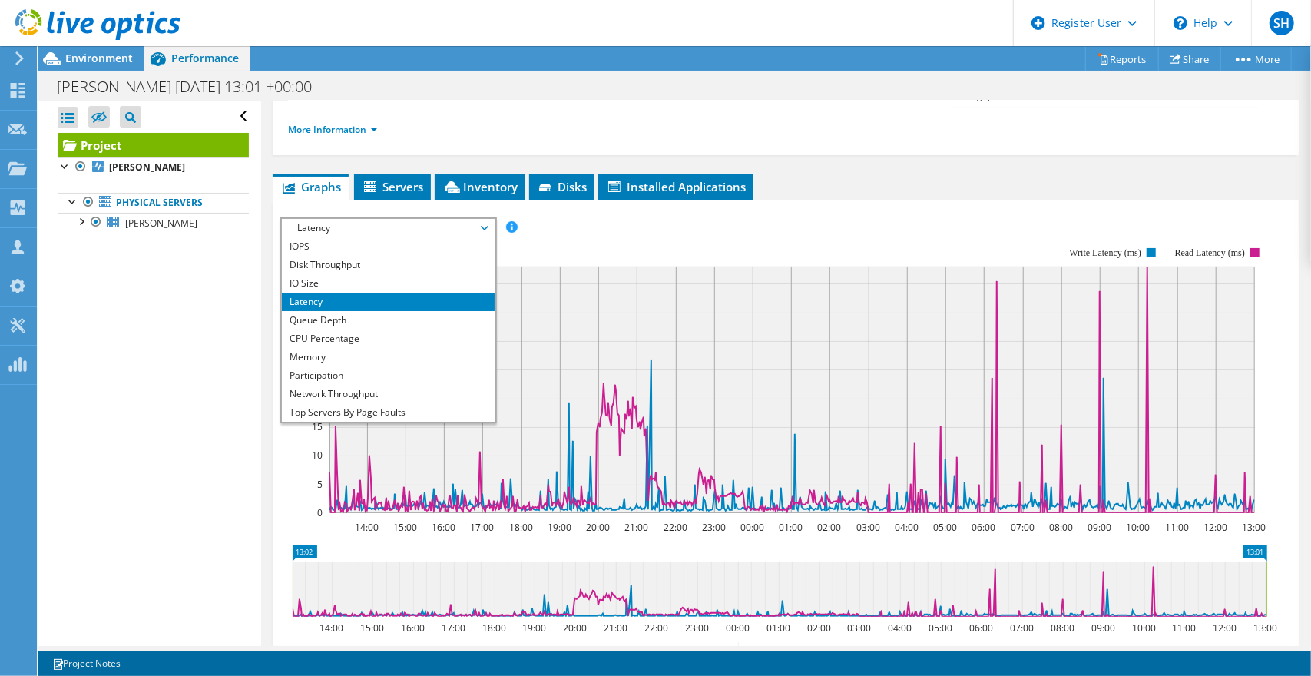
click at [608, 217] on div "IOPS Disk Throughput IO Size Latency Queue Depth CPU Percentage Memory Page Fau…" at bounding box center [785, 227] width 1011 height 21
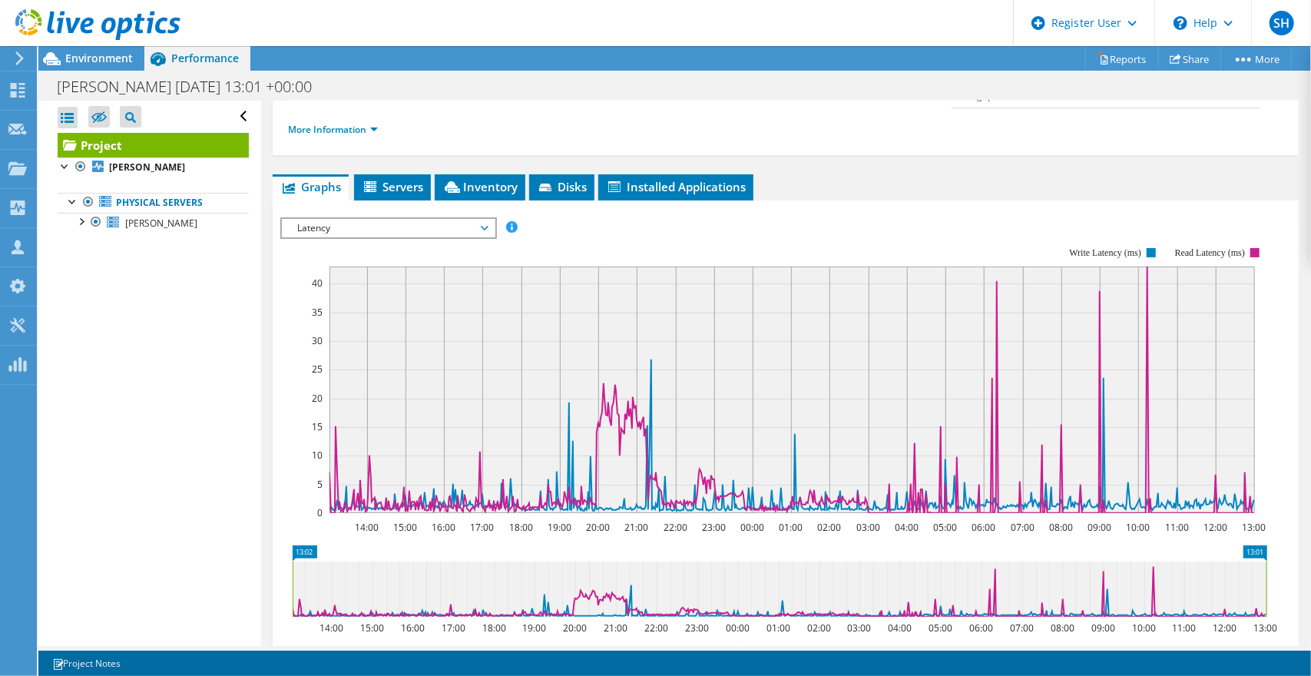
click at [111, 64] on span "Environment" at bounding box center [99, 58] width 68 height 15
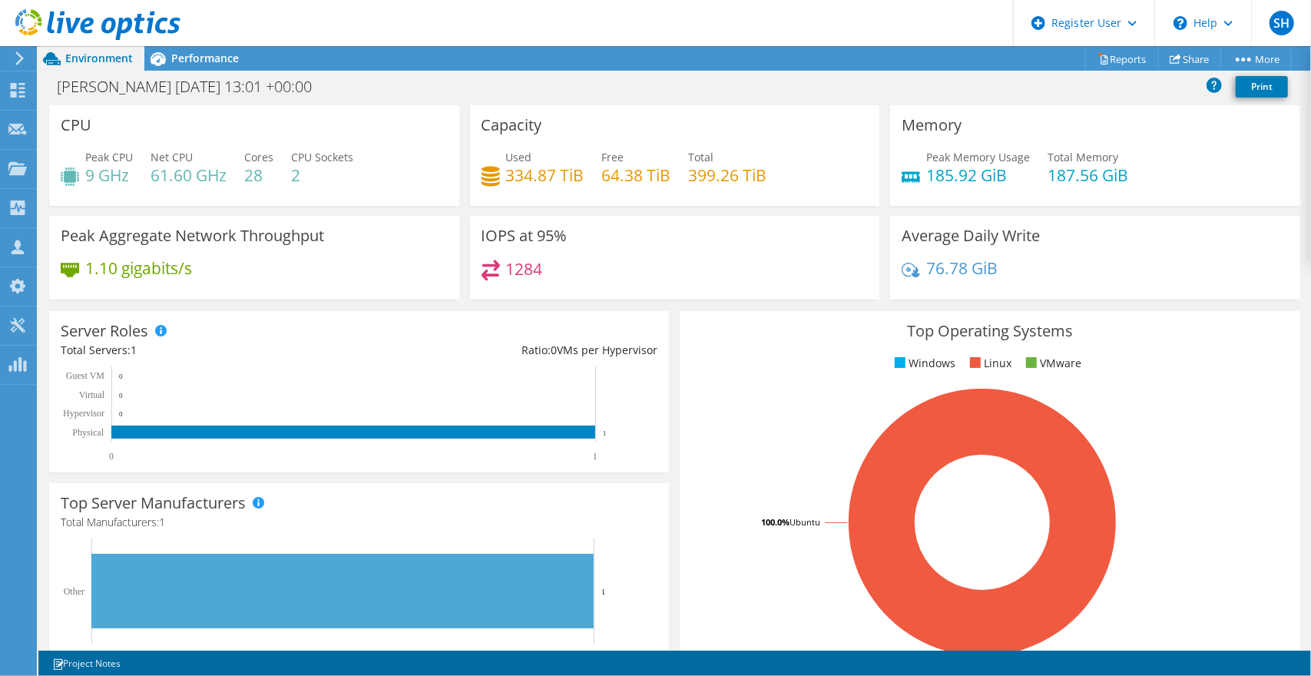
click at [189, 57] on span "Performance" at bounding box center [205, 58] width 68 height 15
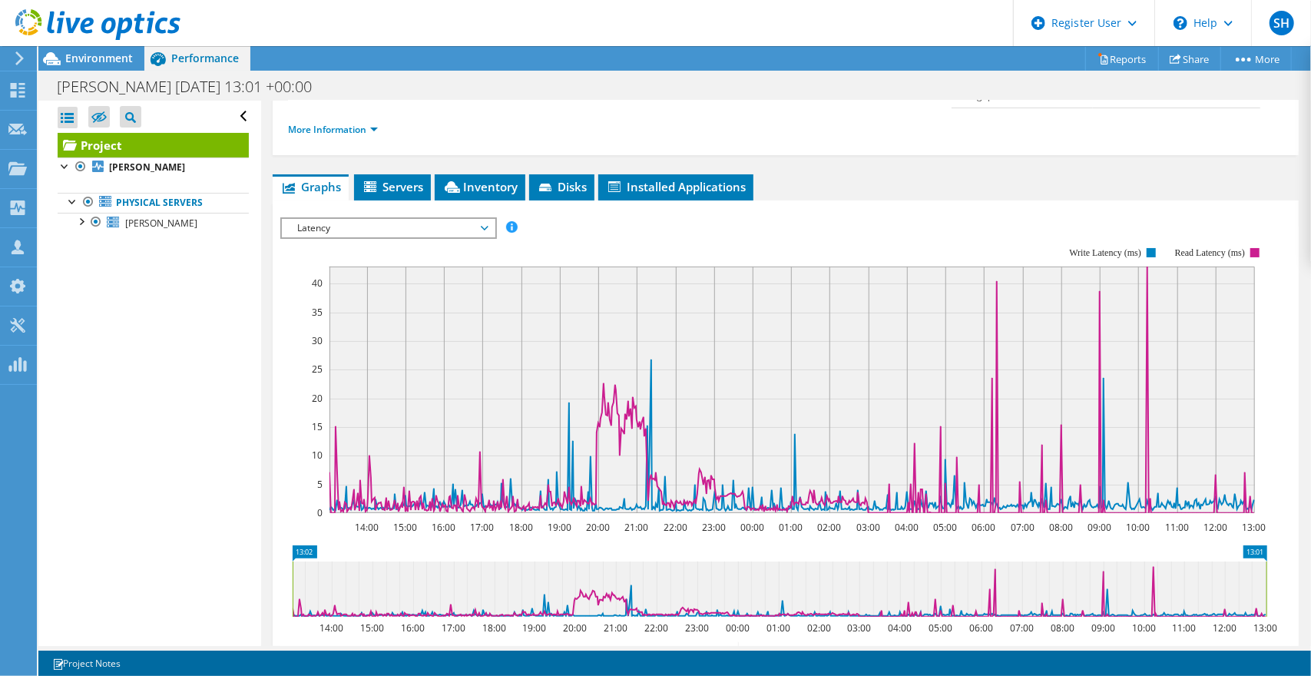
click at [333, 219] on span "Latency" at bounding box center [388, 228] width 197 height 18
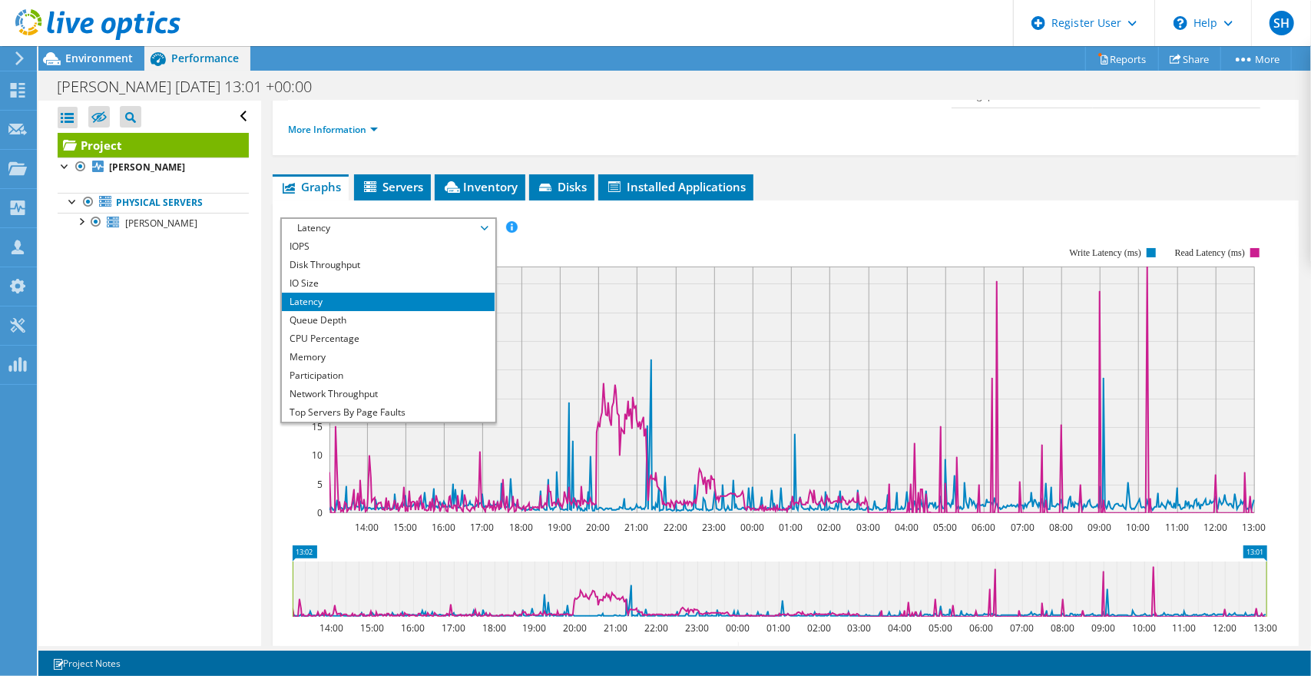
click at [344, 385] on li "Network Throughput" at bounding box center [388, 394] width 213 height 18
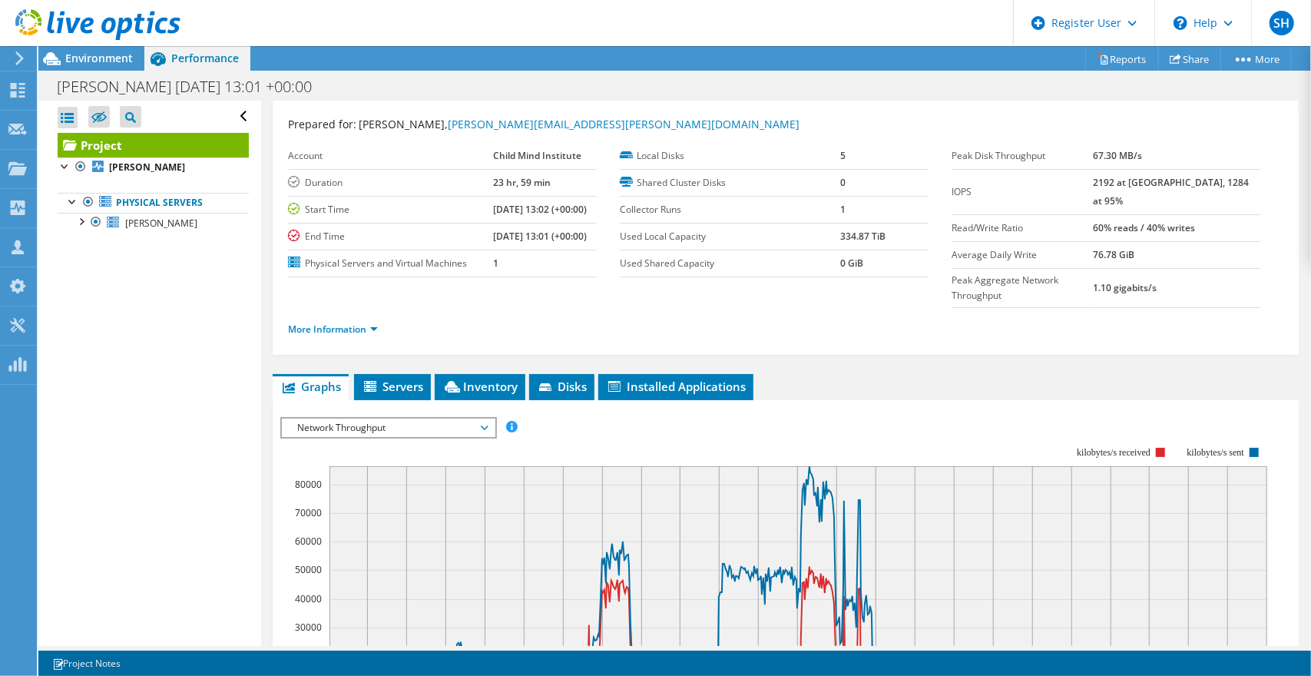
scroll to position [0, 0]
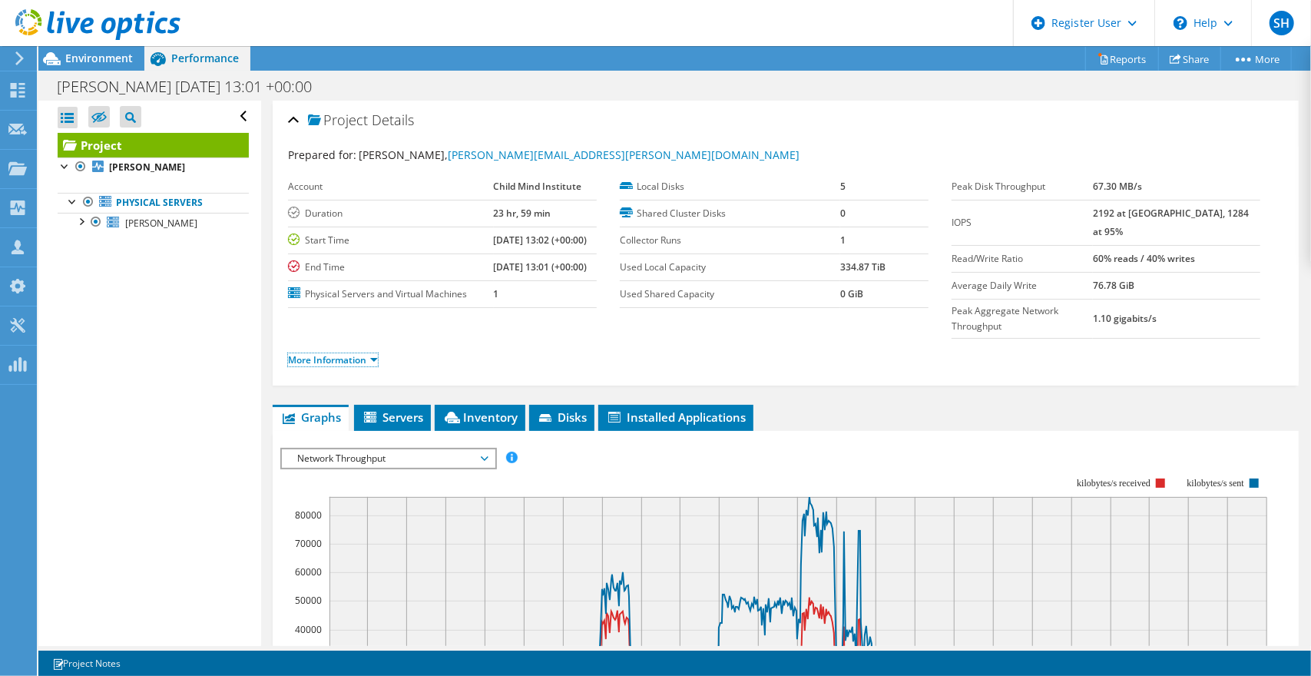
click at [345, 353] on link "More Information" at bounding box center [333, 359] width 90 height 13
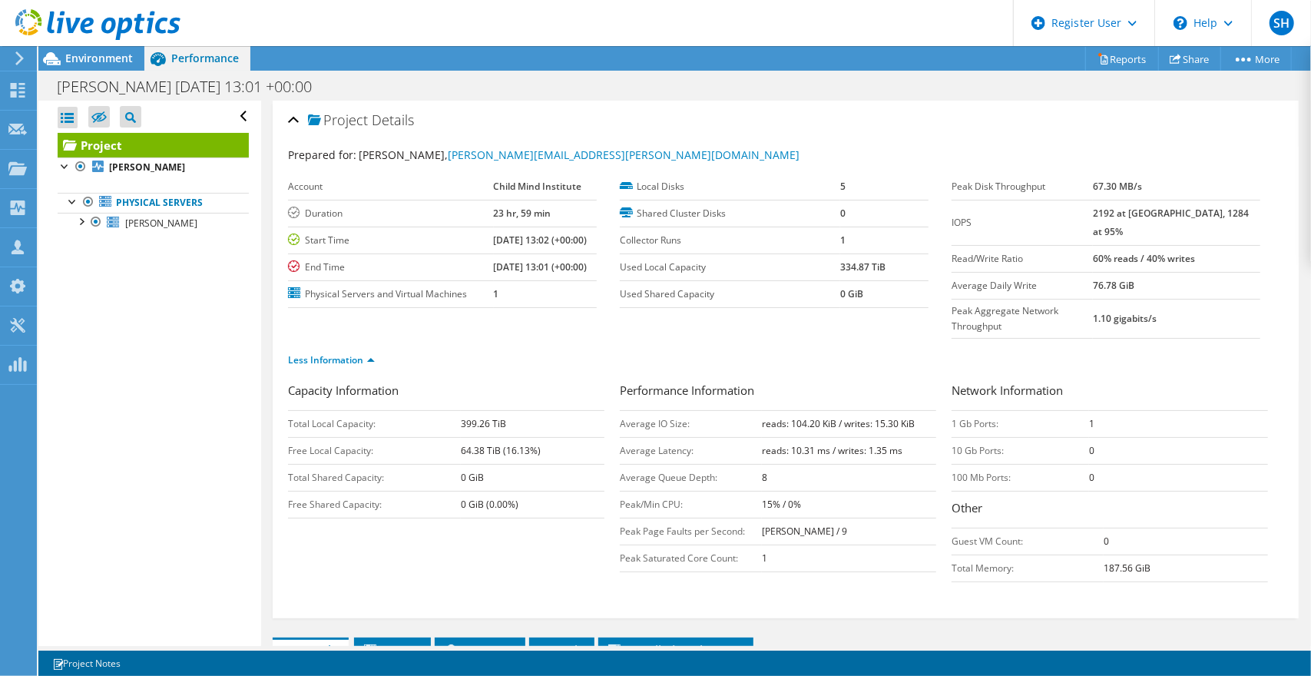
click at [22, 51] on div at bounding box center [90, 25] width 181 height 51
click at [20, 61] on use at bounding box center [19, 58] width 8 height 14
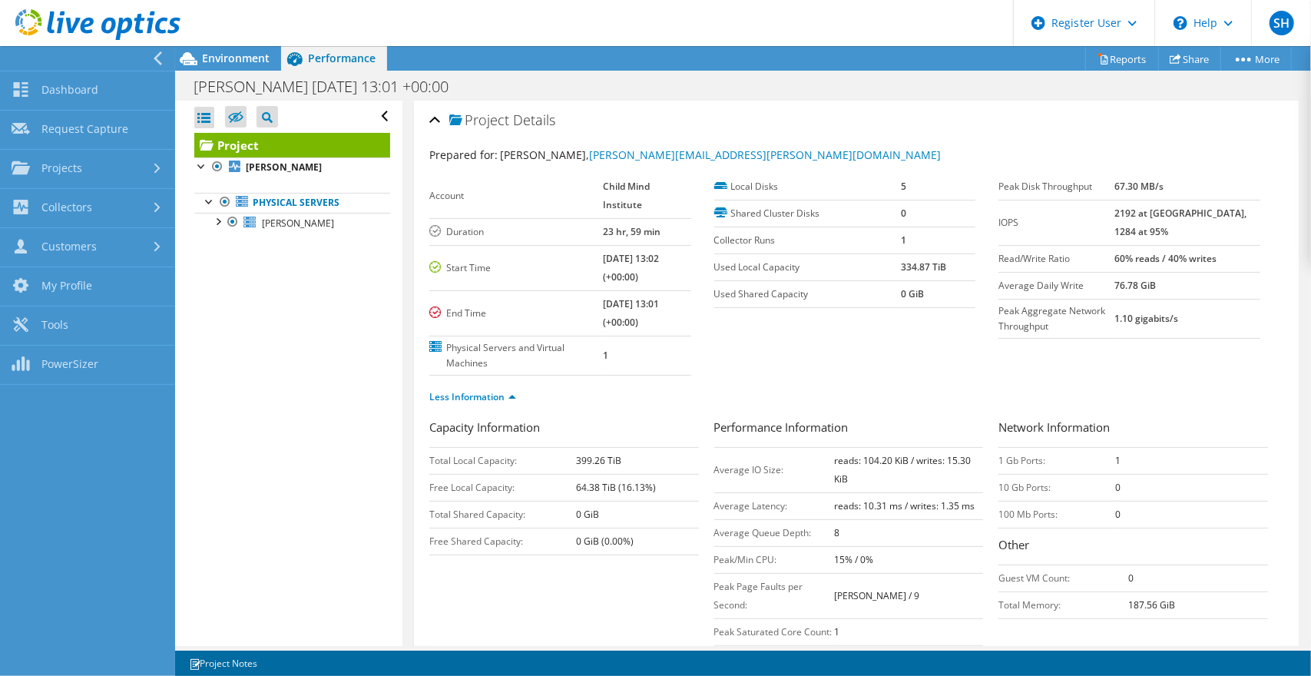
click at [66, 87] on link "Dashboard" at bounding box center [87, 90] width 175 height 39
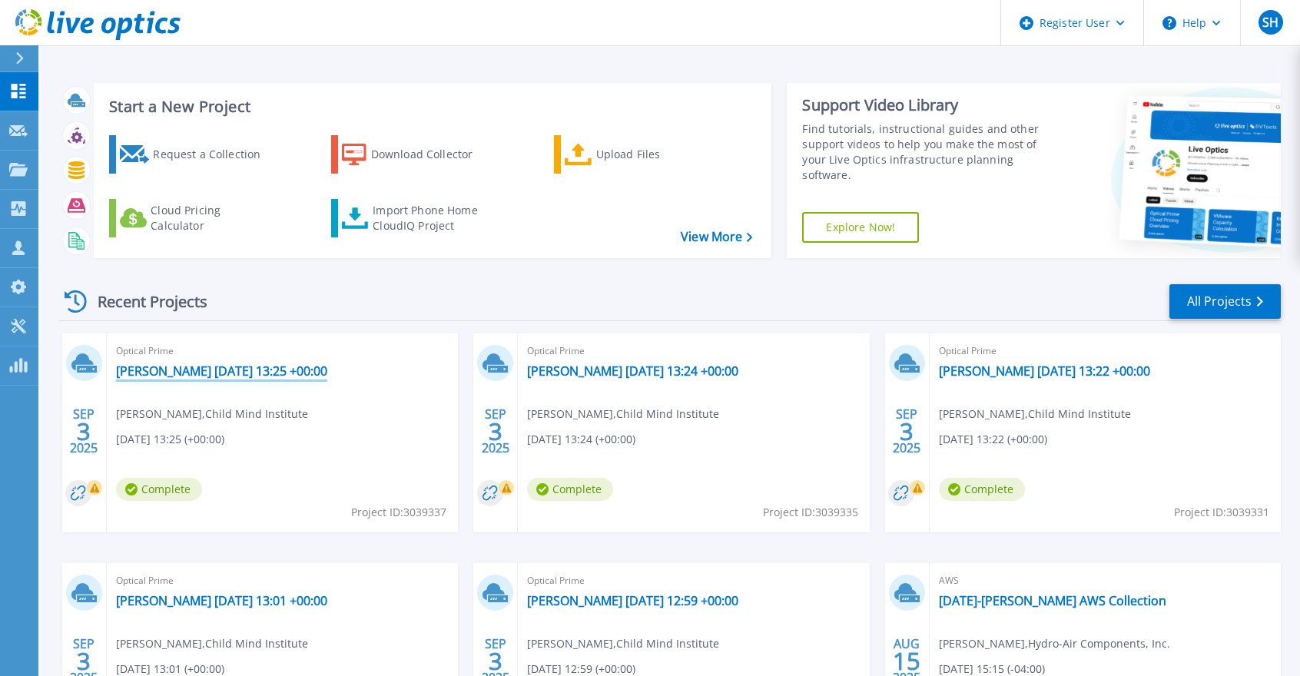
click at [178, 373] on link "[PERSON_NAME] [DATE] 13:25 +00:00" at bounding box center [221, 370] width 211 height 15
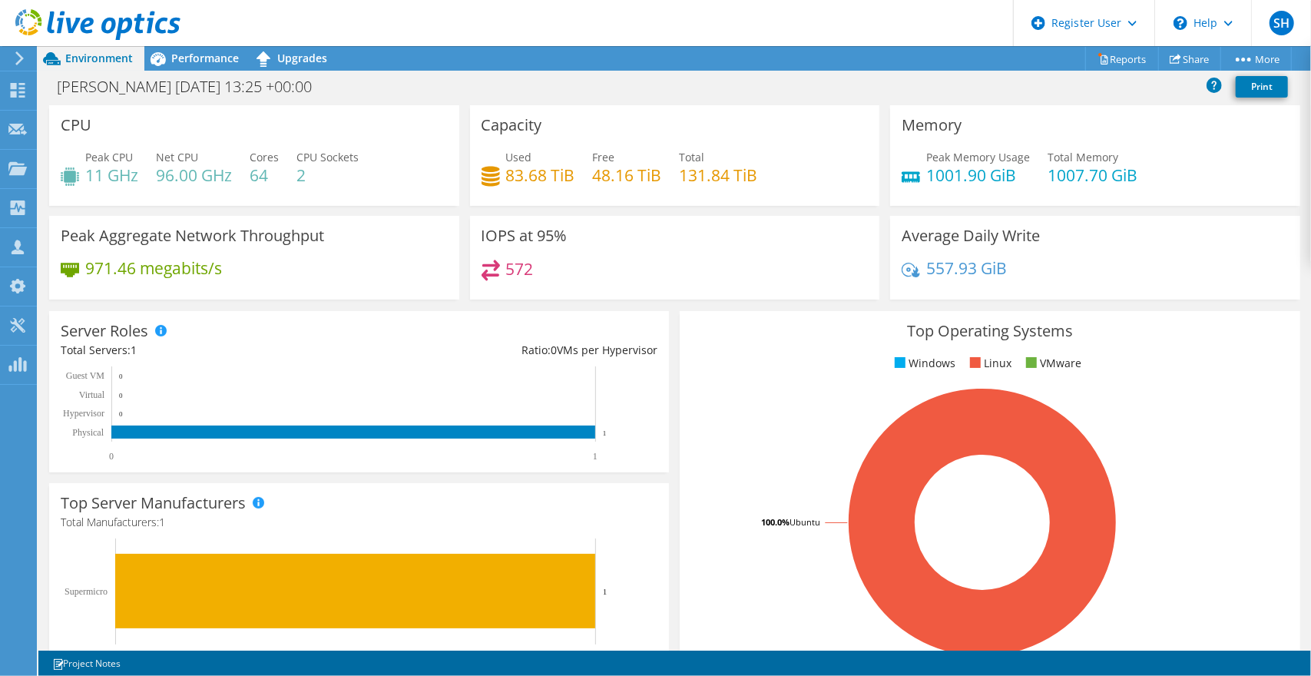
click at [212, 54] on span "Performance" at bounding box center [205, 58] width 68 height 15
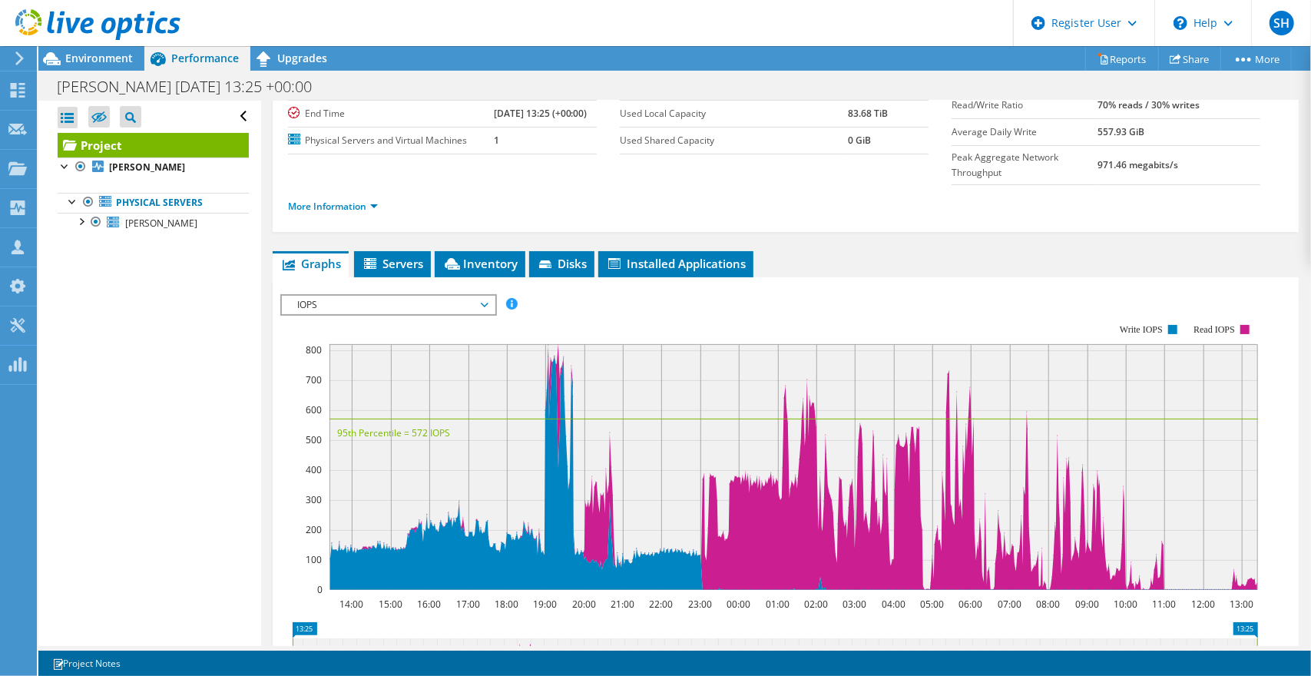
scroll to position [230, 0]
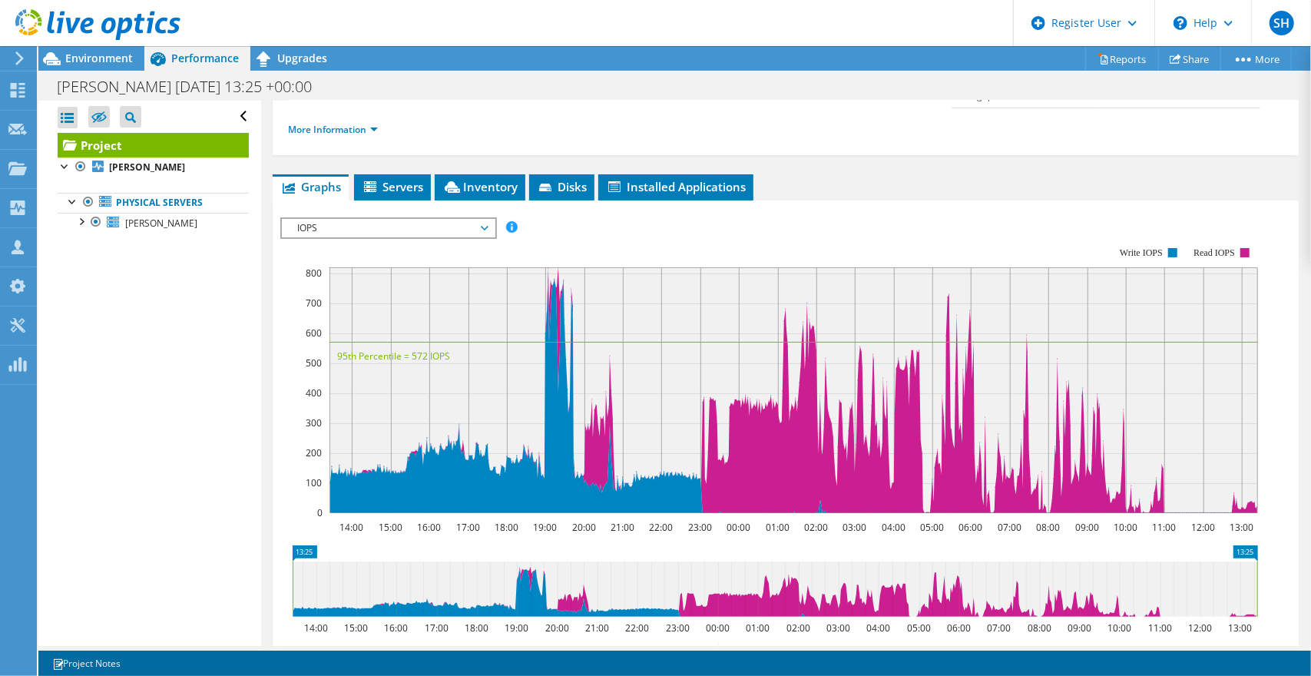
click at [363, 219] on span "IOPS" at bounding box center [388, 228] width 197 height 18
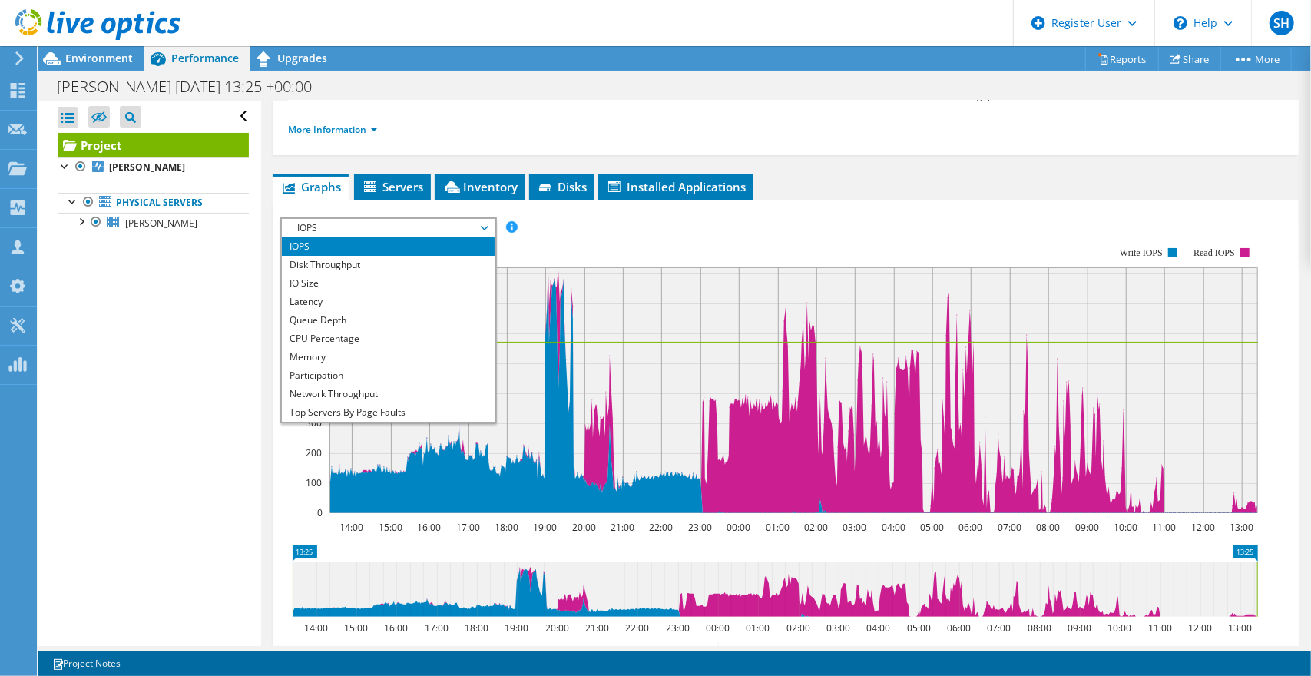
click at [330, 348] on li "Memory" at bounding box center [388, 357] width 213 height 18
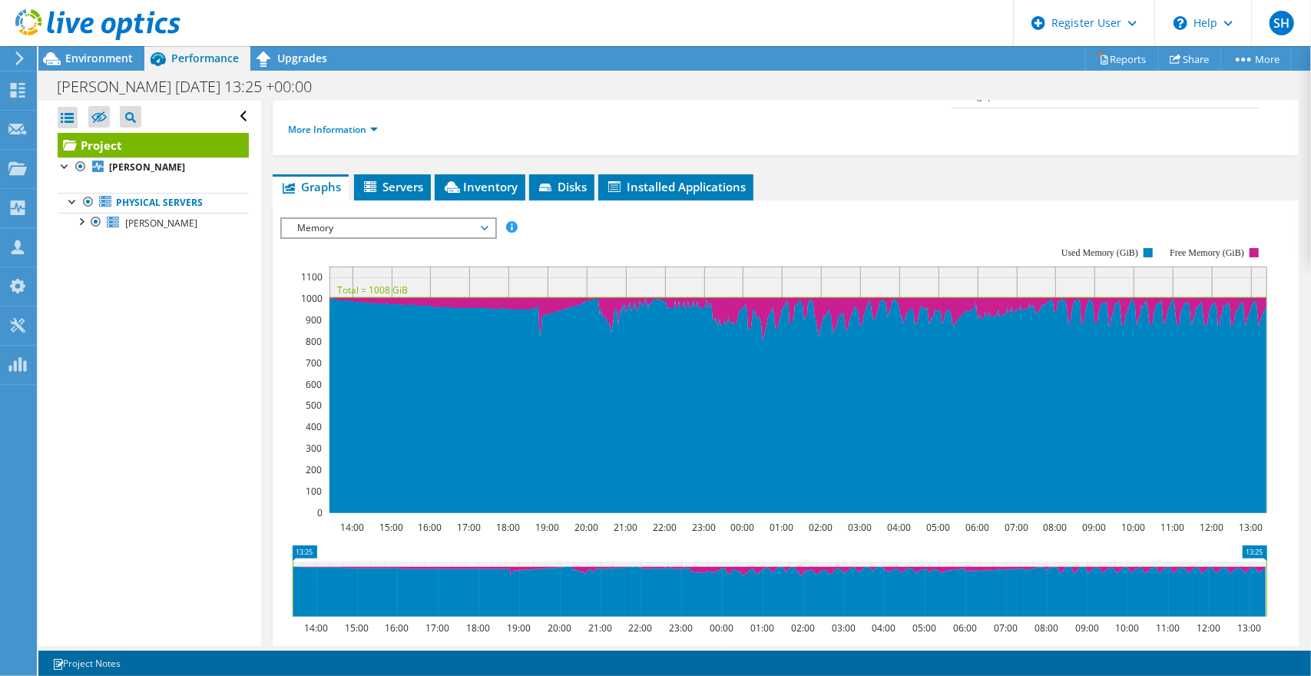
click at [478, 179] on span "Inventory" at bounding box center [480, 186] width 75 height 15
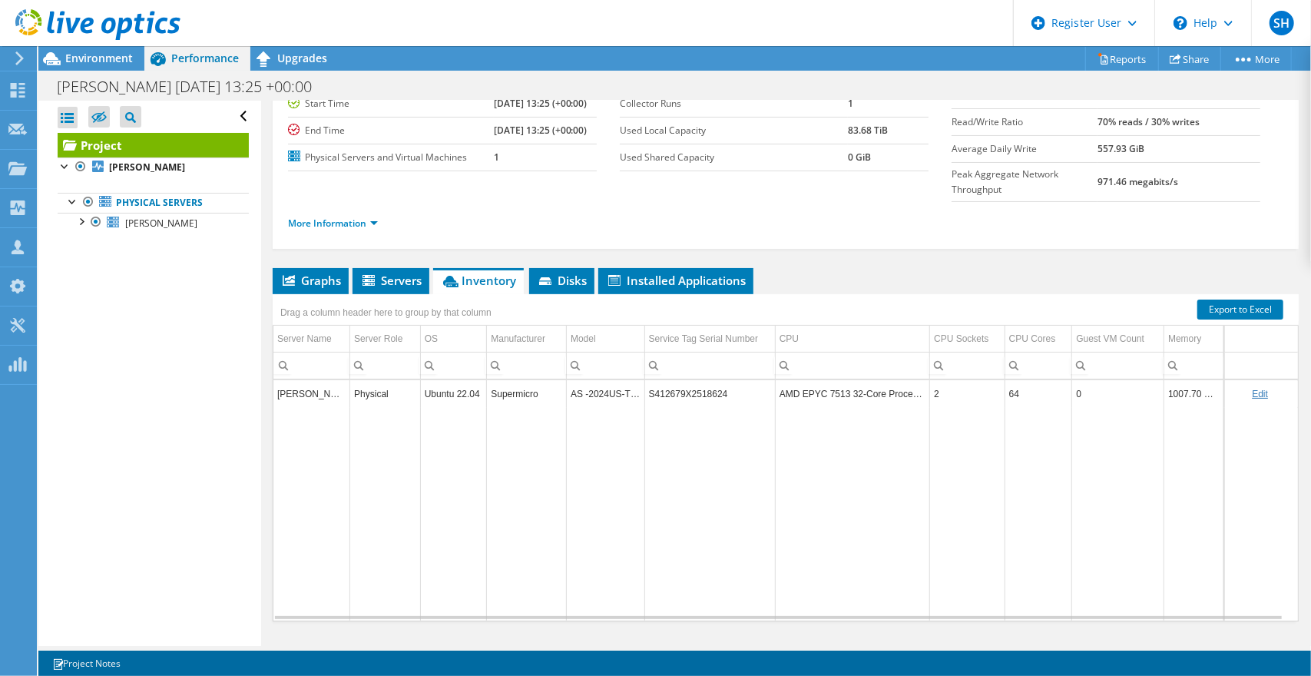
click at [653, 273] on span "Installed Applications" at bounding box center [676, 280] width 140 height 15
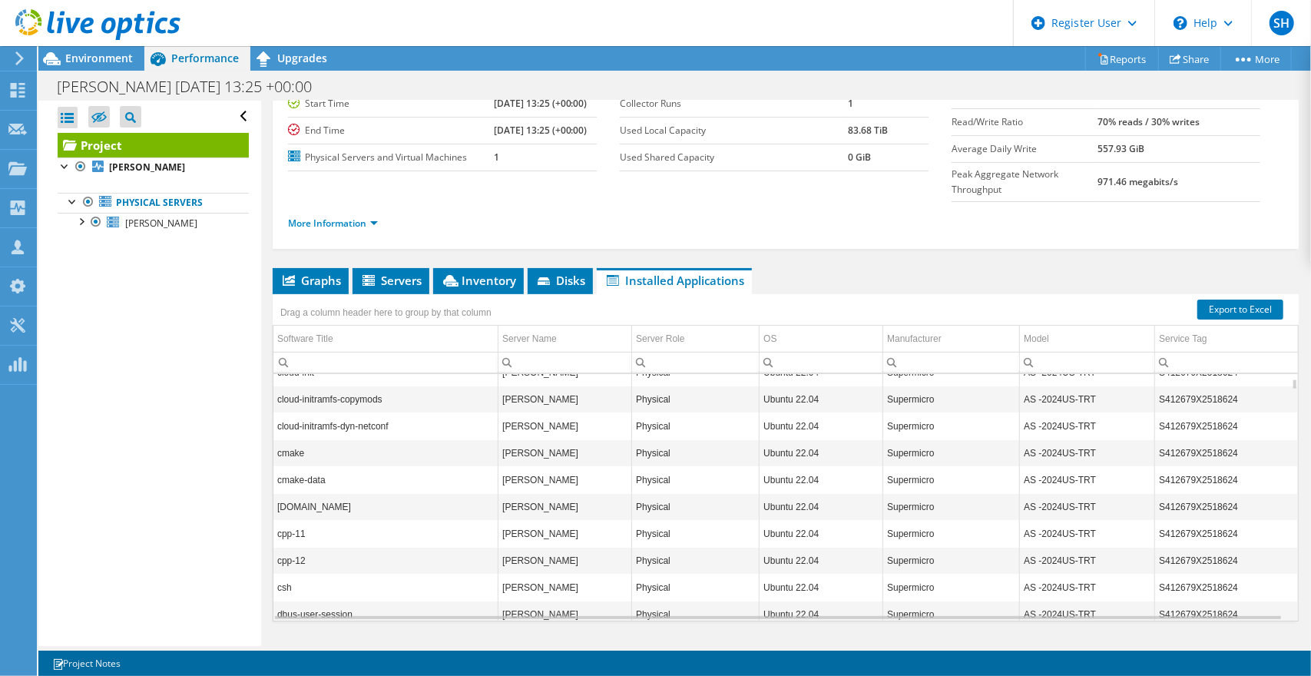
click at [299, 273] on span "Graphs" at bounding box center [310, 280] width 61 height 15
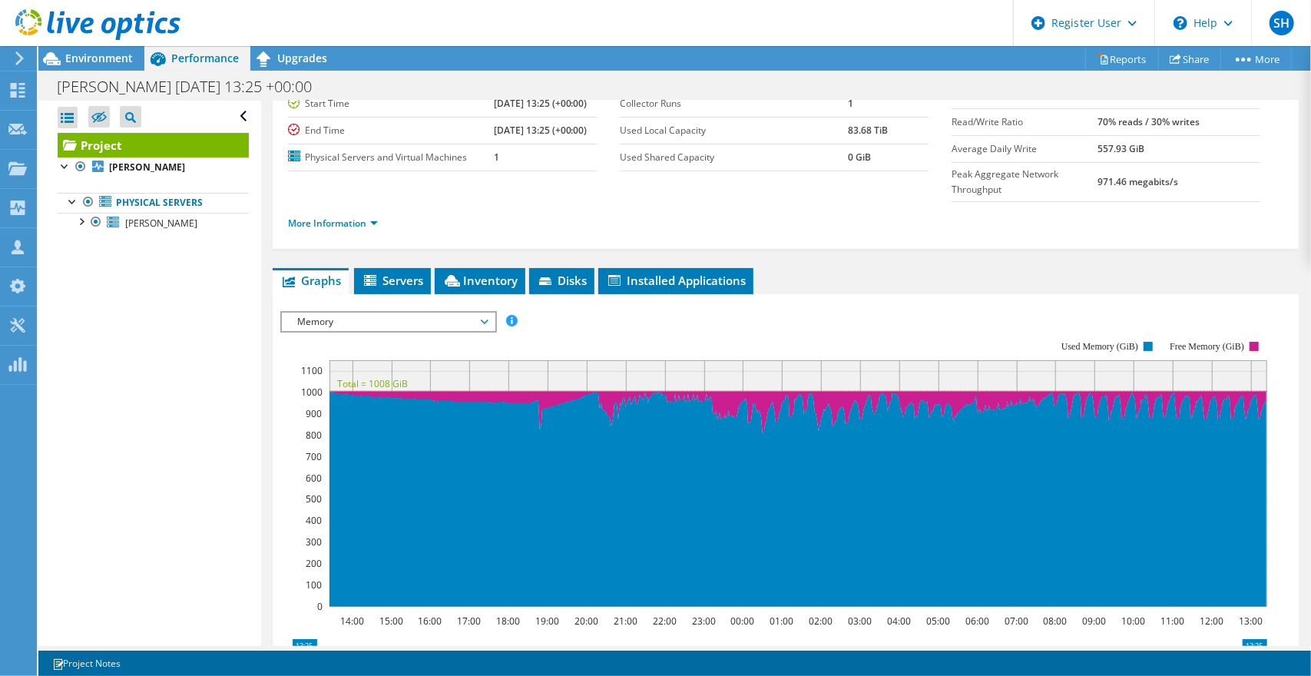
click at [407, 273] on span "Servers" at bounding box center [392, 280] width 61 height 15
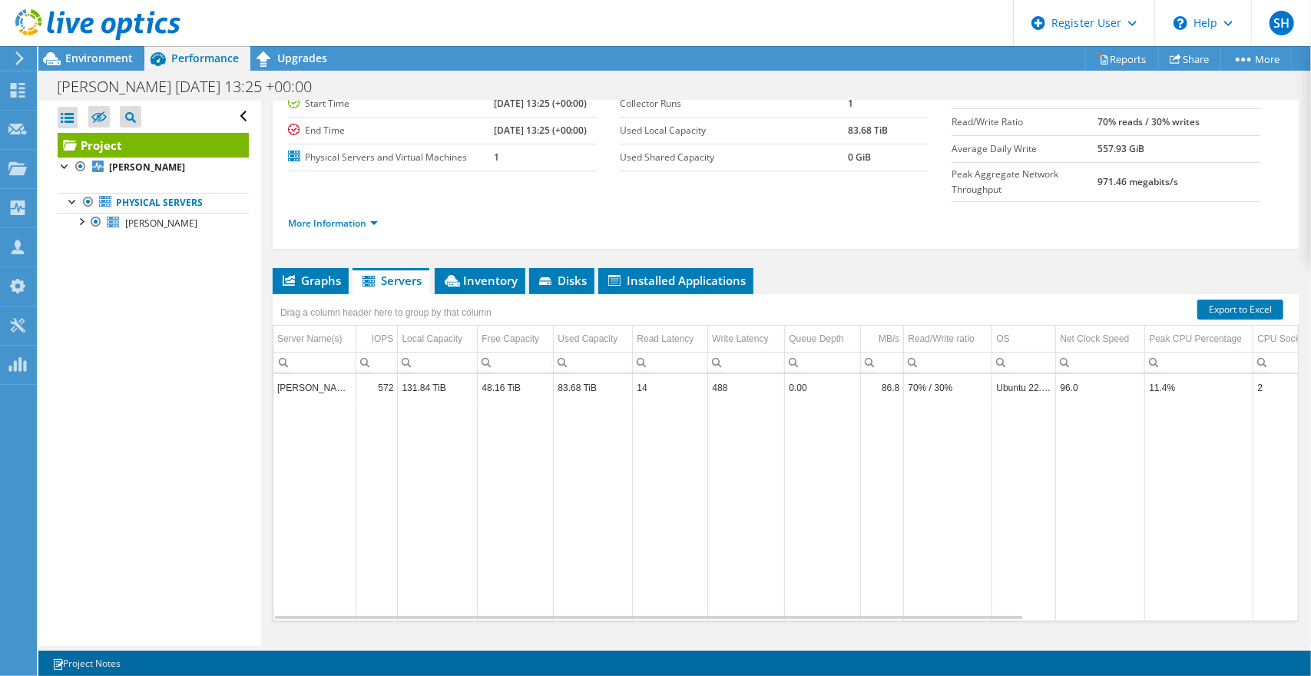
click at [489, 273] on span "Inventory" at bounding box center [480, 280] width 75 height 15
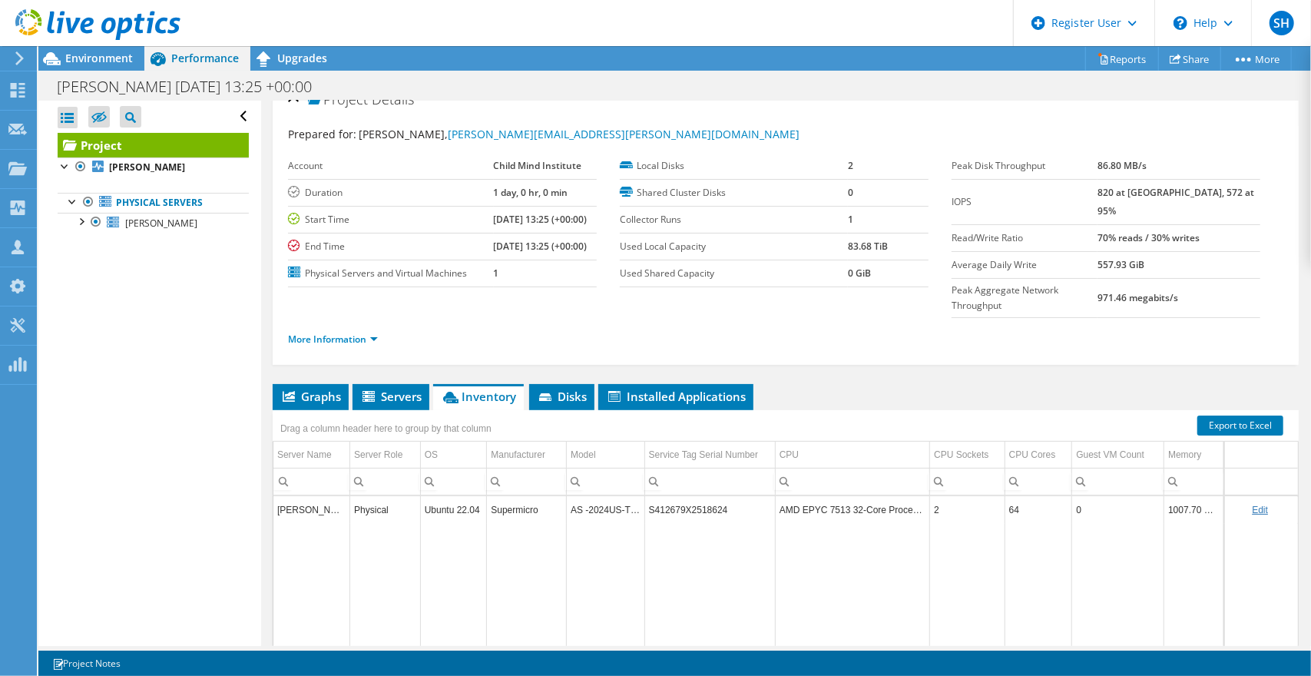
scroll to position [0, 0]
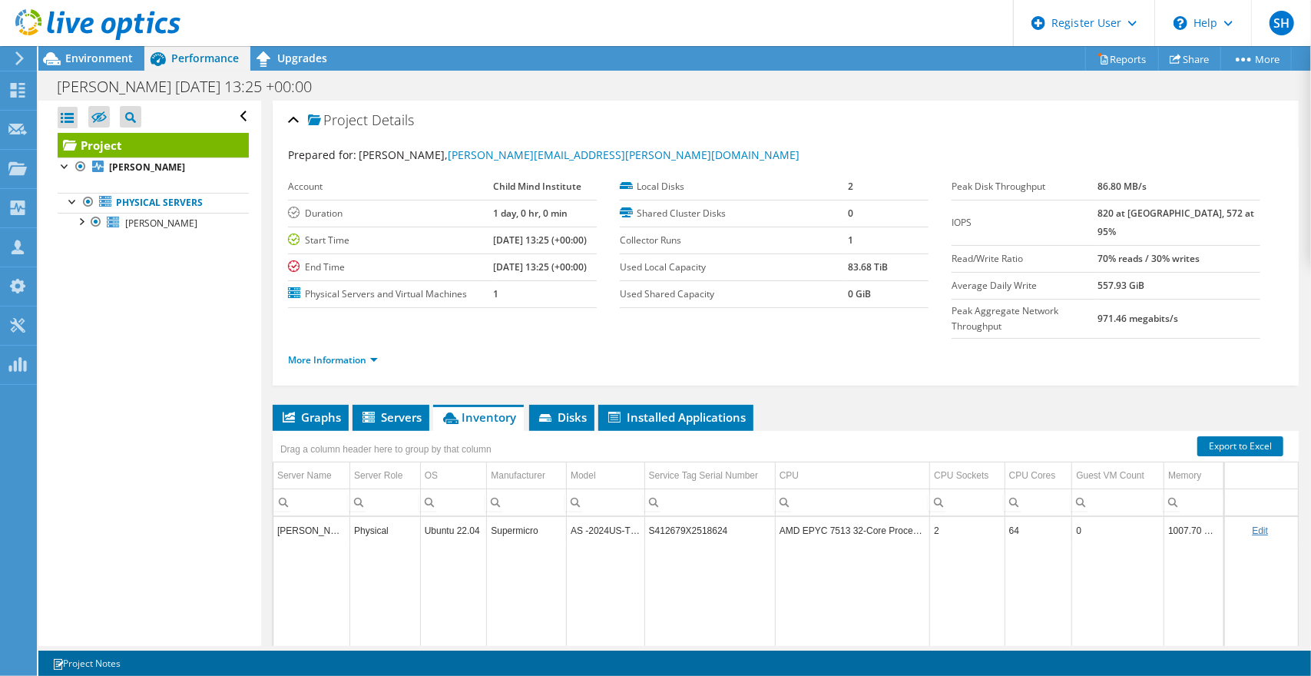
click at [95, 62] on span "Environment" at bounding box center [99, 58] width 68 height 15
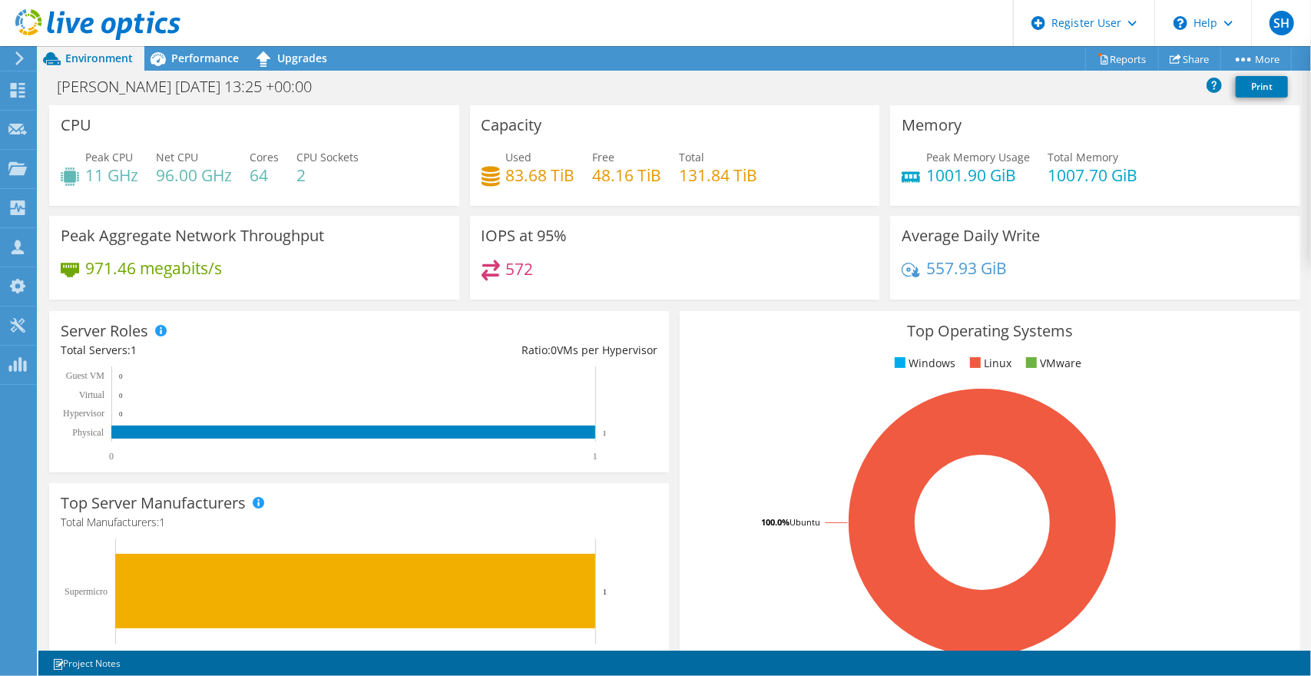
click at [162, 48] on div at bounding box center [90, 25] width 181 height 51
click at [179, 53] on span "Performance" at bounding box center [205, 58] width 68 height 15
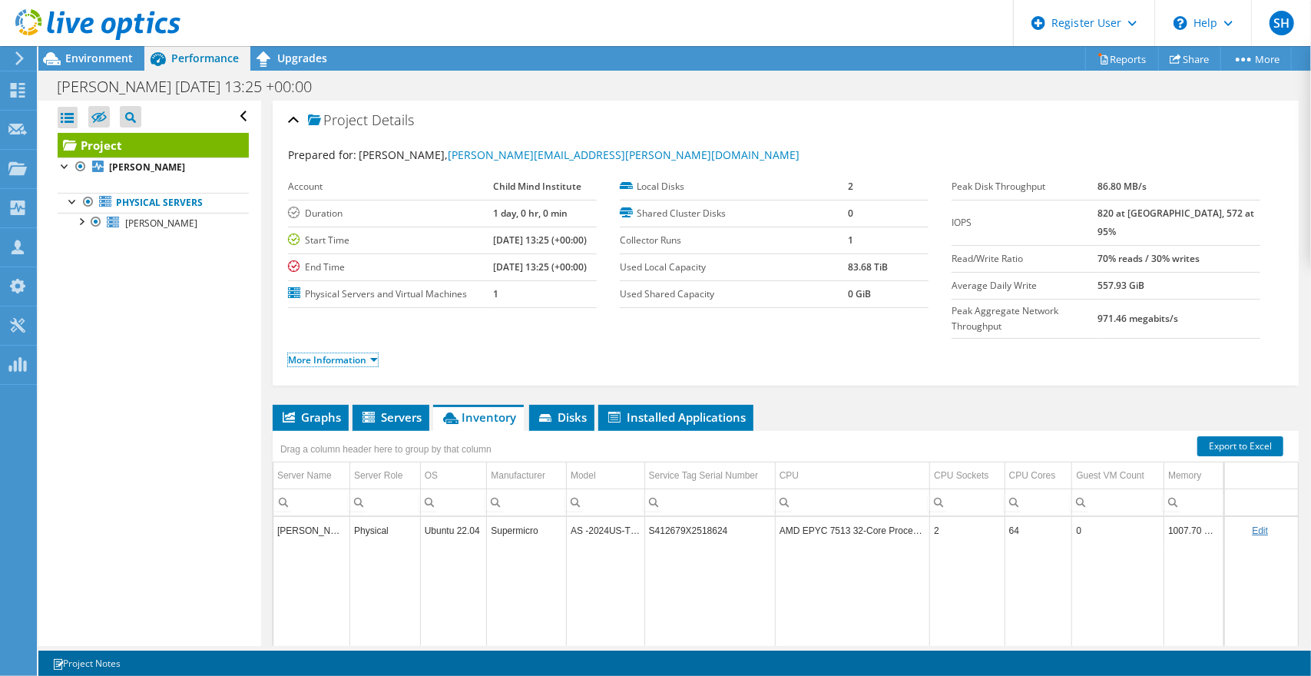
click at [327, 353] on link "More Information" at bounding box center [333, 359] width 90 height 13
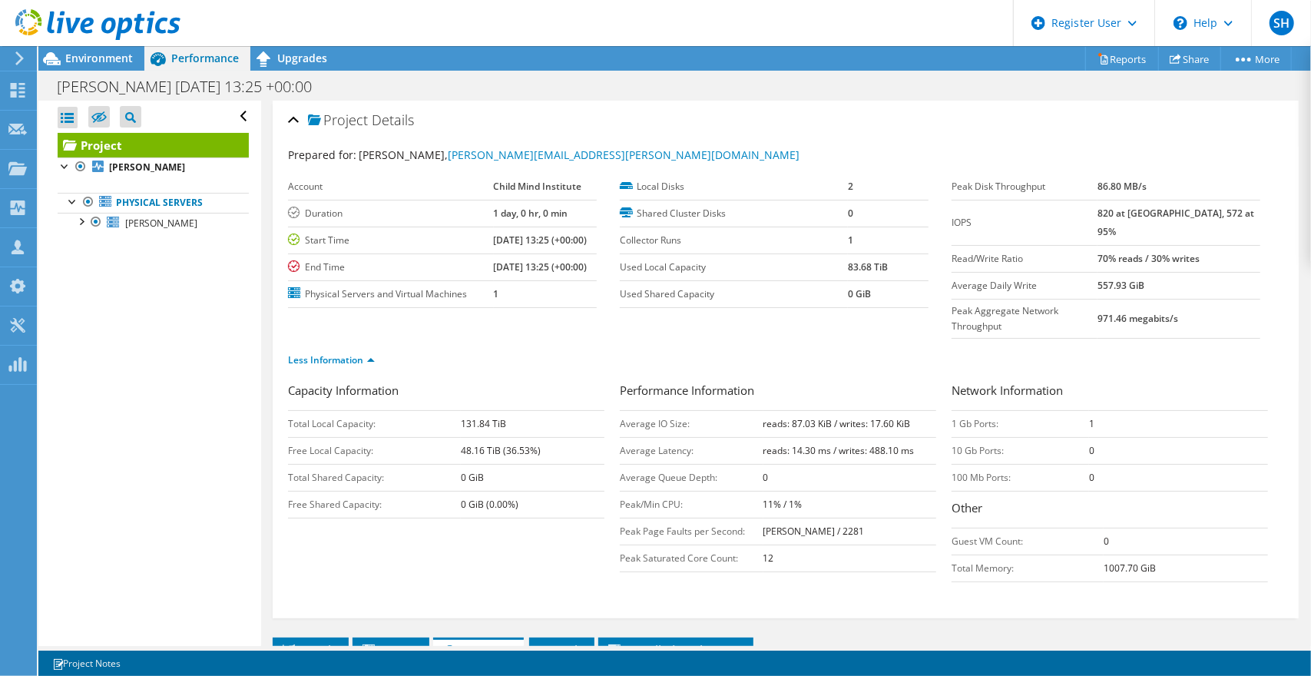
click at [95, 57] on span "Environment" at bounding box center [99, 58] width 68 height 15
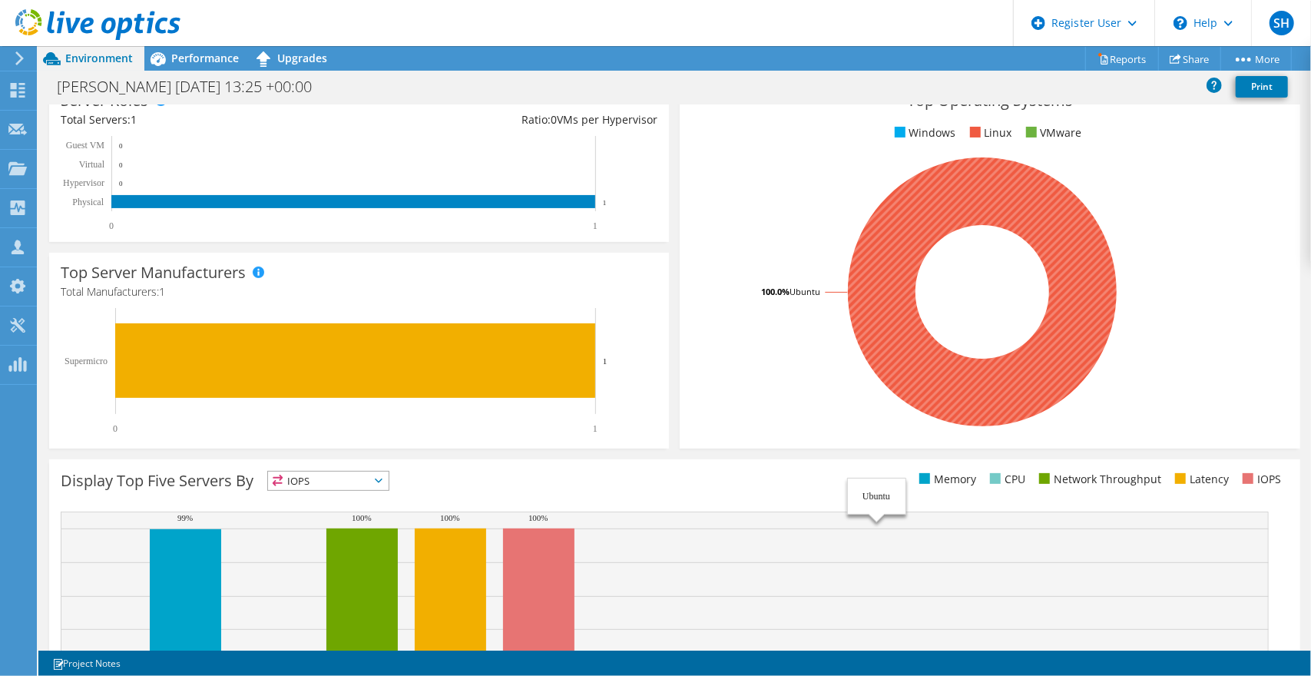
scroll to position [154, 0]
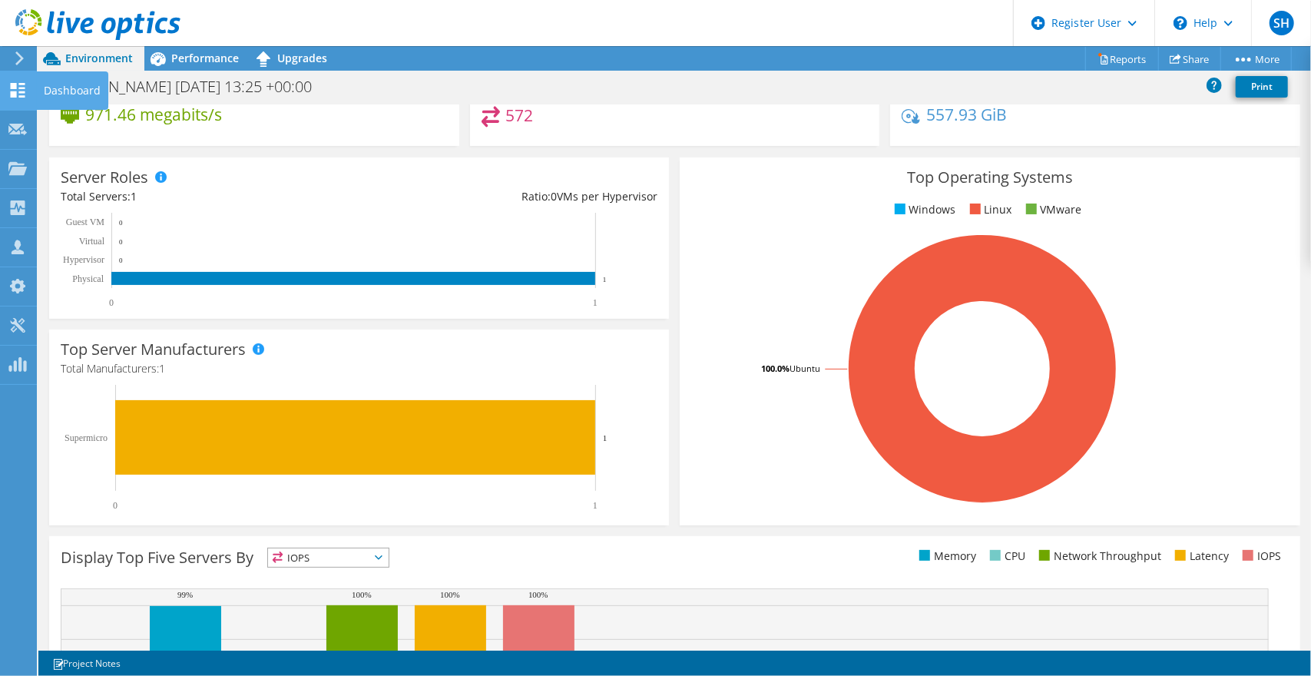
click at [45, 98] on div "Dashboard" at bounding box center [72, 90] width 72 height 38
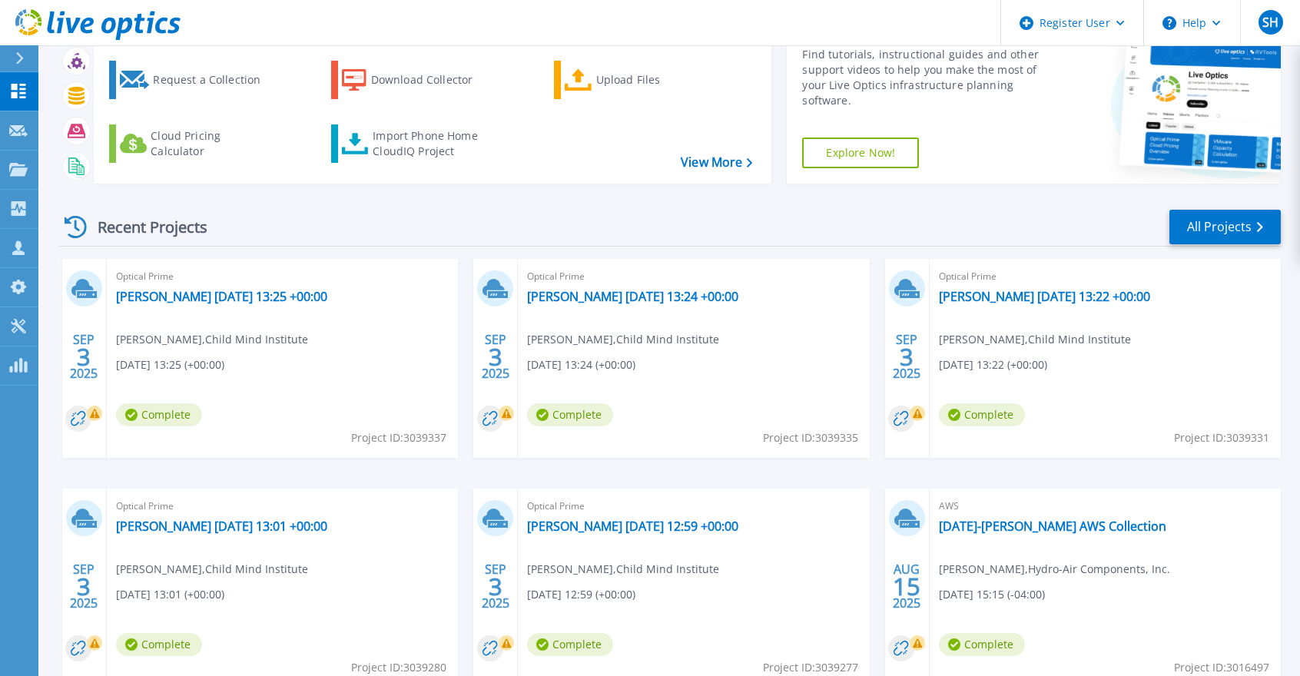
scroll to position [98, 0]
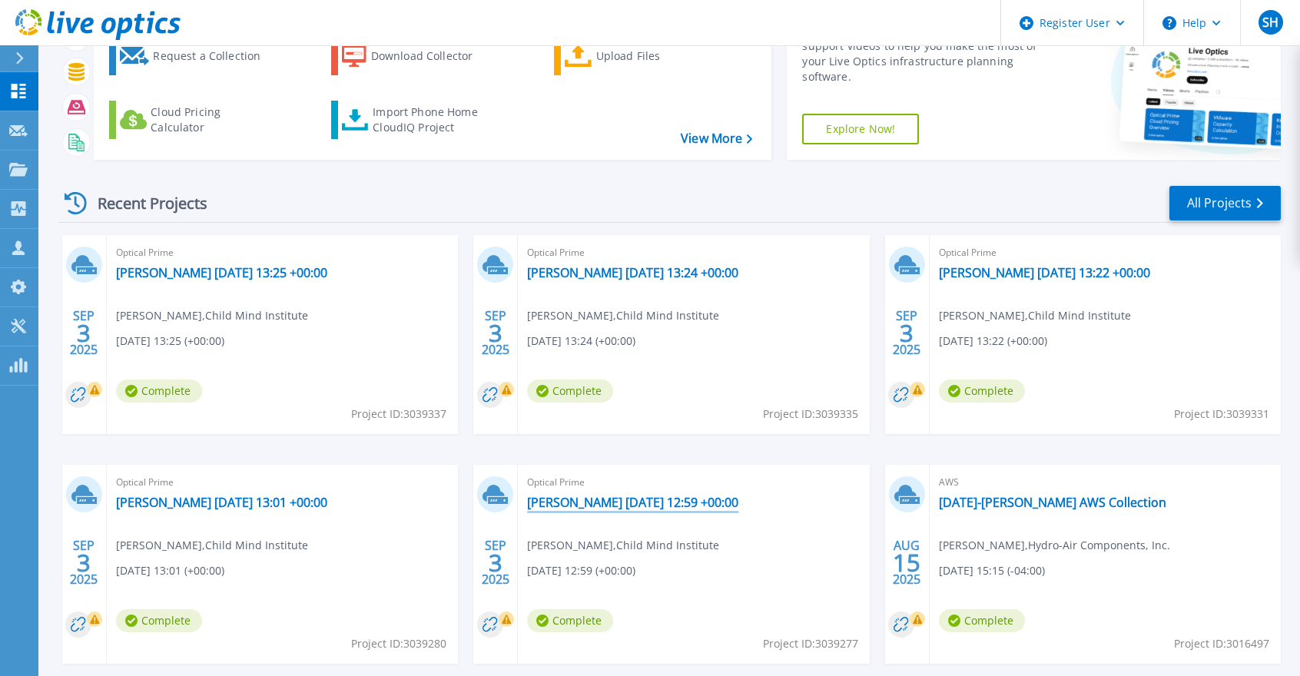
click at [604, 499] on link "ned 2025-09-03 12:59 +00:00" at bounding box center [632, 502] width 211 height 15
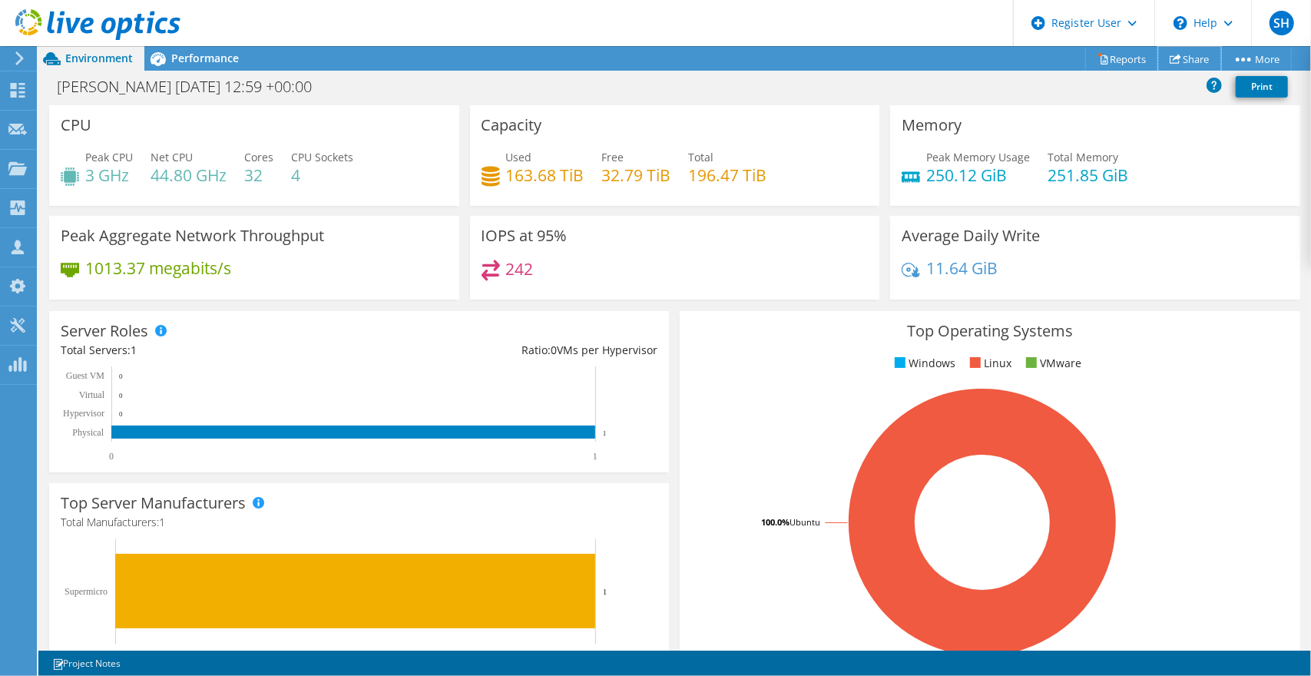
click at [1182, 57] on link "Share" at bounding box center [1190, 59] width 63 height 24
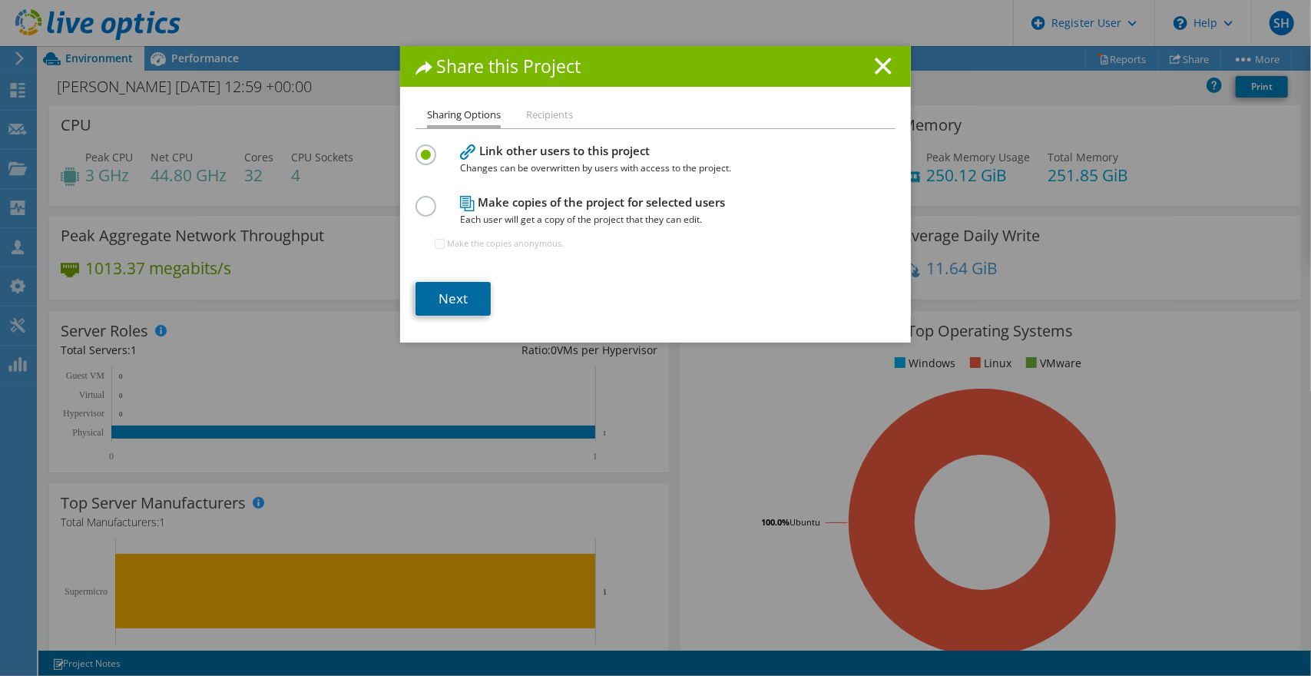
click at [454, 284] on link "Next" at bounding box center [453, 299] width 75 height 34
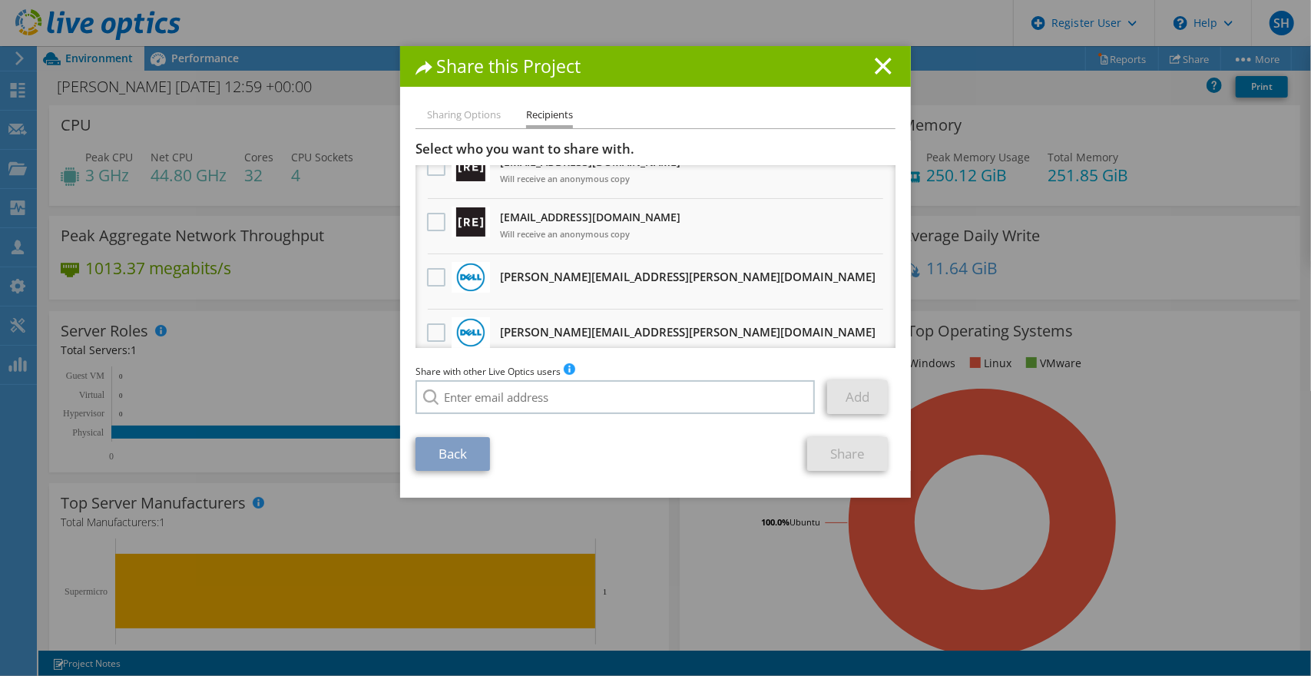
scroll to position [154, 0]
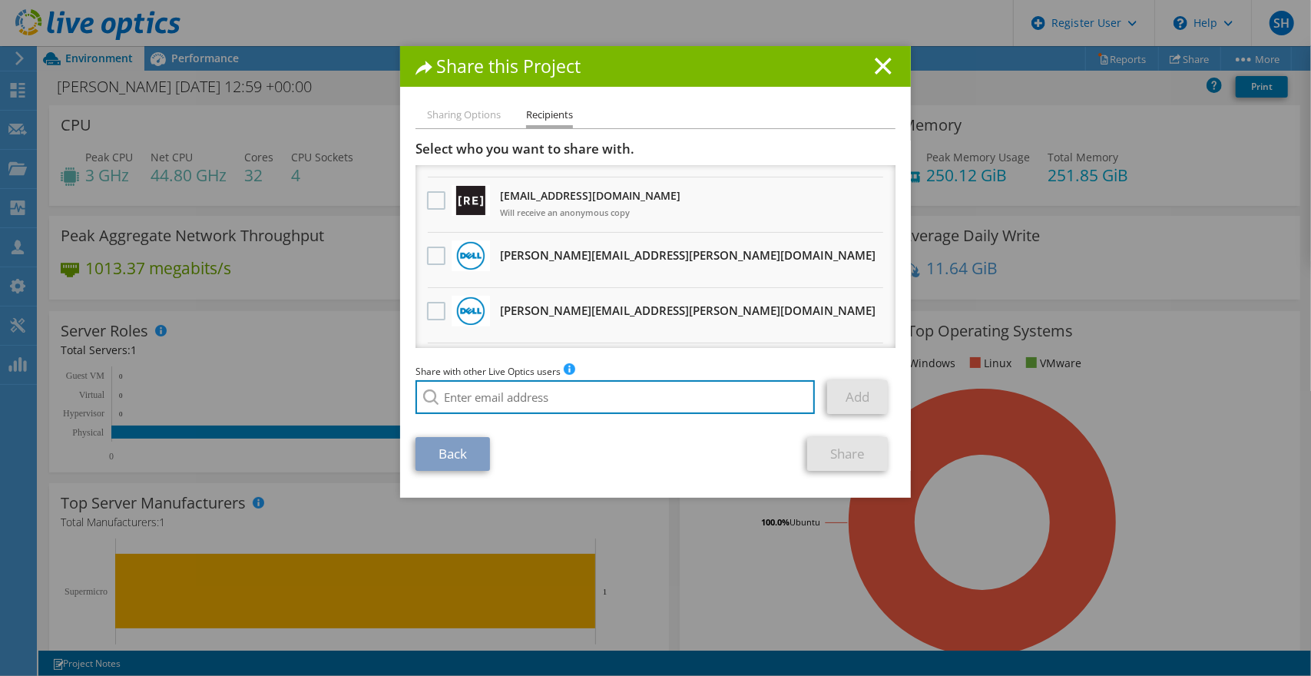
click at [480, 391] on input "search" at bounding box center [616, 397] width 400 height 34
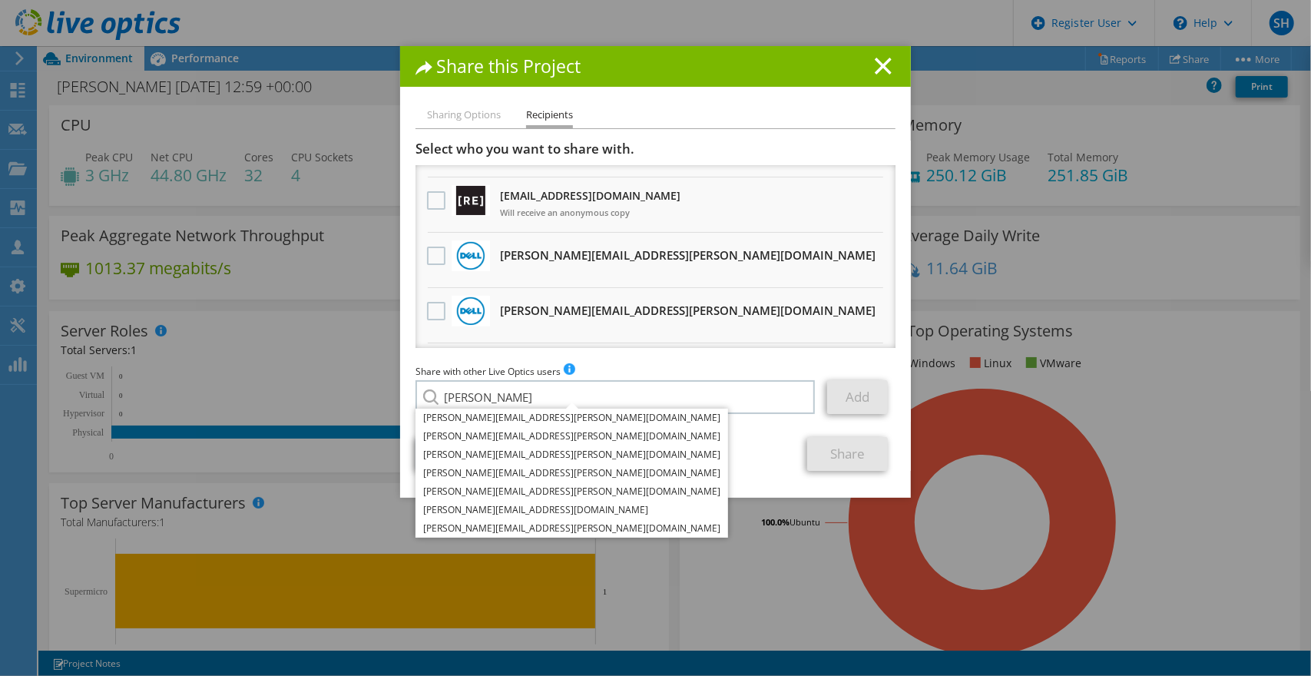
click at [482, 509] on li "[PERSON_NAME][EMAIL_ADDRESS][DOMAIN_NAME]" at bounding box center [572, 510] width 313 height 18
type input "[PERSON_NAME][EMAIL_ADDRESS][DOMAIN_NAME]"
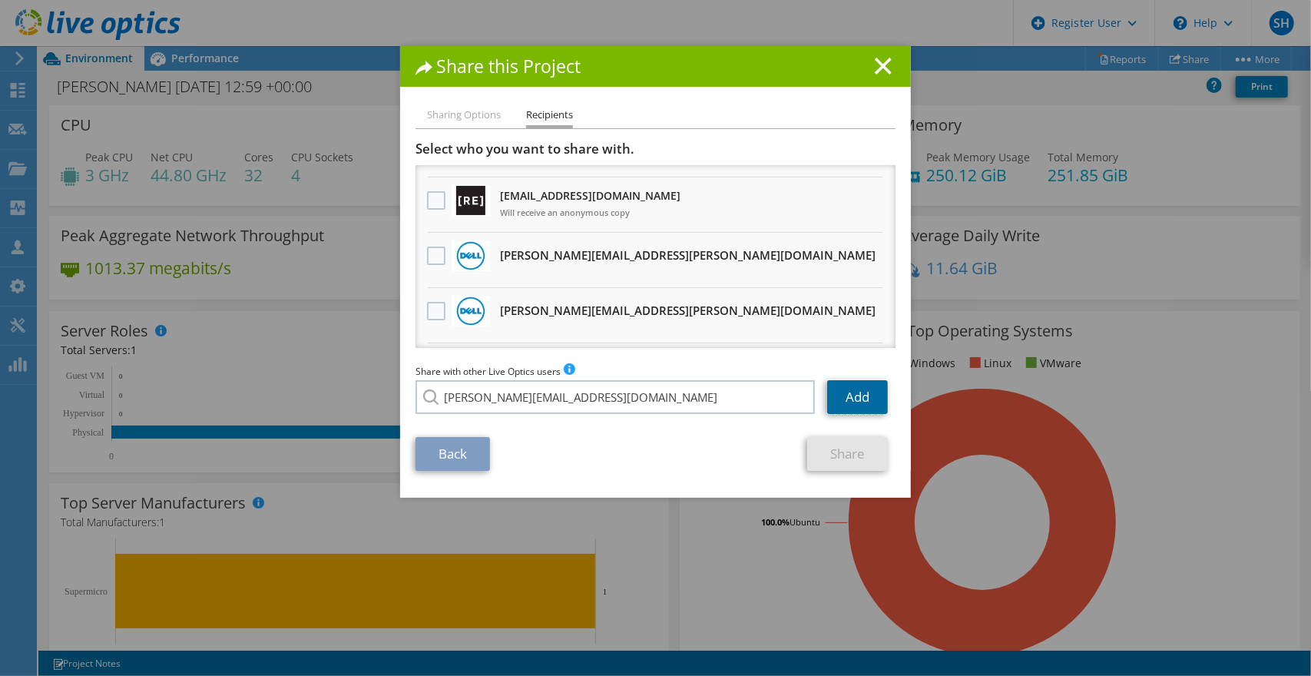
click at [850, 400] on link "Add" at bounding box center [857, 397] width 61 height 34
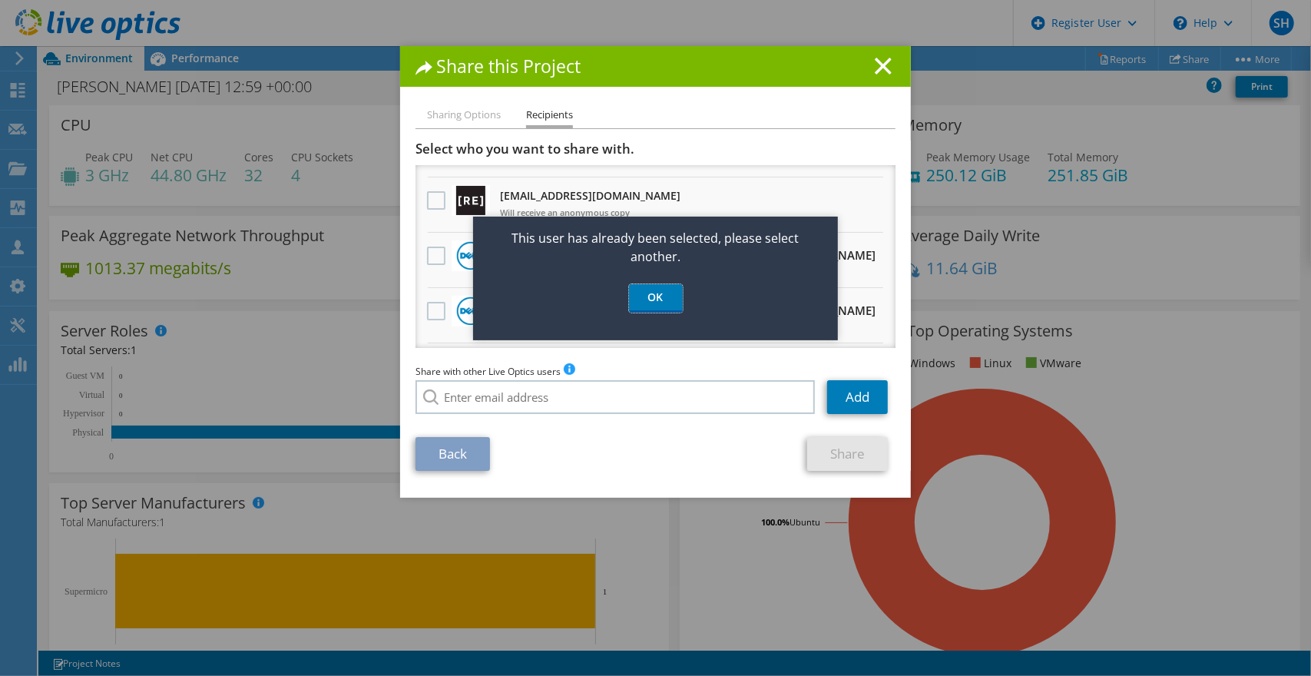
click at [664, 297] on link "OK" at bounding box center [656, 298] width 54 height 28
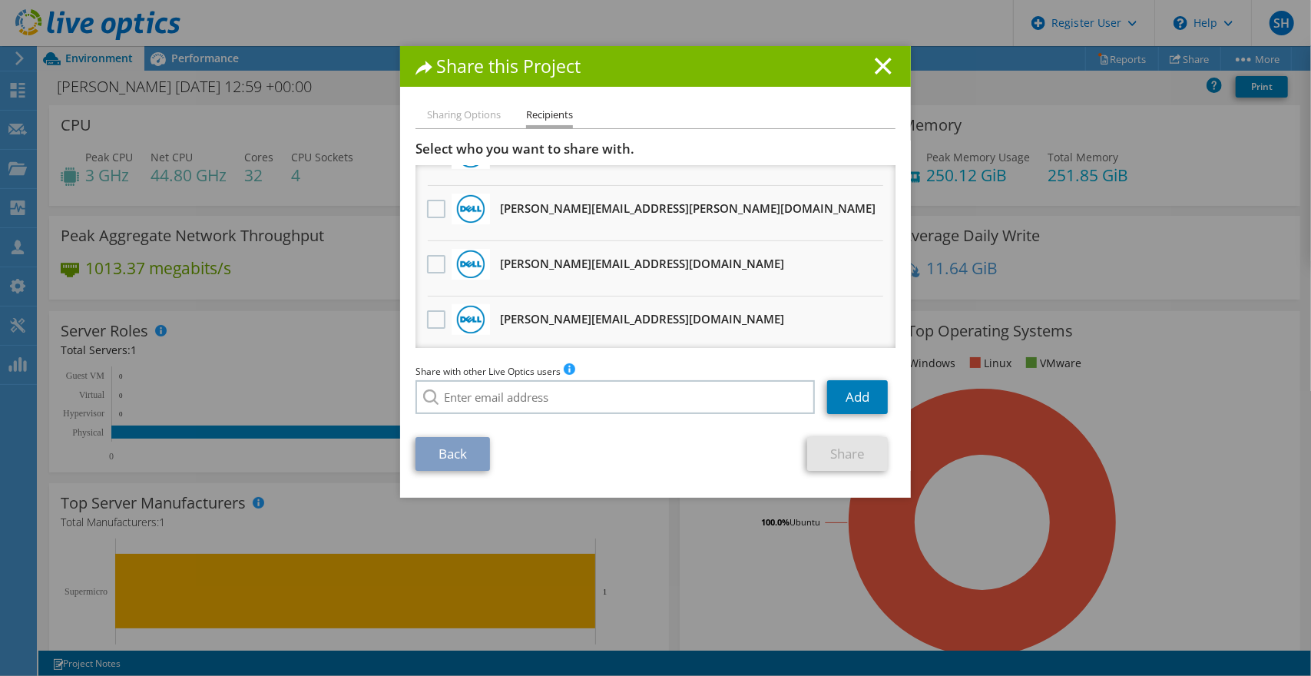
scroll to position [761, 0]
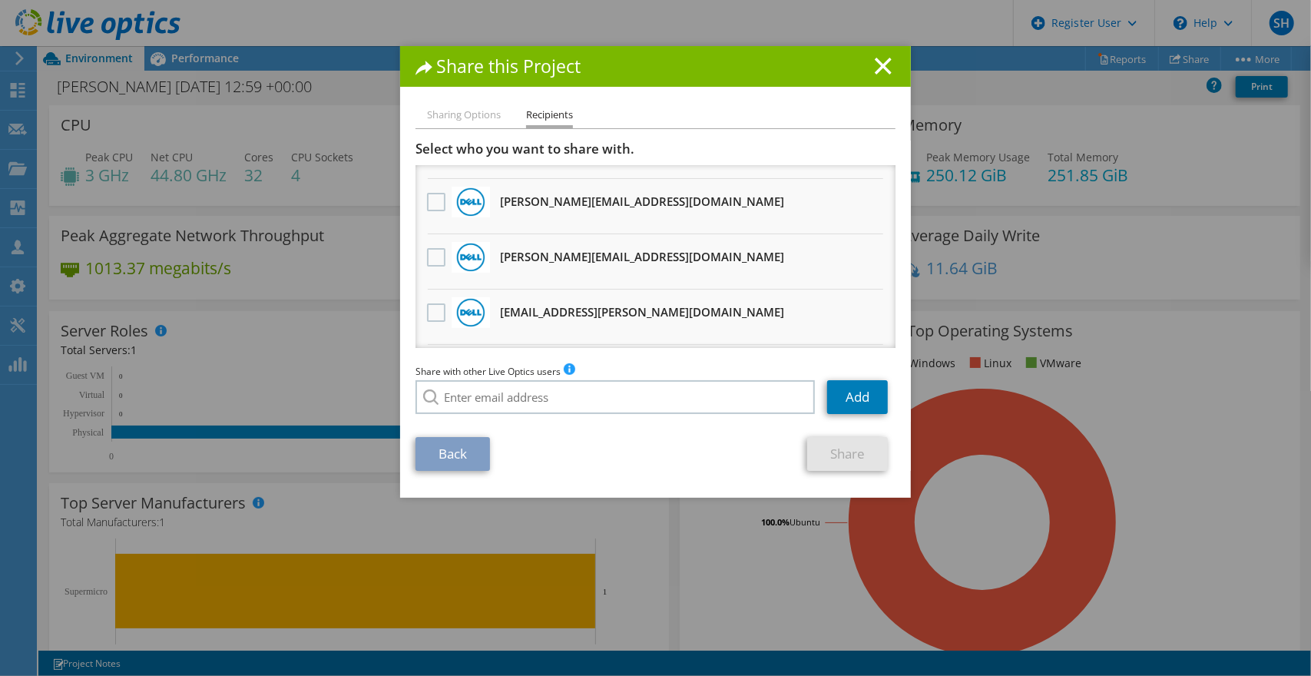
click at [427, 201] on label at bounding box center [438, 202] width 22 height 18
click at [0, 0] on input "checkbox" at bounding box center [0, 0] width 0 height 0
click at [834, 458] on link "Share" at bounding box center [847, 454] width 81 height 34
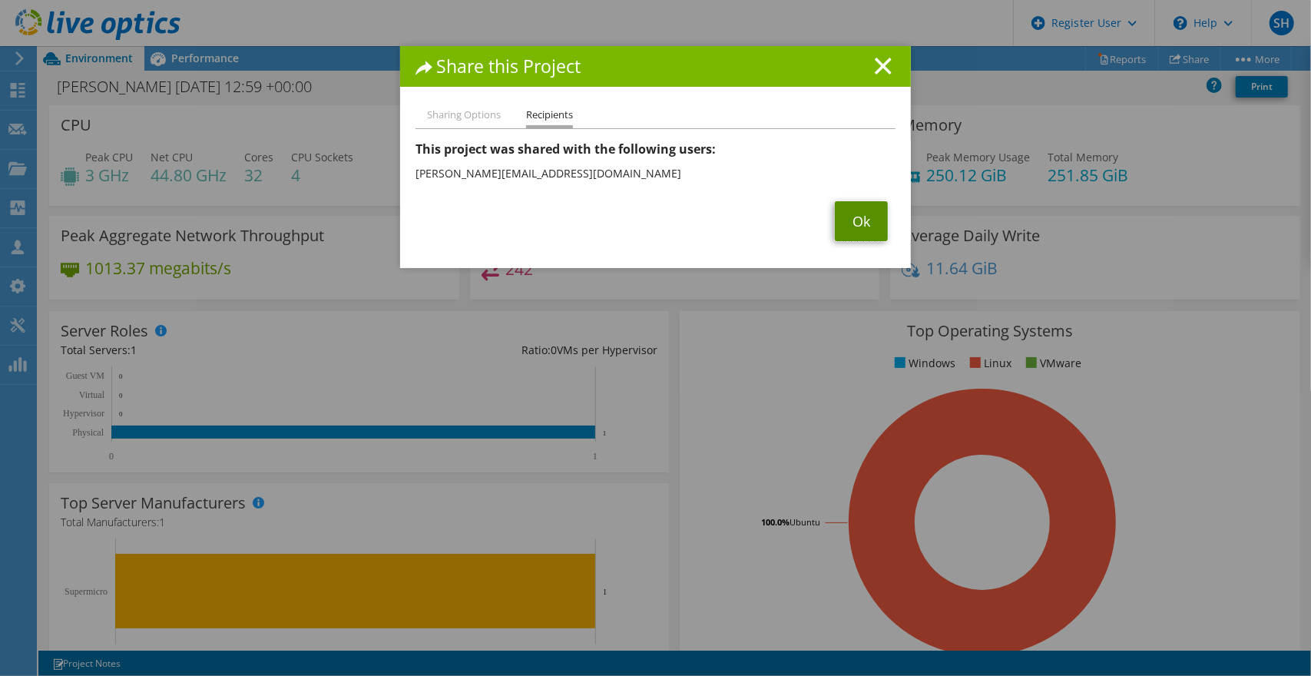
click at [870, 222] on link "Ok" at bounding box center [861, 221] width 53 height 40
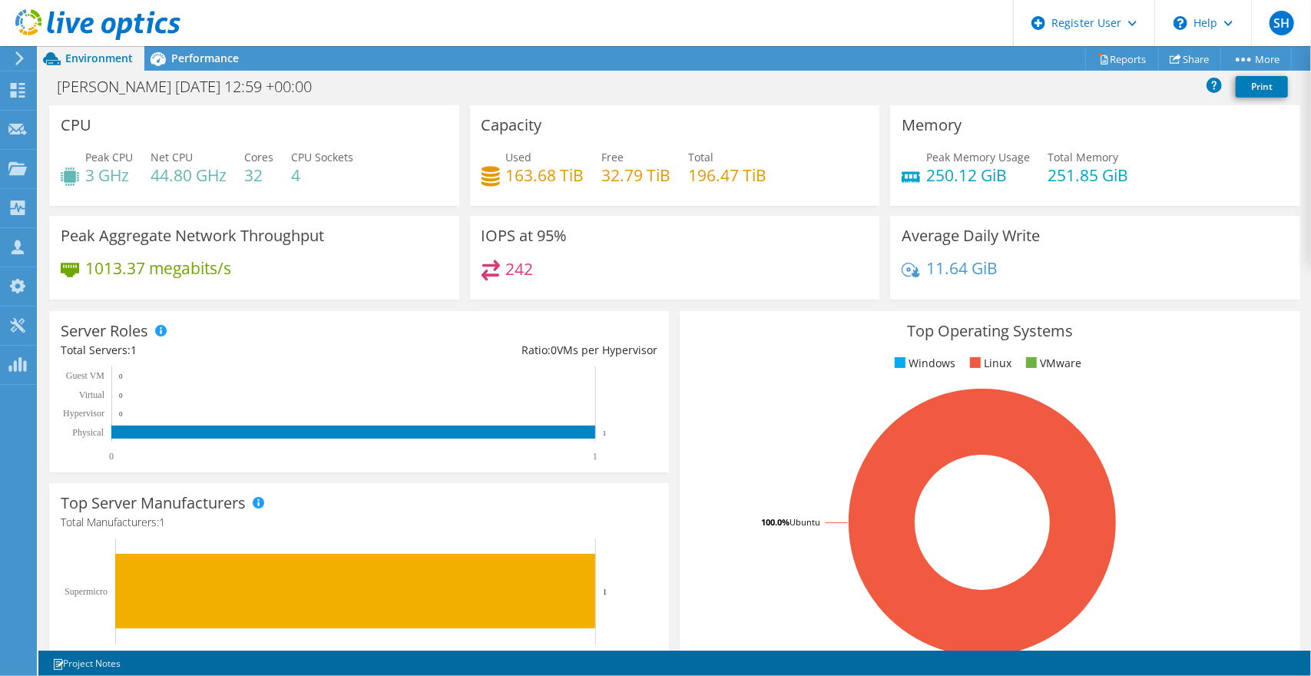
drag, startPoint x: 474, startPoint y: 371, endPoint x: 364, endPoint y: 349, distance: 112.1
click at [364, 349] on div "Ratio: 0 VMs per Hypervisor" at bounding box center [509, 350] width 299 height 17
click at [57, 85] on div "Dashboard" at bounding box center [72, 90] width 72 height 38
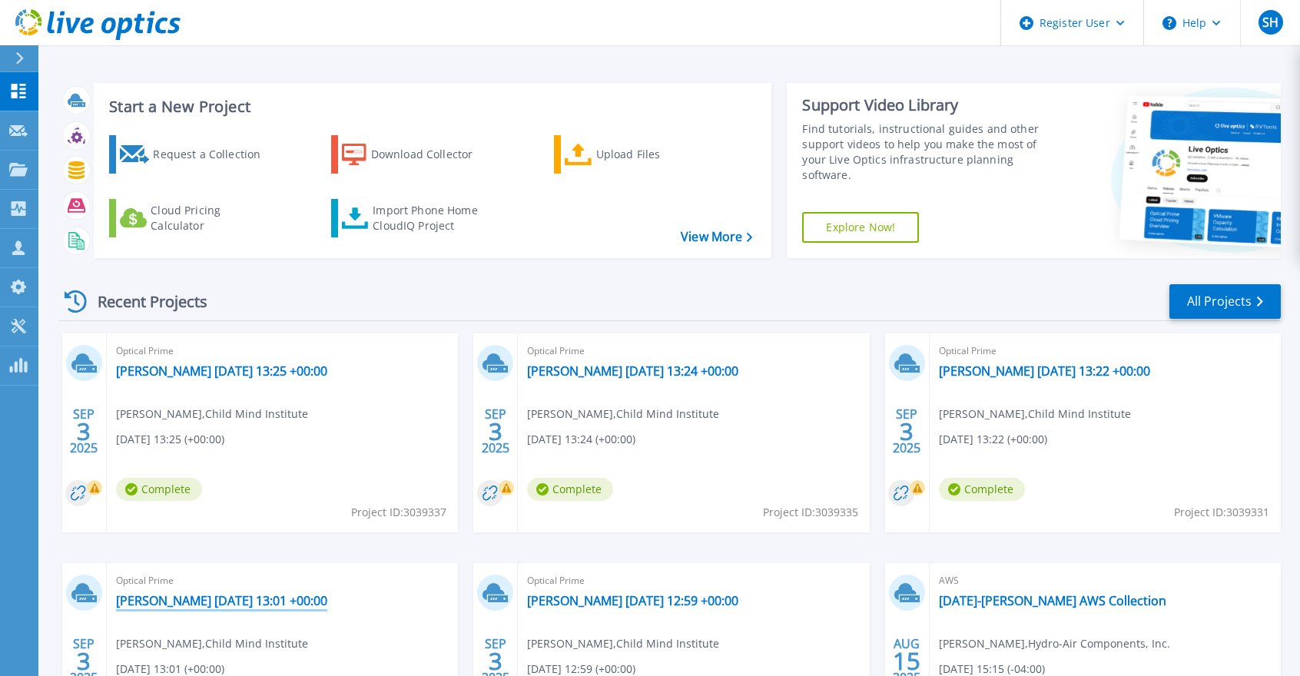
click at [174, 599] on link "[PERSON_NAME] [DATE] 13:01 +00:00" at bounding box center [221, 600] width 211 height 15
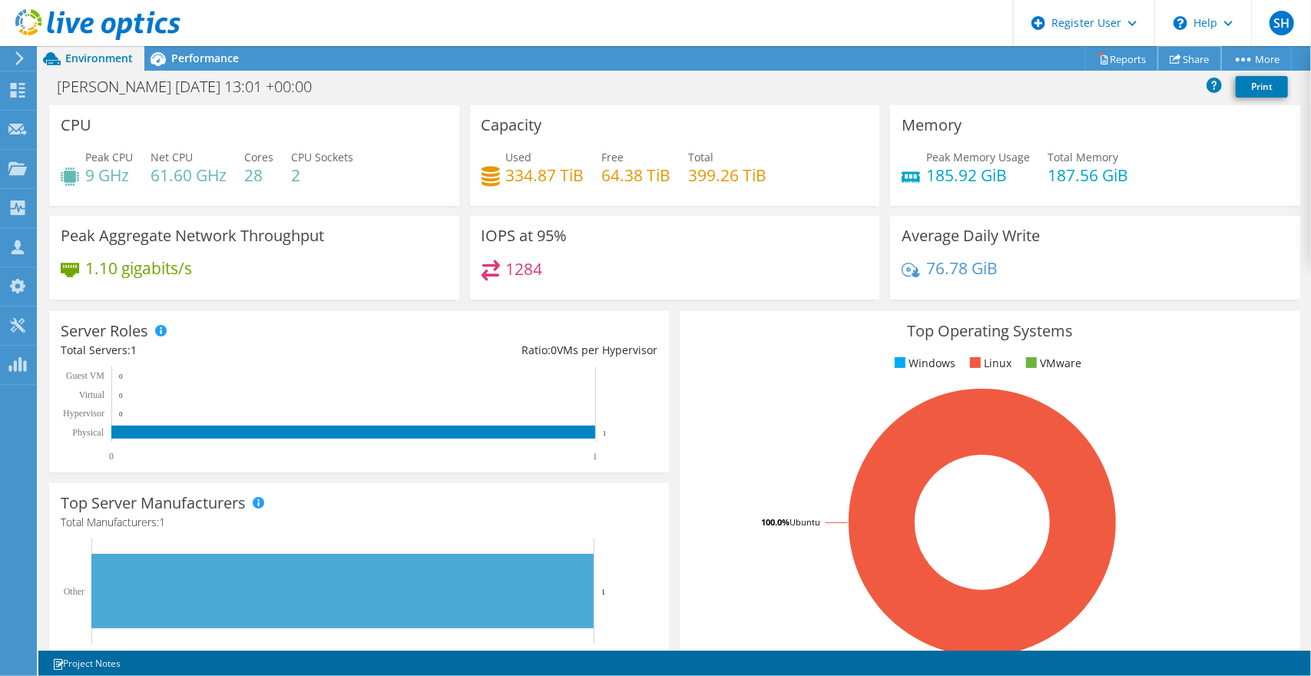
click at [1177, 59] on link "Share" at bounding box center [1190, 59] width 63 height 24
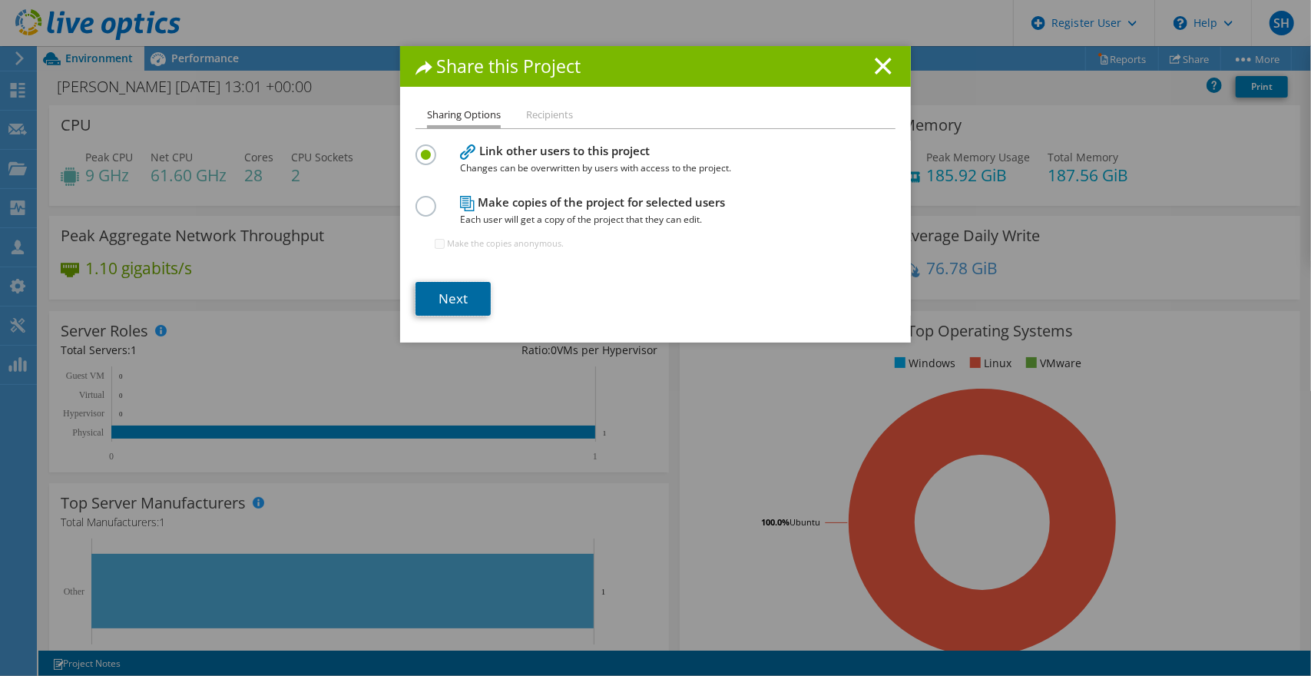
click at [458, 301] on link "Next" at bounding box center [453, 299] width 75 height 34
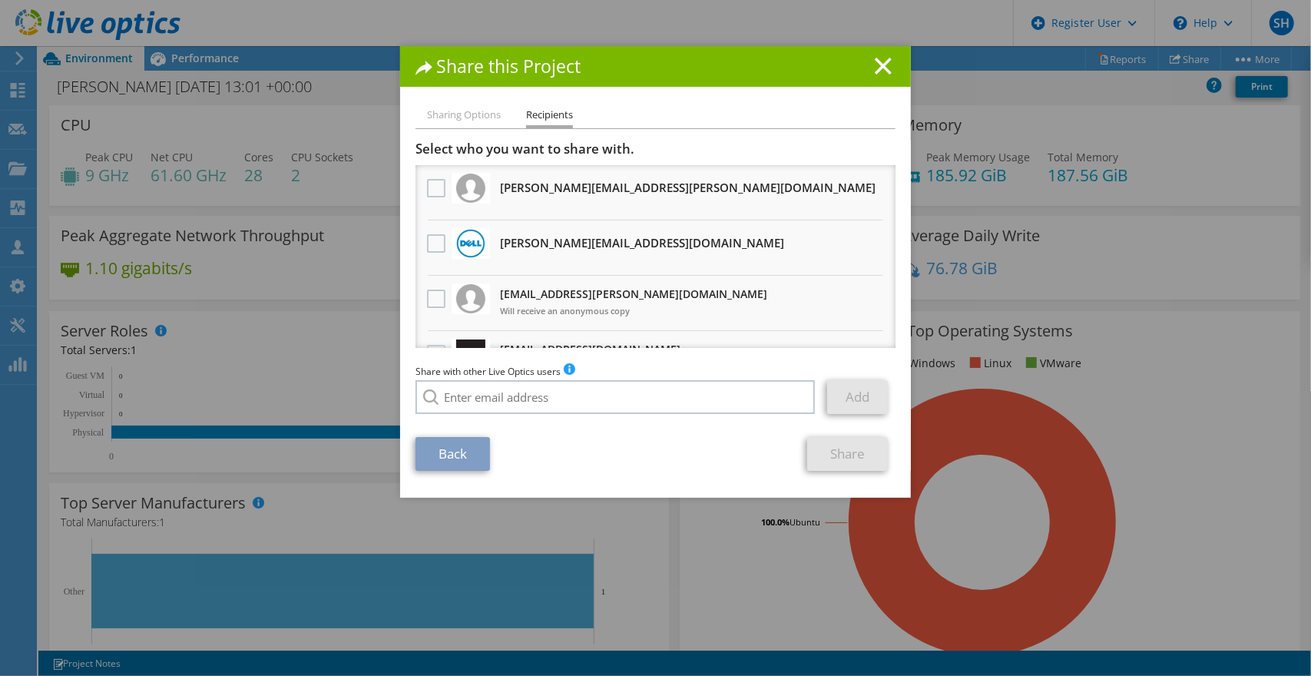
click at [429, 244] on label at bounding box center [438, 243] width 22 height 18
click at [0, 0] on input "checkbox" at bounding box center [0, 0] width 0 height 0
click at [828, 458] on link "Share" at bounding box center [847, 454] width 81 height 34
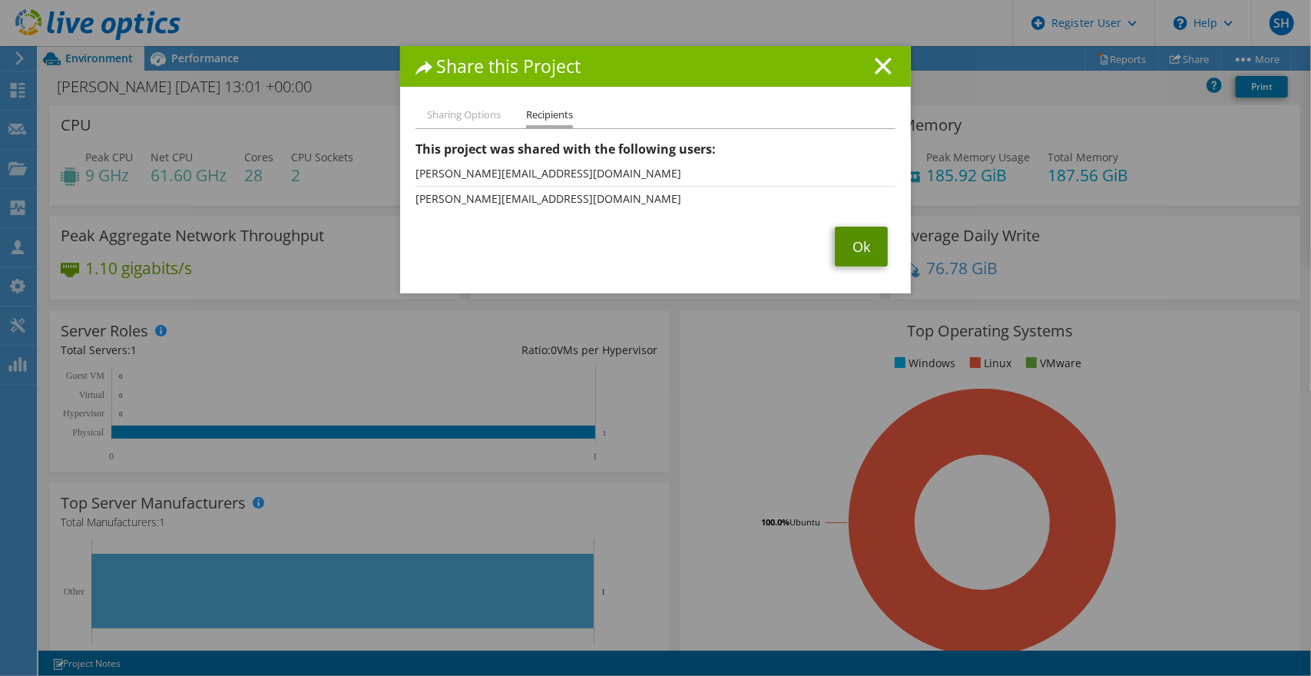
click at [844, 244] on link "Ok" at bounding box center [861, 247] width 53 height 40
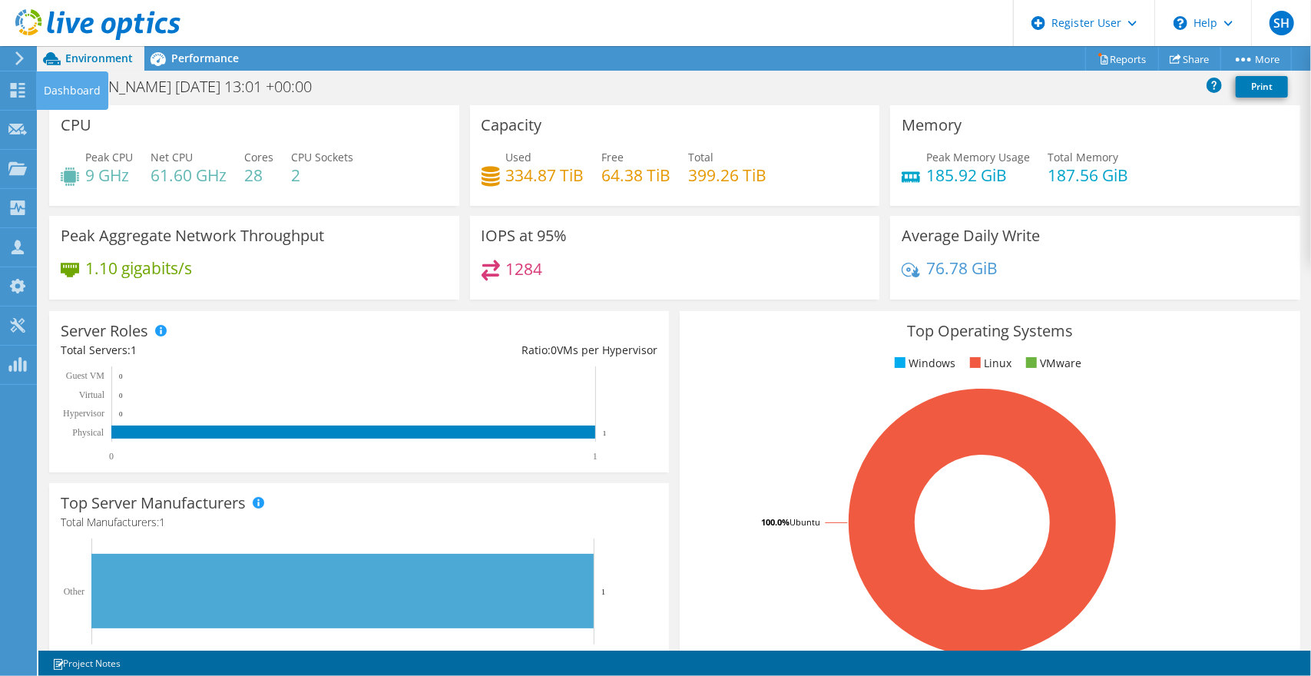
click at [26, 91] on icon at bounding box center [17, 90] width 18 height 15
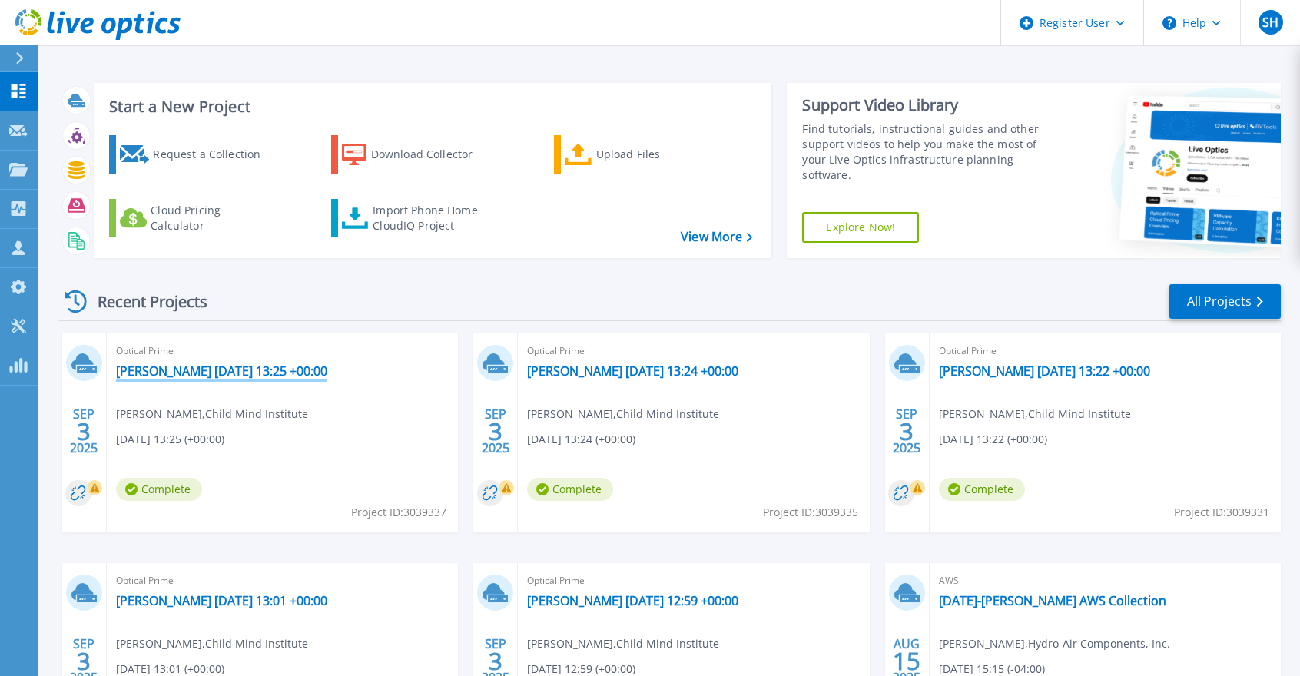
click at [182, 368] on link "[PERSON_NAME] [DATE] 13:25 +00:00" at bounding box center [221, 370] width 211 height 15
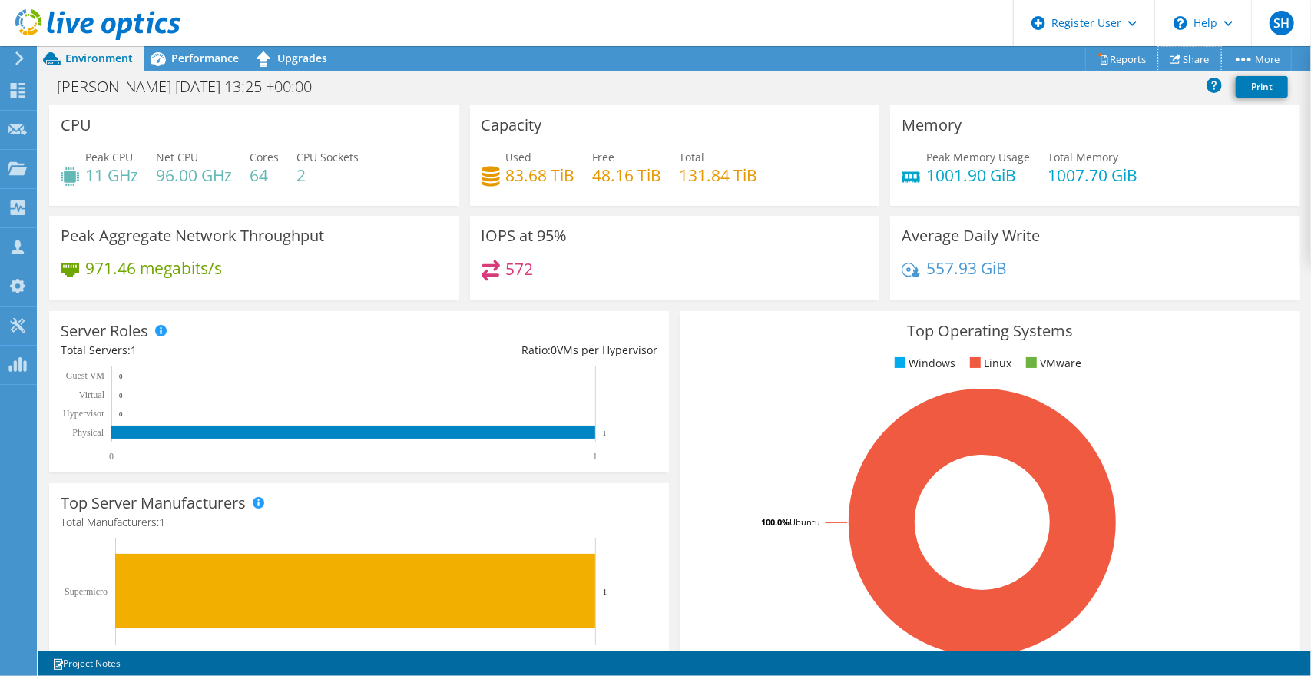
click at [1186, 54] on link "Share" at bounding box center [1190, 59] width 63 height 24
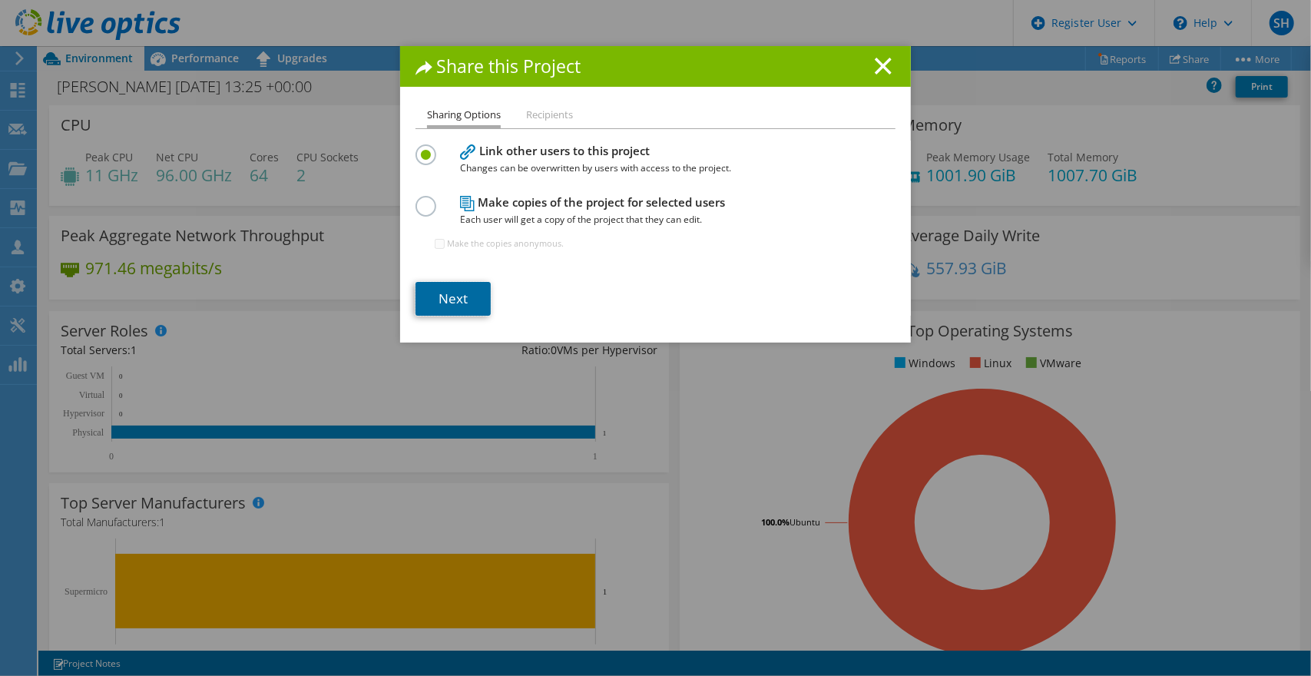
click at [455, 301] on link "Next" at bounding box center [453, 299] width 75 height 34
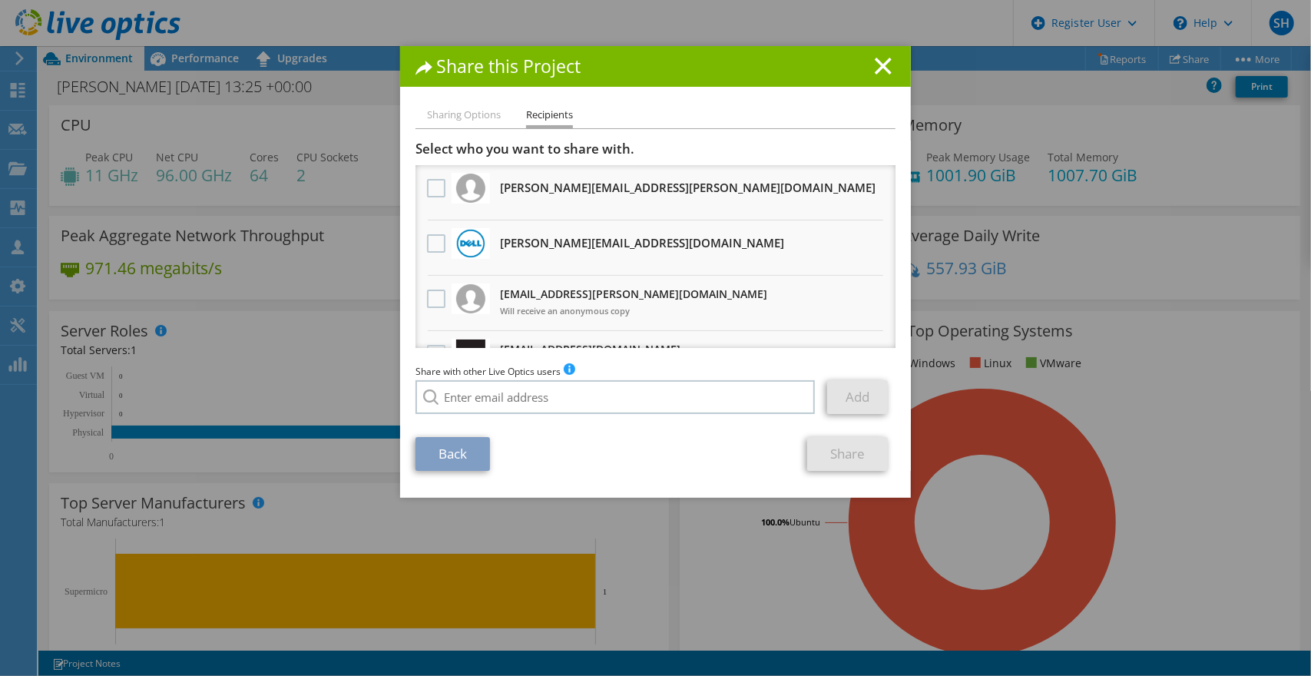
click at [432, 241] on label at bounding box center [438, 243] width 22 height 18
click at [0, 0] on input "checkbox" at bounding box center [0, 0] width 0 height 0
click at [842, 456] on link "Share" at bounding box center [847, 454] width 81 height 34
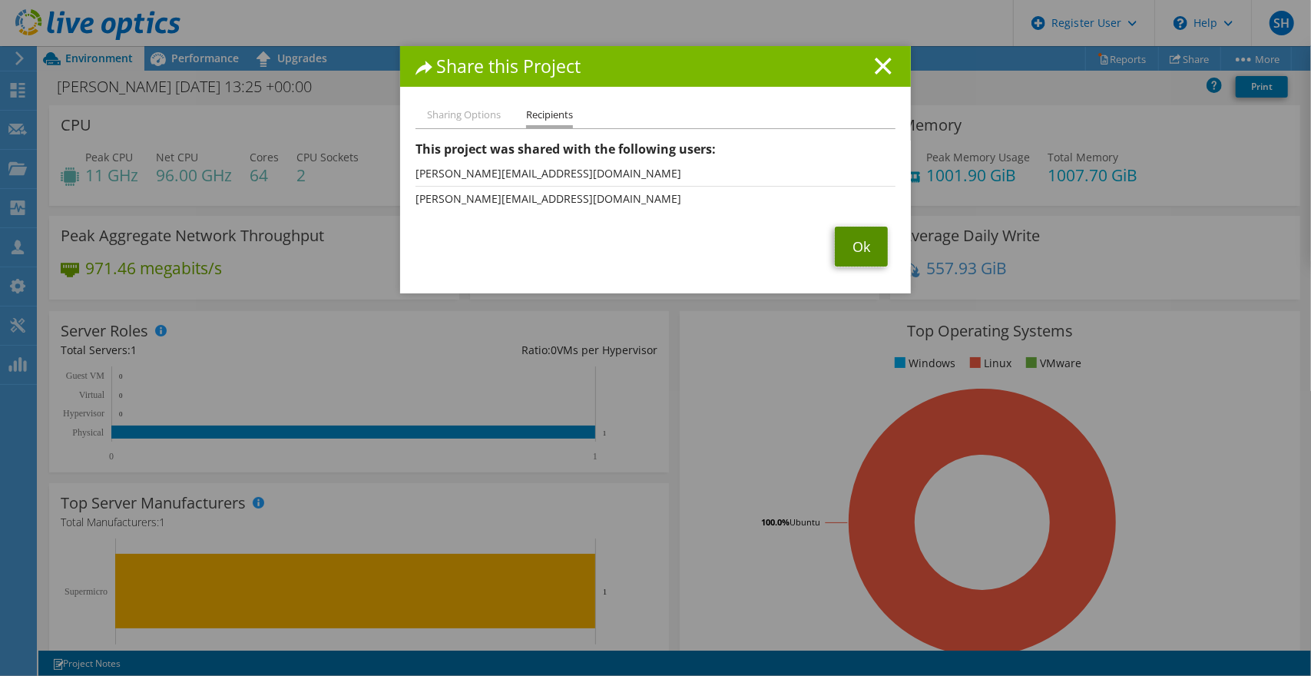
click at [860, 249] on link "Ok" at bounding box center [861, 247] width 53 height 40
